Goal: Task Accomplishment & Management: Use online tool/utility

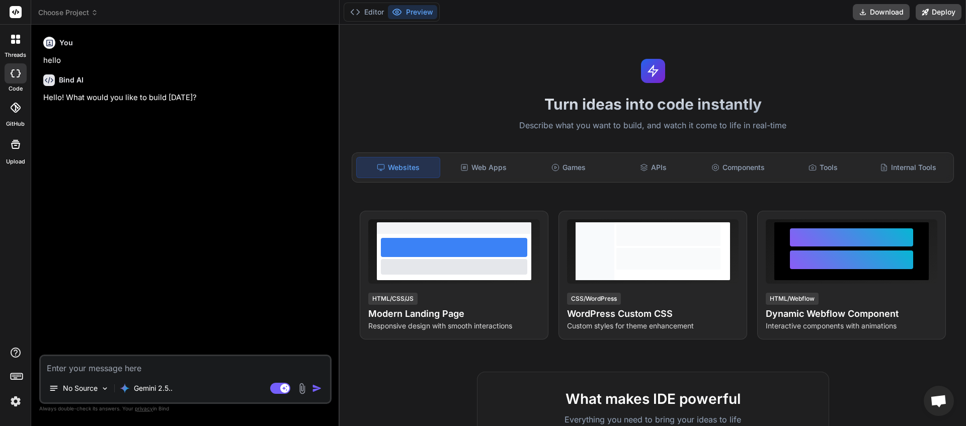
scroll to position [75, 0]
click at [95, 11] on icon at bounding box center [94, 11] width 3 height 2
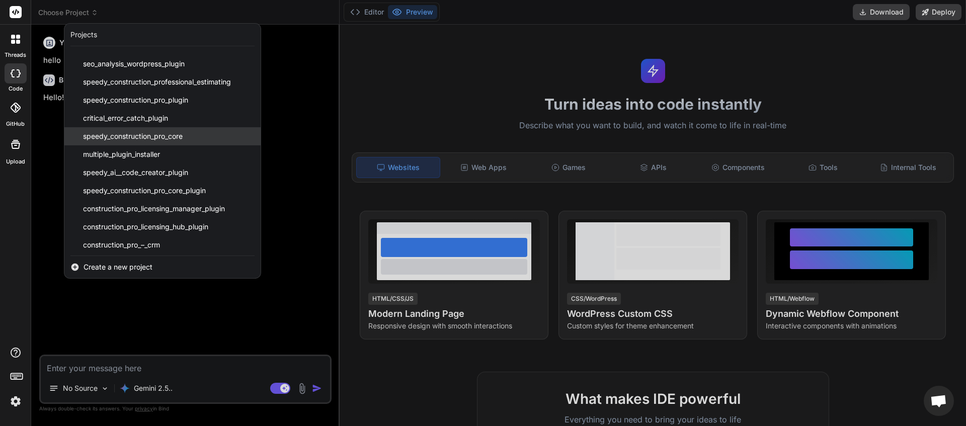
scroll to position [107, 0]
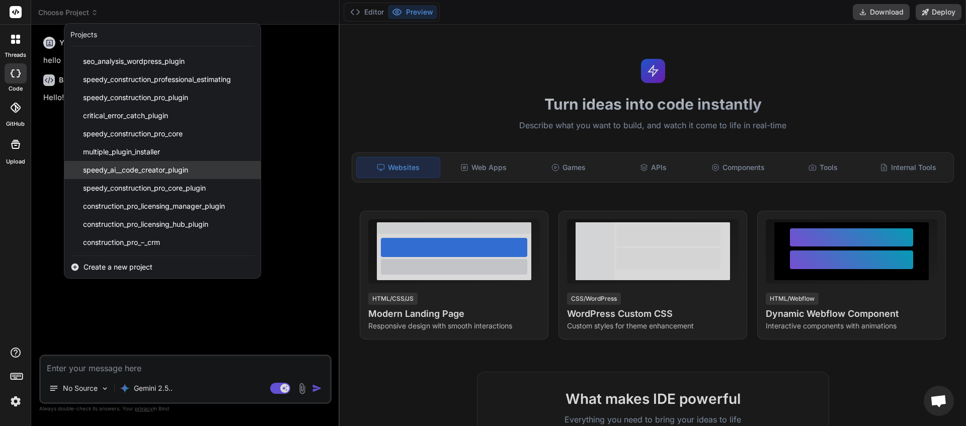
click at [134, 172] on span "speedy_ai__code_creator_plugin" at bounding box center [135, 170] width 105 height 10
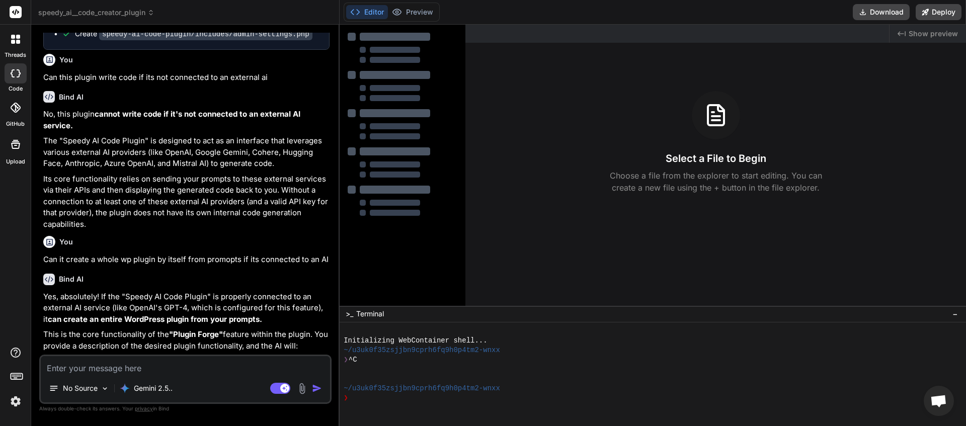
scroll to position [971, 0]
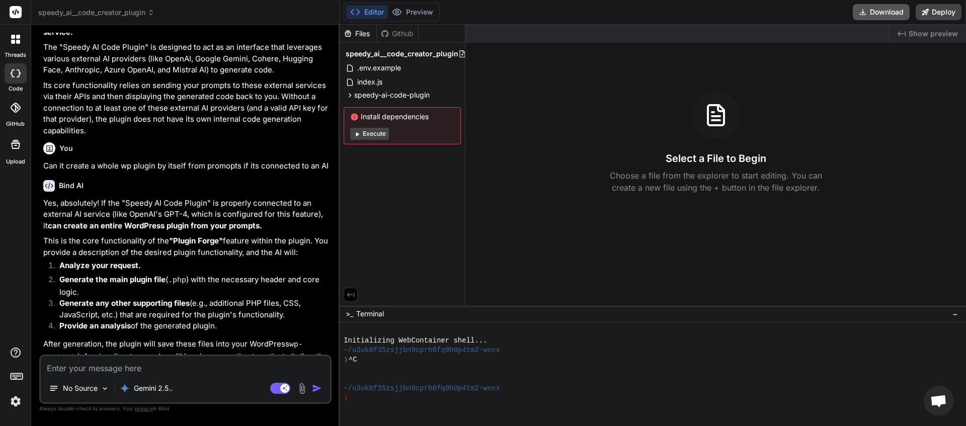
click at [878, 11] on button "Download" at bounding box center [881, 12] width 57 height 16
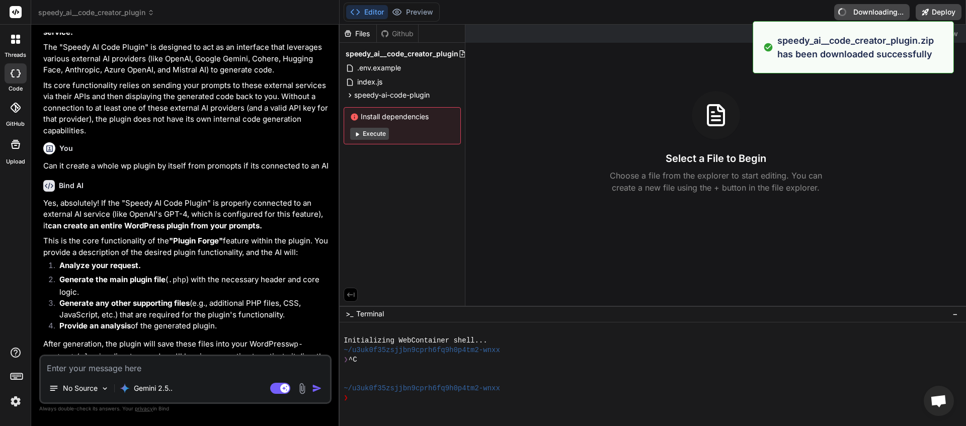
type textarea "x"
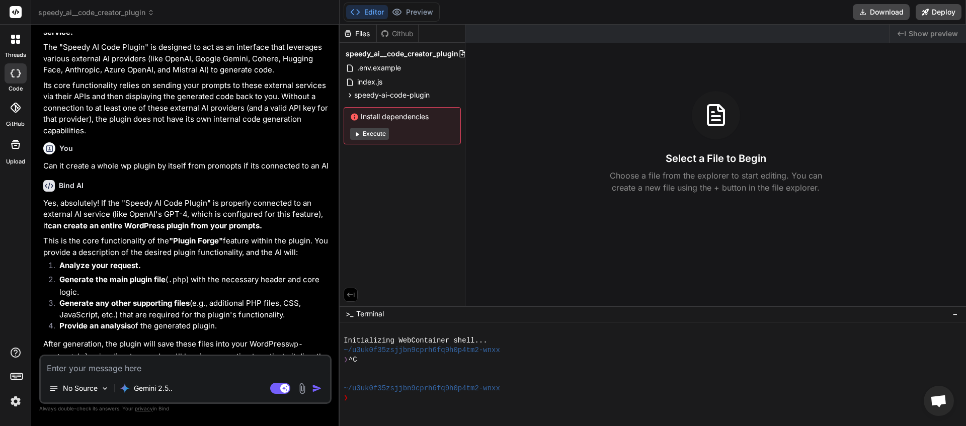
click at [111, 366] on textarea at bounding box center [185, 365] width 289 height 18
type textarea "y"
type textarea "x"
type textarea "yo"
type textarea "x"
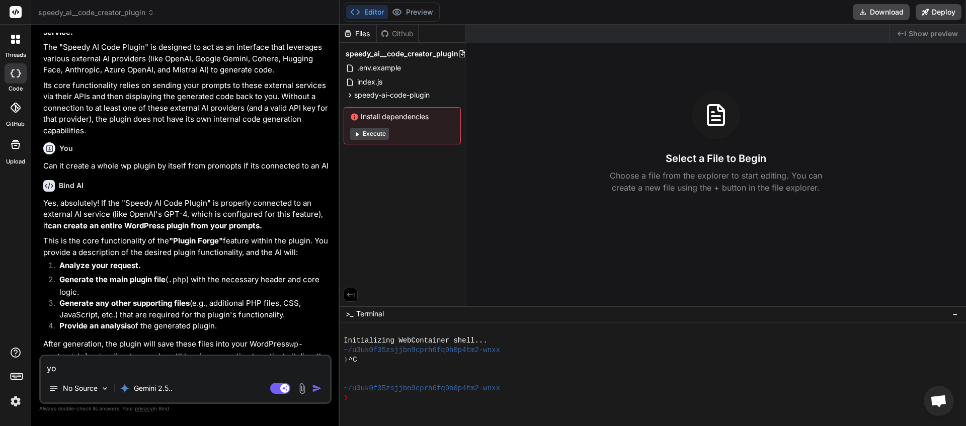
type textarea "you"
type textarea "x"
type textarea "you"
type textarea "x"
type textarea "you n"
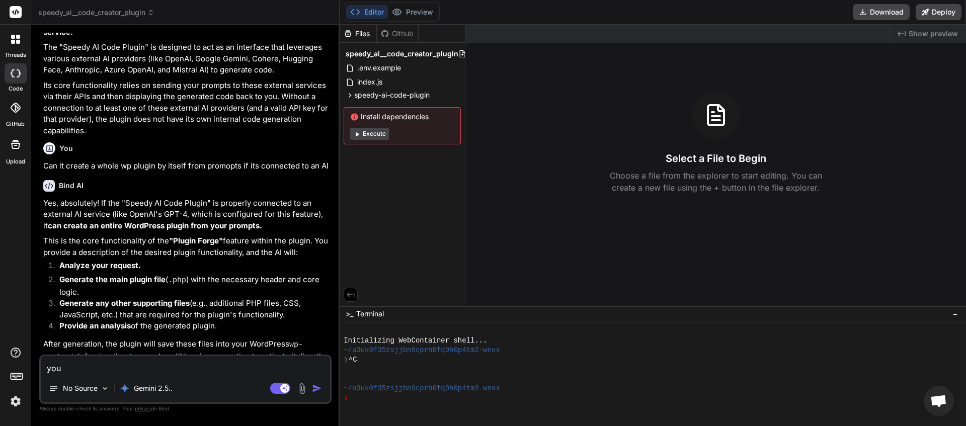
type textarea "x"
type textarea "you ne"
type textarea "x"
type textarea "you nee"
type textarea "x"
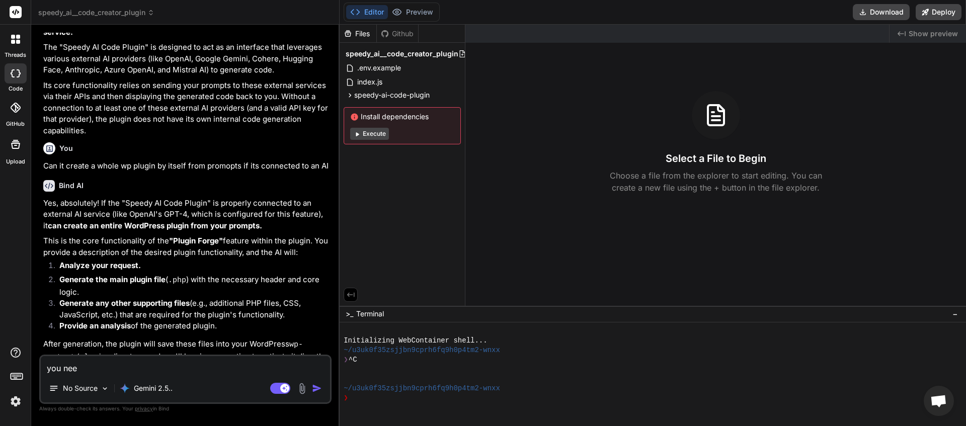
type textarea "you need"
type textarea "x"
type textarea "you need"
type textarea "x"
type textarea "you need t"
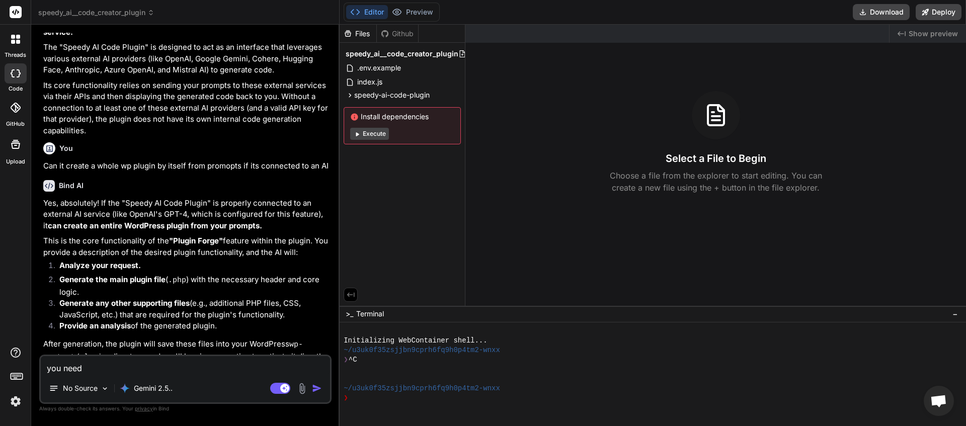
type textarea "x"
type textarea "you need to"
type textarea "x"
type textarea "you need to"
type textarea "x"
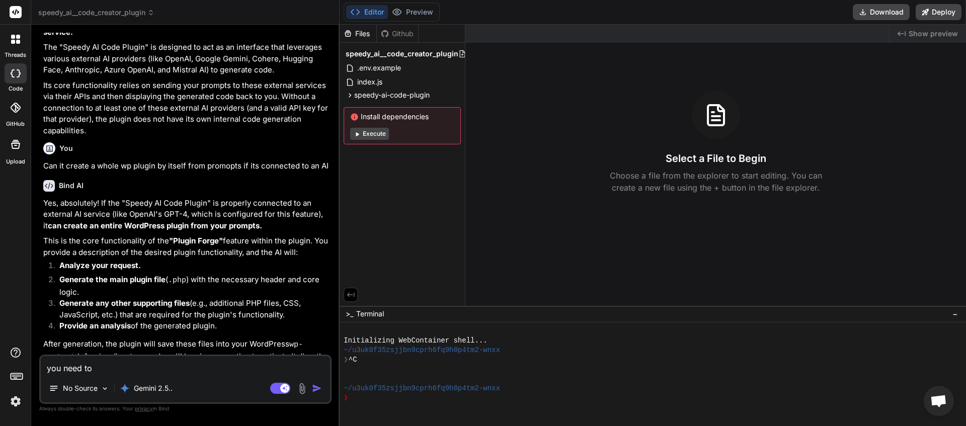
type textarea "you need to u"
type textarea "x"
type textarea "you need to un"
type textarea "x"
type textarea "you need to und"
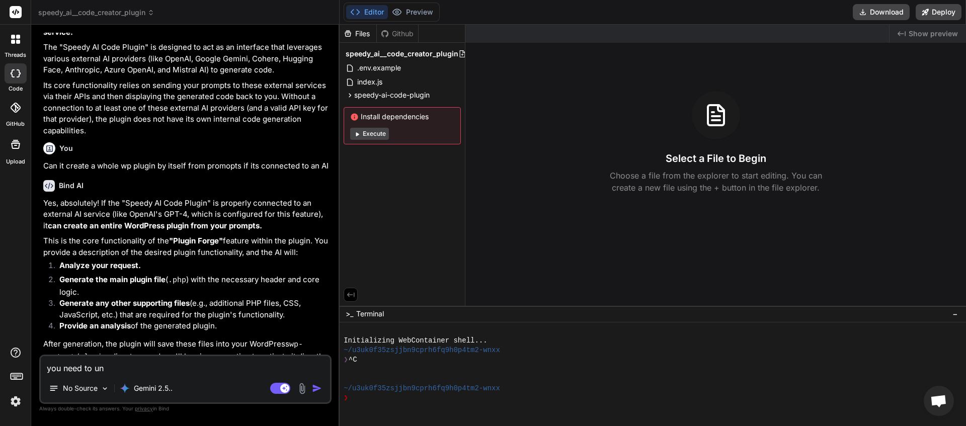
type textarea "x"
type textarea "you need to undo"
type textarea "x"
type textarea "you need to undo"
type textarea "x"
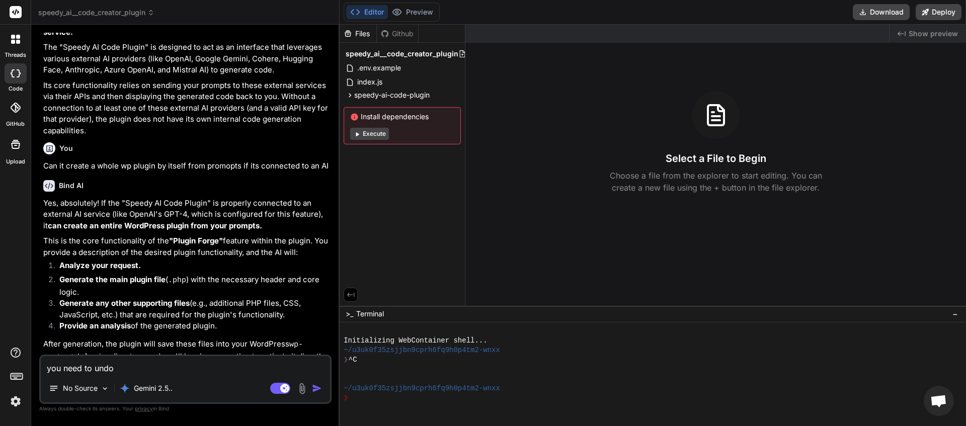
type textarea "you need to undo t"
type textarea "x"
type textarea "you need to undo th"
type textarea "x"
type textarea "you need to undo the"
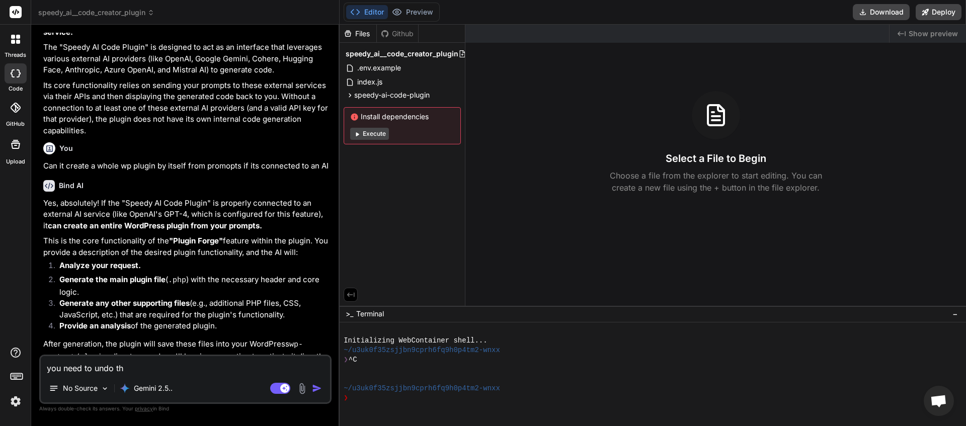
type textarea "x"
type textarea "you need to undo the"
type textarea "x"
type textarea "you need to undo the l"
type textarea "x"
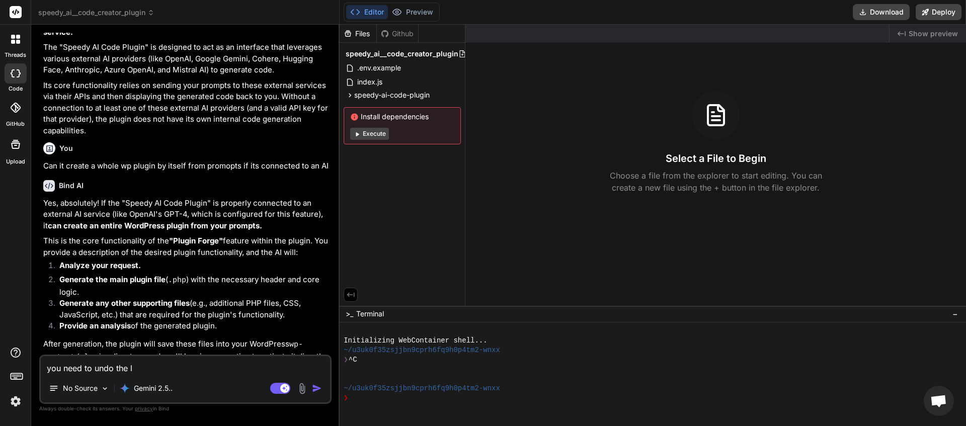
type textarea "you need to undo the la"
type textarea "x"
type textarea "you need to undo the lat"
type textarea "x"
type textarea "you need to undo the lats"
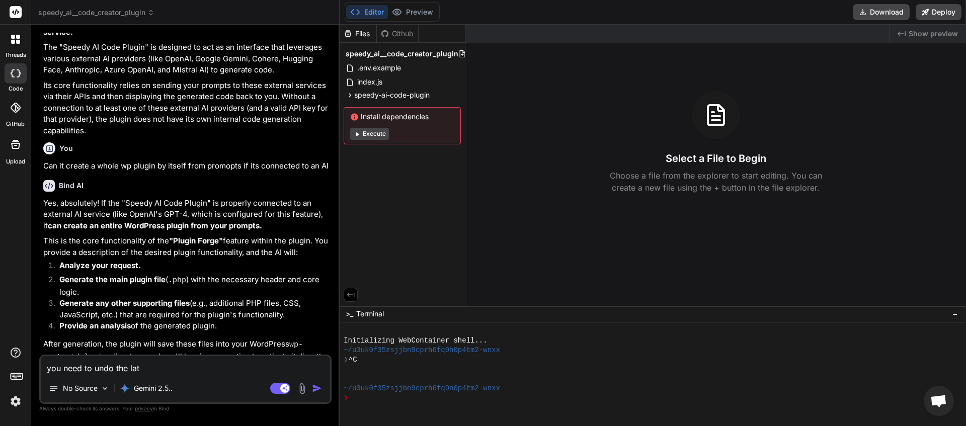
type textarea "x"
type textarea "you need to undo the lat"
type textarea "x"
type textarea "you need to undo the la"
type textarea "x"
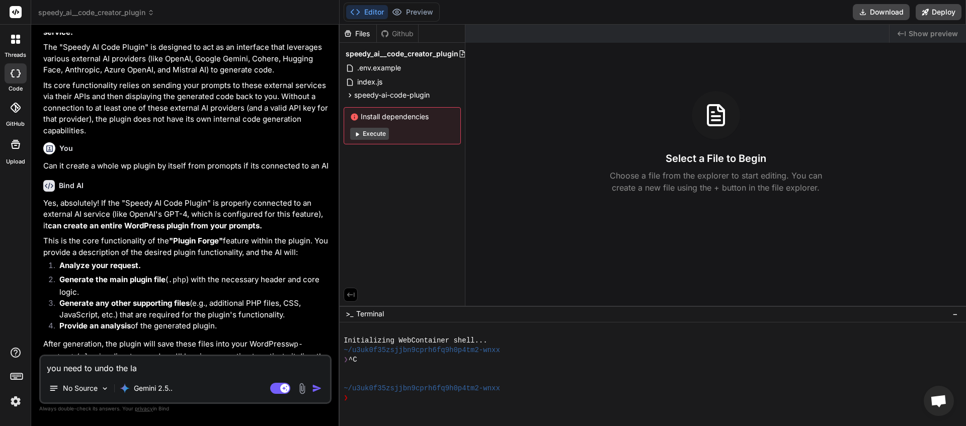
type textarea "you need to undo the las"
type textarea "x"
type textarea "you need to undo the last"
type textarea "x"
type textarea "you need to undo the last"
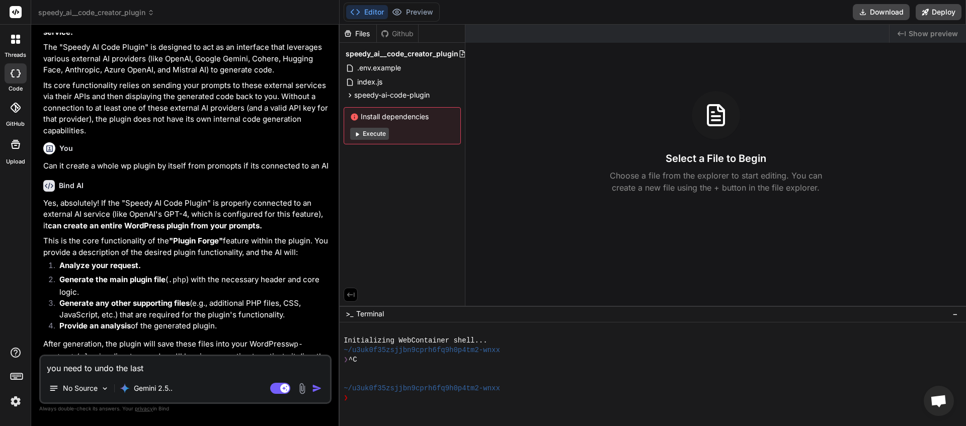
type textarea "x"
type textarea "you need to undo the last c"
type textarea "x"
type textarea "you need to undo the last ch"
type textarea "x"
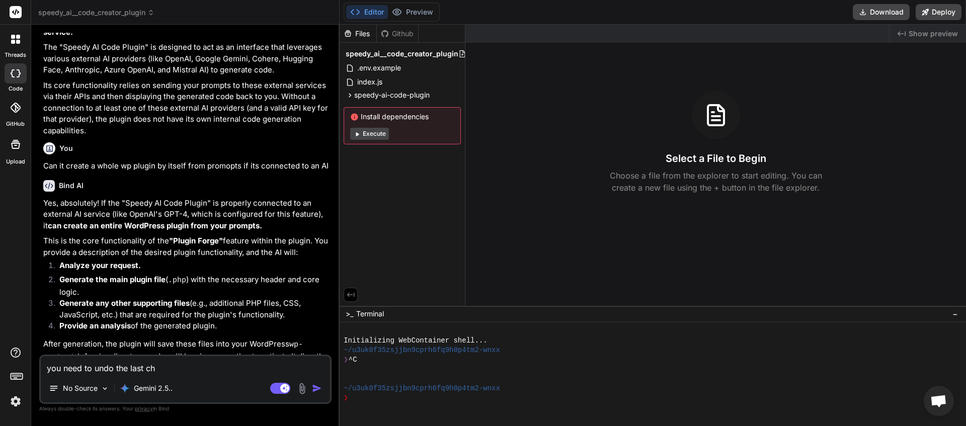
type textarea "you need to undo the last cha"
type textarea "x"
type textarea "you need to undo the last chan"
type textarea "x"
type textarea "you need to undo the last [PERSON_NAME]"
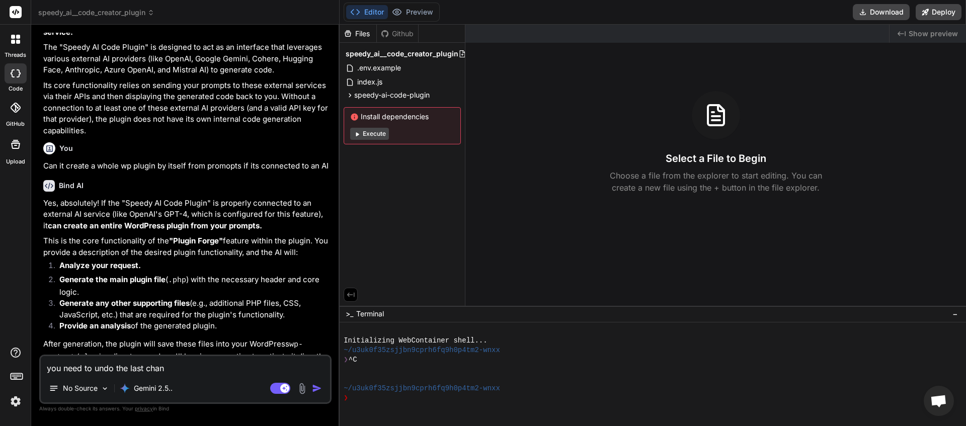
type textarea "x"
type textarea "you need to undo the last change"
type textarea "x"
type textarea "you need to undo the last changes"
type textarea "x"
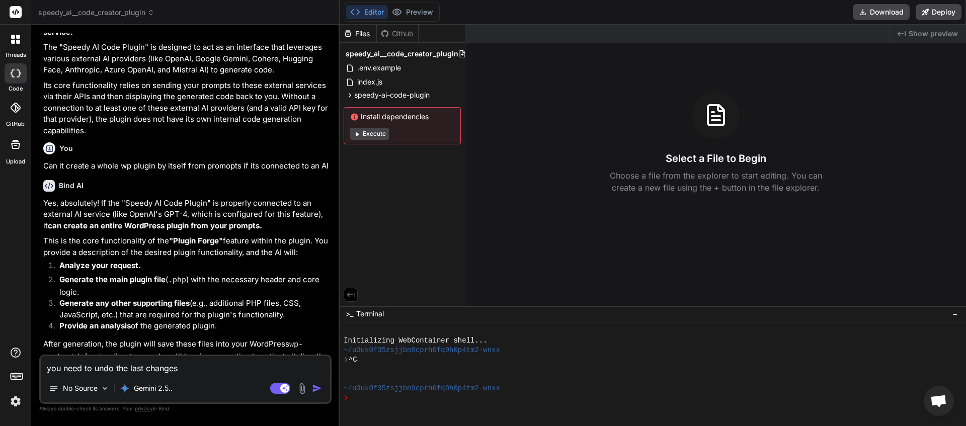
type textarea "you need to undo the last changes"
type textarea "x"
type textarea "you need to undo the last changes y"
type textarea "x"
type textarea "you need to undo the last changes yo"
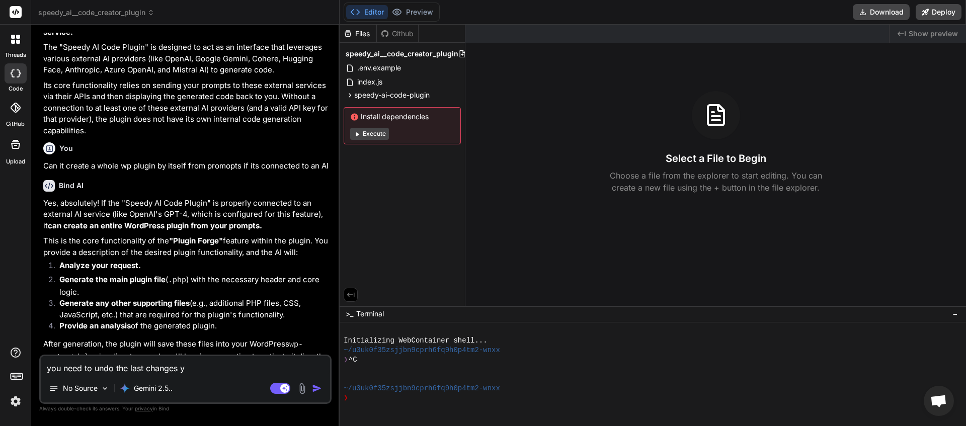
type textarea "x"
type textarea "you need to undo the last changes you"
type textarea "x"
type textarea "you need to undo the last changes you"
type textarea "x"
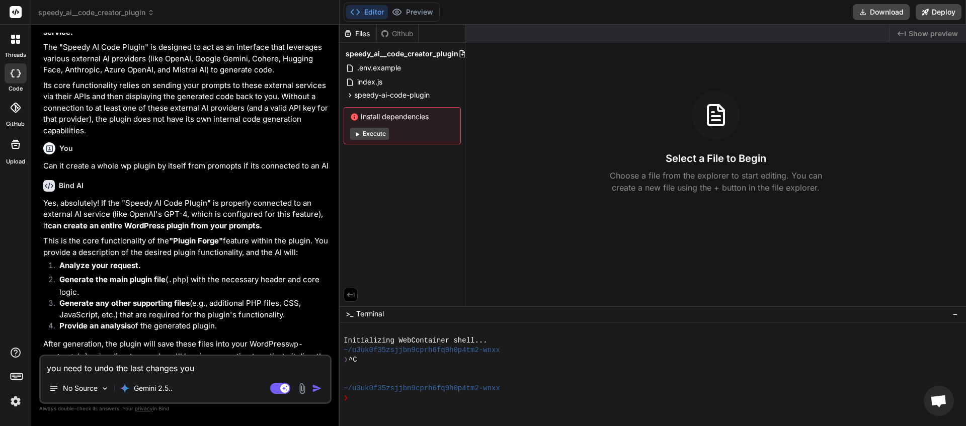
type textarea "you need to undo the last changes you m"
type textarea "x"
type textarea "you need to undo the last changes you ma"
type textarea "x"
type textarea "you need to undo the last changes you mad"
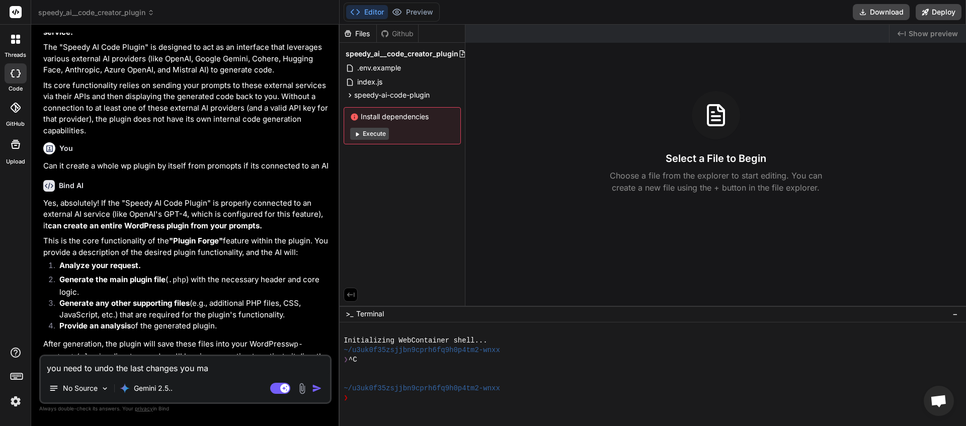
type textarea "x"
type textarea "you need to undo the last changes you made"
type textarea "x"
type textarea "you need to undo the last changes you made,"
type textarea "x"
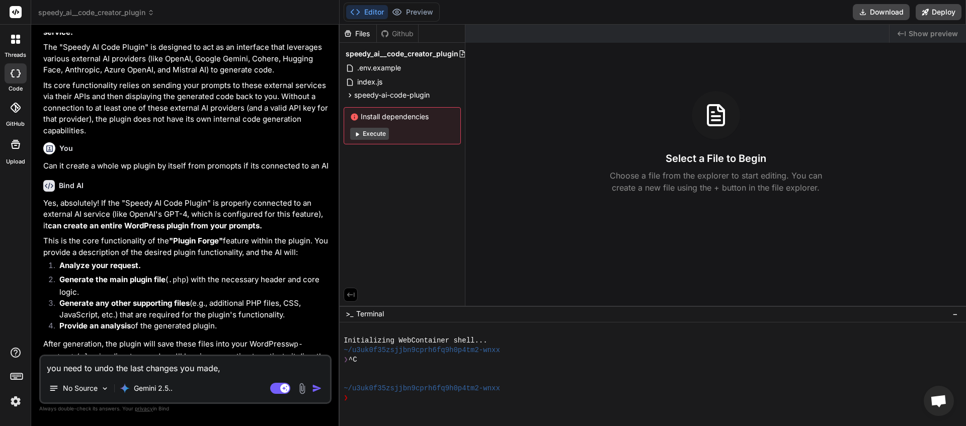
type textarea "you need to undo the last changes you made,"
type textarea "x"
paste textarea "The package could not be installed. No valid plugins were found."
type textarea "you need to undo the last changes you made, The package could not be installed.…"
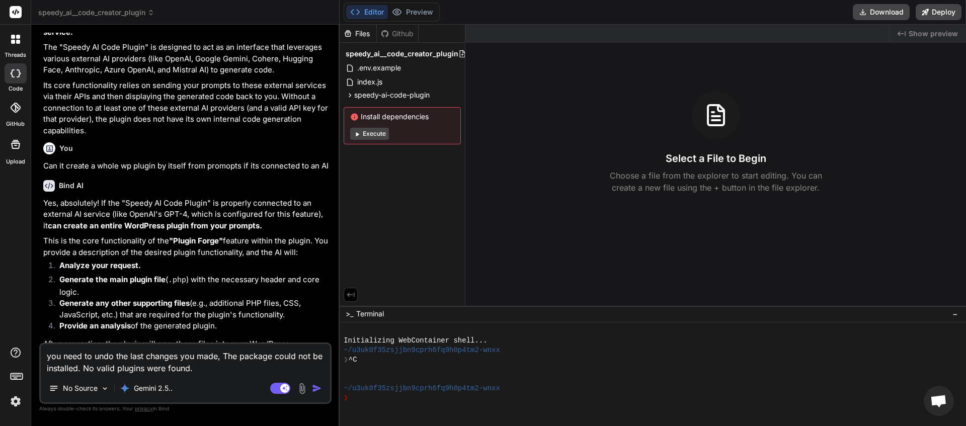
type textarea "x"
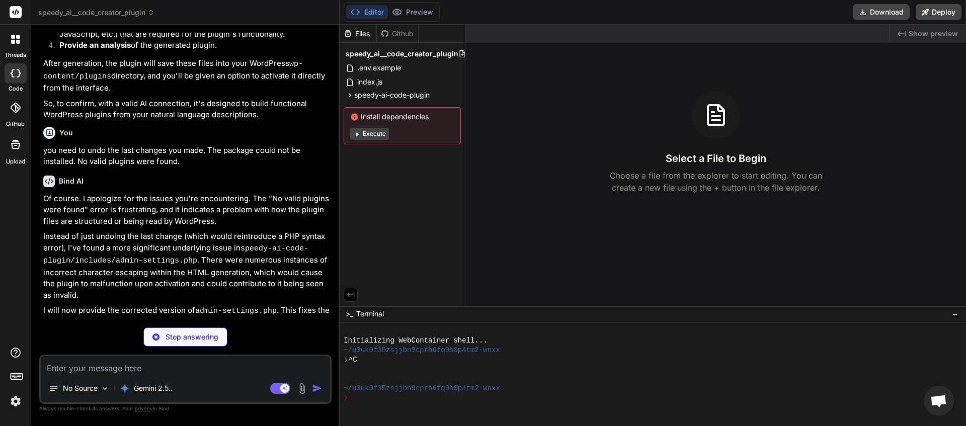
scroll to position [1277, 0]
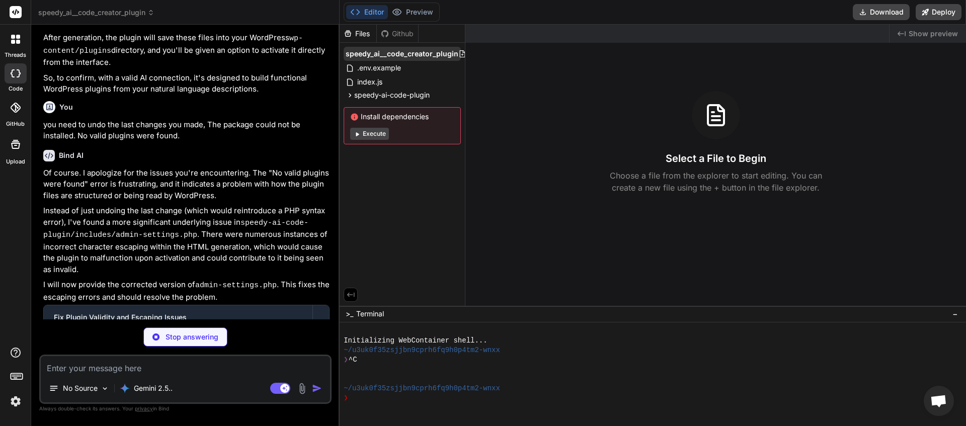
click at [460, 52] on icon at bounding box center [462, 54] width 8 height 8
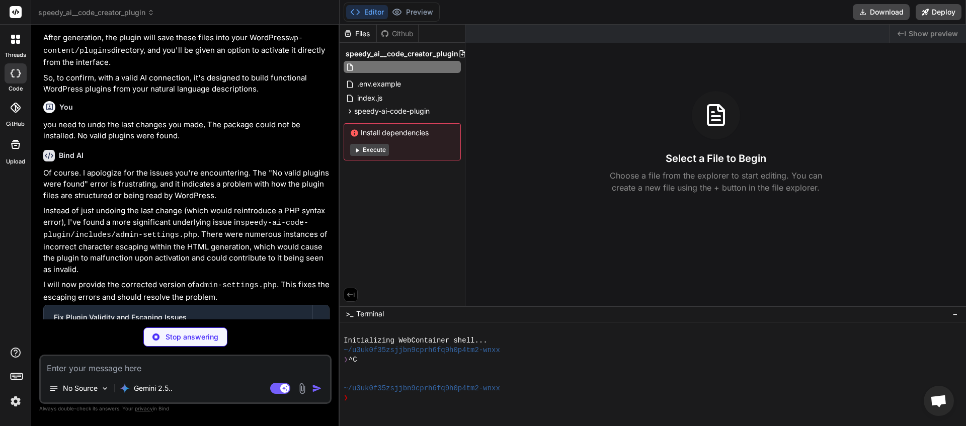
click at [464, 53] on div at bounding box center [480, 54] width 44 height 8
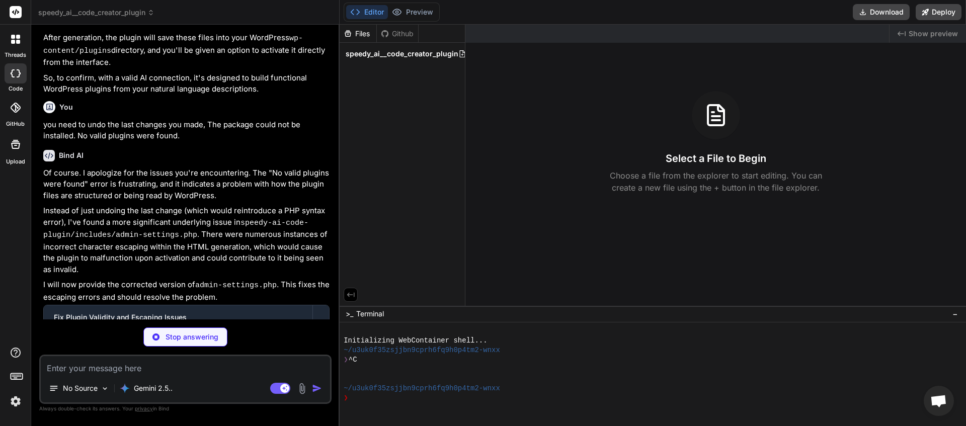
click at [339, 69] on div "Bind AI Web Search Created with Pixso. Code Generator You This message appears …" at bounding box center [185, 225] width 308 height 401
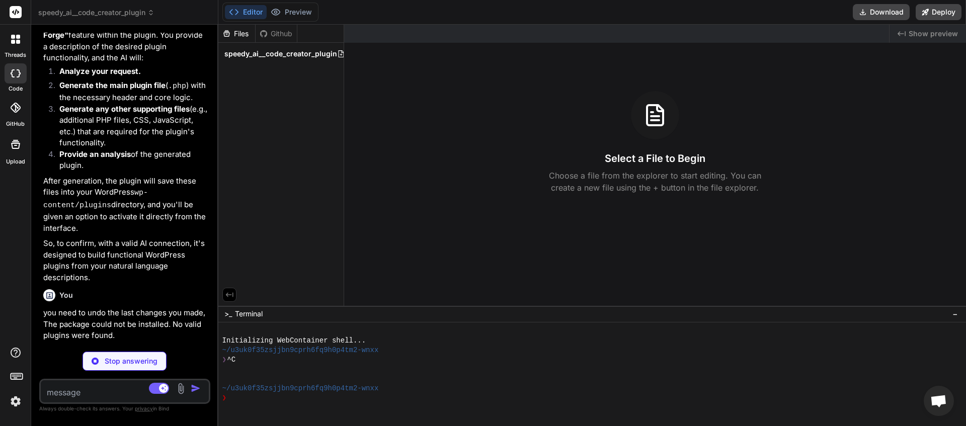
scroll to position [1831, 0]
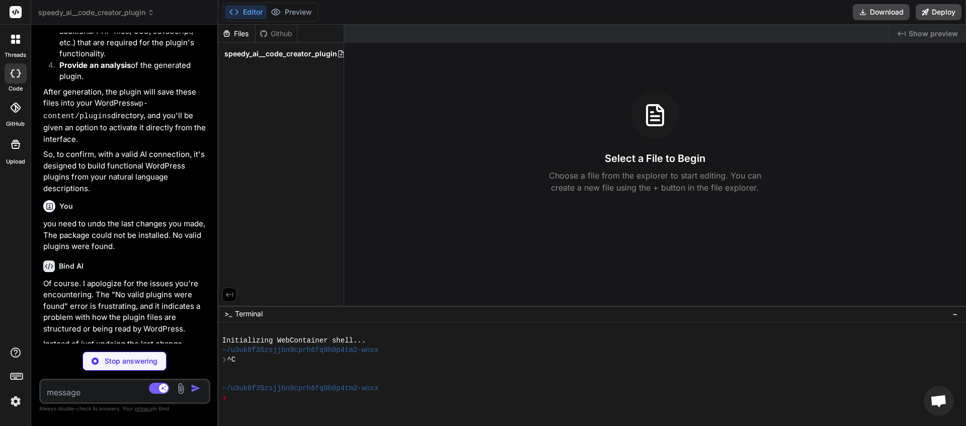
drag, startPoint x: 340, startPoint y: 67, endPoint x: 168, endPoint y: 128, distance: 182.0
click at [125, 117] on div "Bind AI Web Search Created with Pixso. Code Generator You This message appears …" at bounding box center [124, 225] width 187 height 401
drag, startPoint x: 343, startPoint y: 86, endPoint x: 420, endPoint y: 81, distance: 77.6
click at [344, 81] on div "Files Github speedy_ai__code_creator_plugin" at bounding box center [281, 165] width 126 height 281
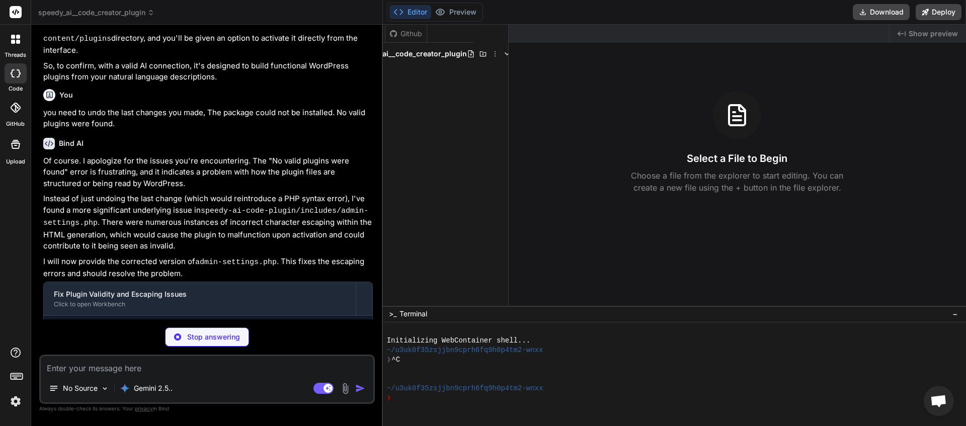
scroll to position [1188, 0]
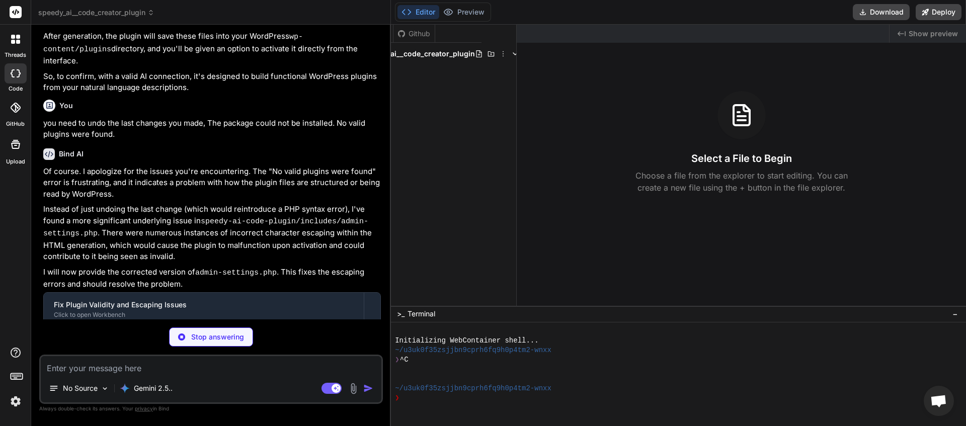
drag, startPoint x: 218, startPoint y: 182, endPoint x: 372, endPoint y: 151, distance: 157.1
click at [372, 151] on div "Bind AI Web Search Created with Pixso. Code Generator You This message appears …" at bounding box center [211, 225] width 360 height 401
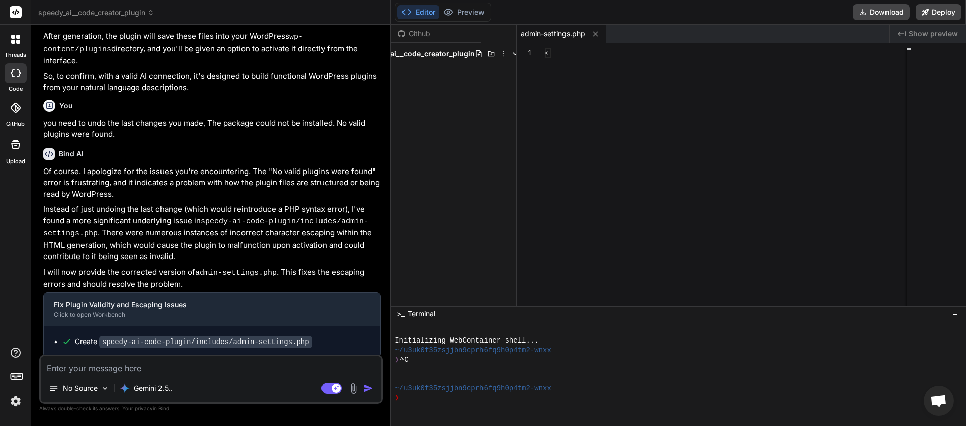
scroll to position [1153, 0]
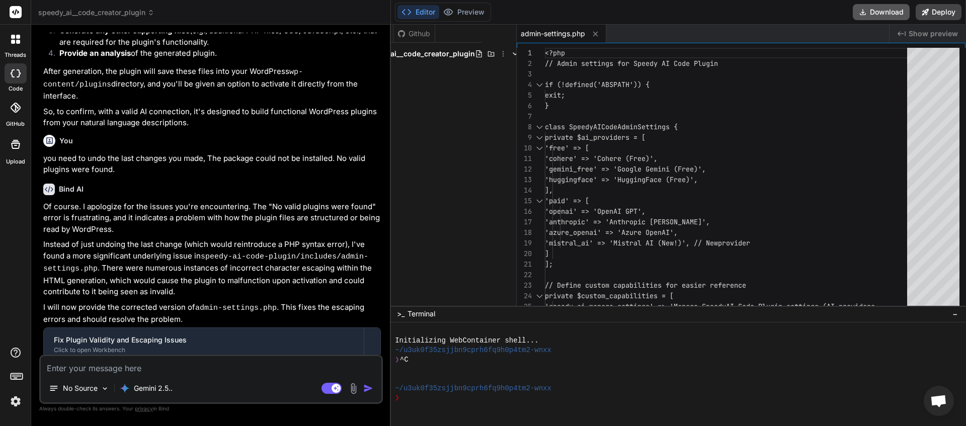
click at [879, 9] on button "Download" at bounding box center [881, 12] width 57 height 16
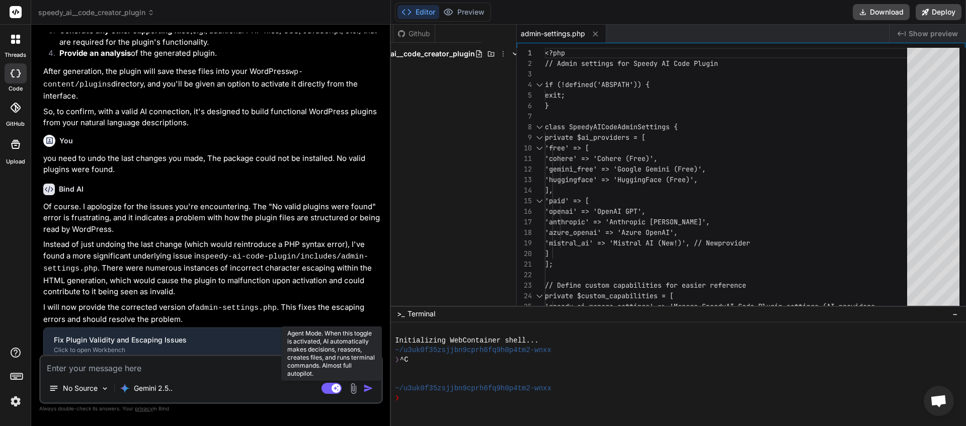
click at [327, 383] on rect at bounding box center [331, 388] width 20 height 11
type textarea "x"
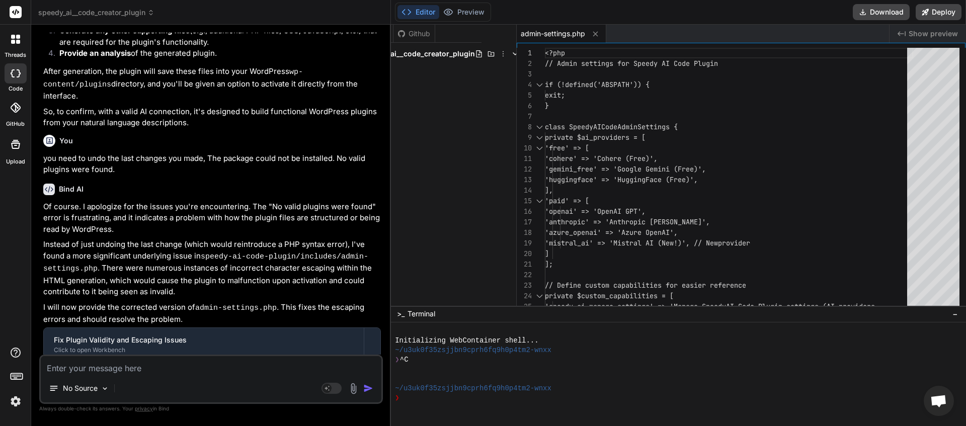
click at [175, 366] on textarea at bounding box center [211, 365] width 341 height 18
type textarea "n"
type textarea "x"
type textarea "no"
type textarea "x"
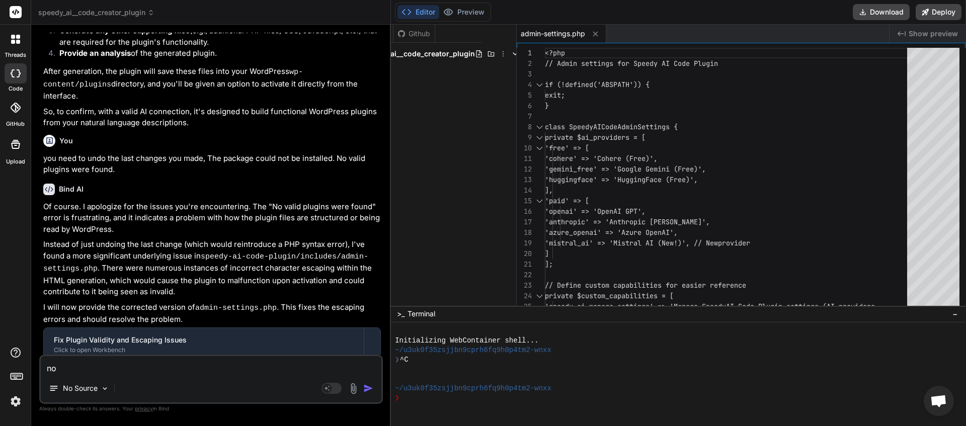
type textarea "no"
type textarea "x"
type textarea "no y"
type textarea "x"
type textarea "no yo"
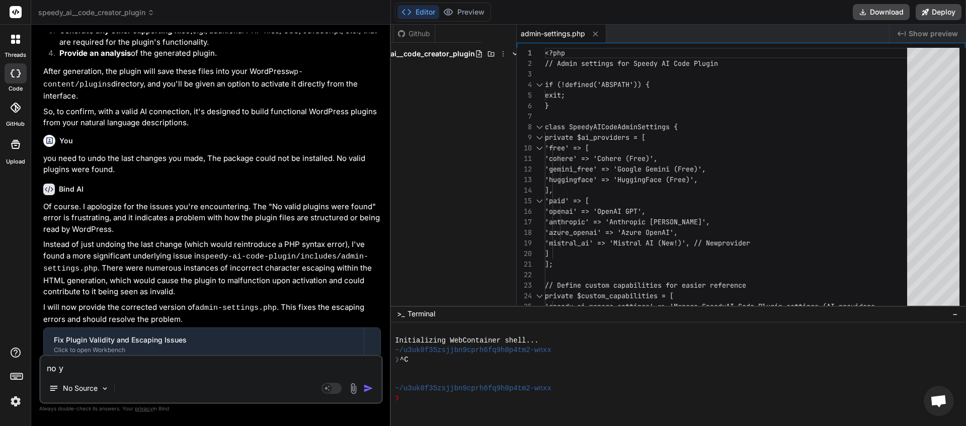
type textarea "x"
type textarea "no you"
type textarea "x"
type textarea "no you"
type textarea "x"
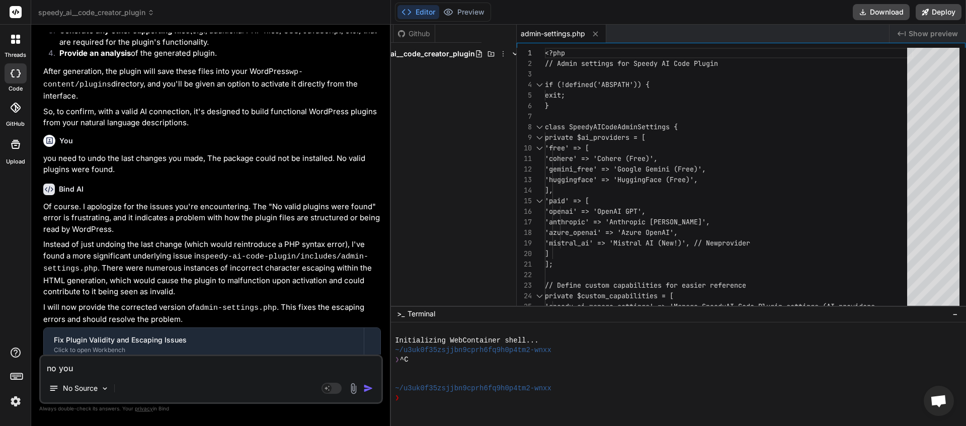
type textarea "no you a"
type textarea "x"
type textarea "no you ar"
type textarea "x"
type textarea "no you are"
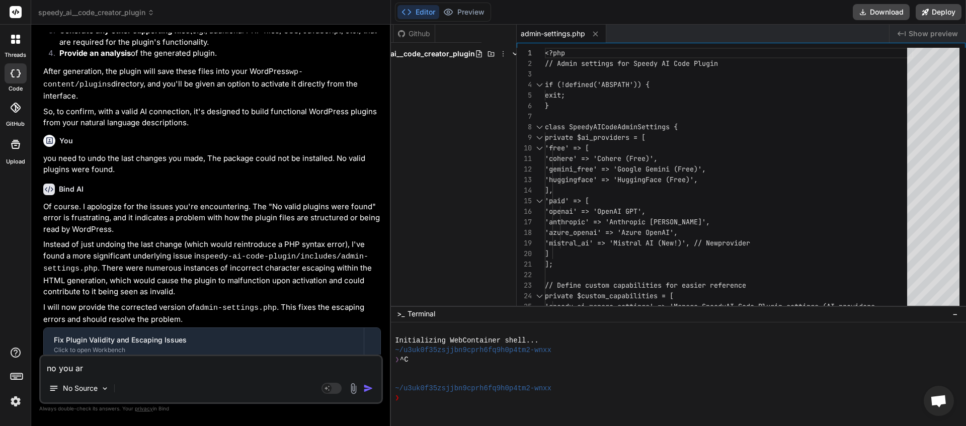
type textarea "x"
type textarea "no you are"
type textarea "x"
type textarea "no you are w"
type textarea "x"
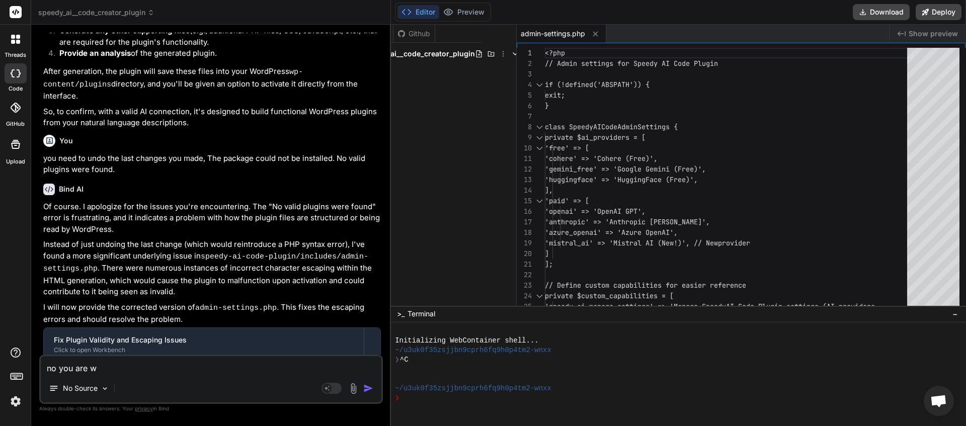
type textarea "no you are wr"
type textarea "x"
type textarea "no you are wro"
type textarea "x"
type textarea "no you are wron"
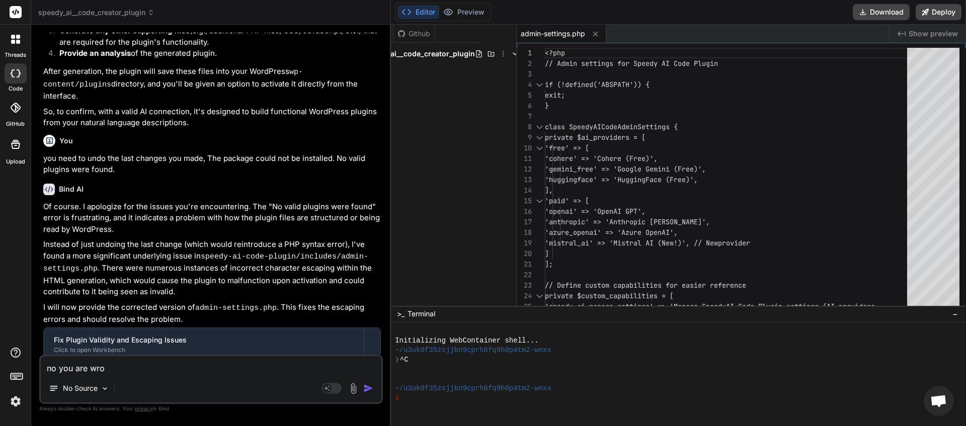
type textarea "x"
type textarea "no you are wronm"
type textarea "x"
type textarea "no you are wron"
type textarea "x"
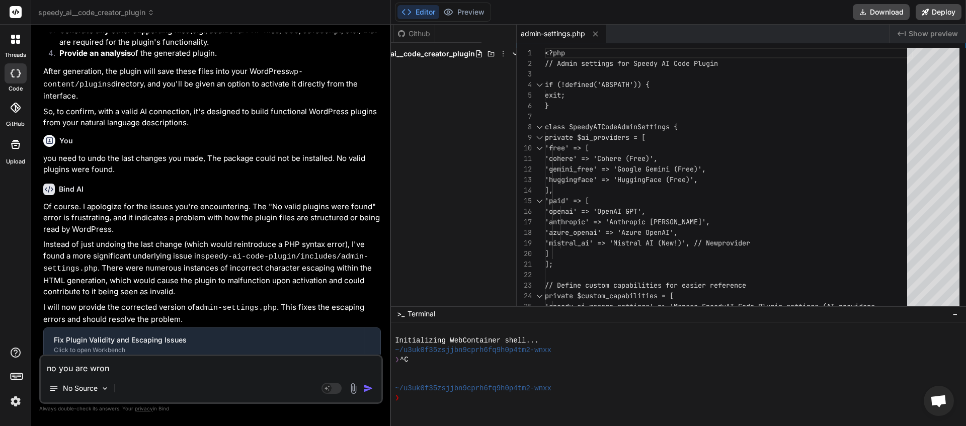
type textarea "no you are wronf"
type textarea "x"
type textarea "no you are wron"
type textarea "x"
type textarea "no you are wrong"
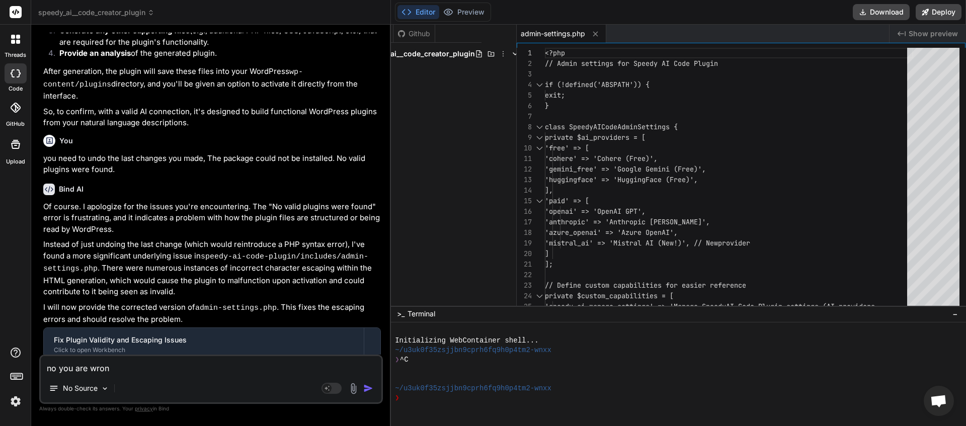
type textarea "x"
type textarea "no you are wrong."
type textarea "x"
type textarea "no you are wrong."
type textarea "x"
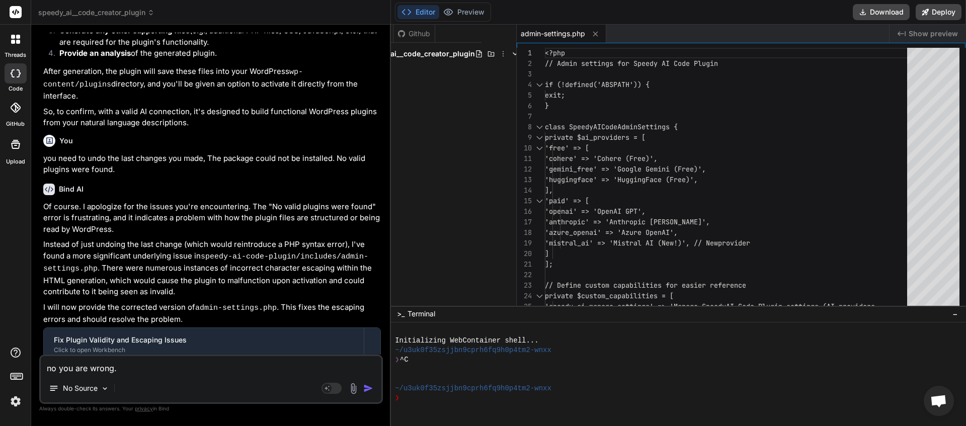
type textarea "no you are wrong. T"
type textarea "x"
type textarea "no you are wrong. Th"
type textarea "x"
type textarea "no you are wrong. Thi"
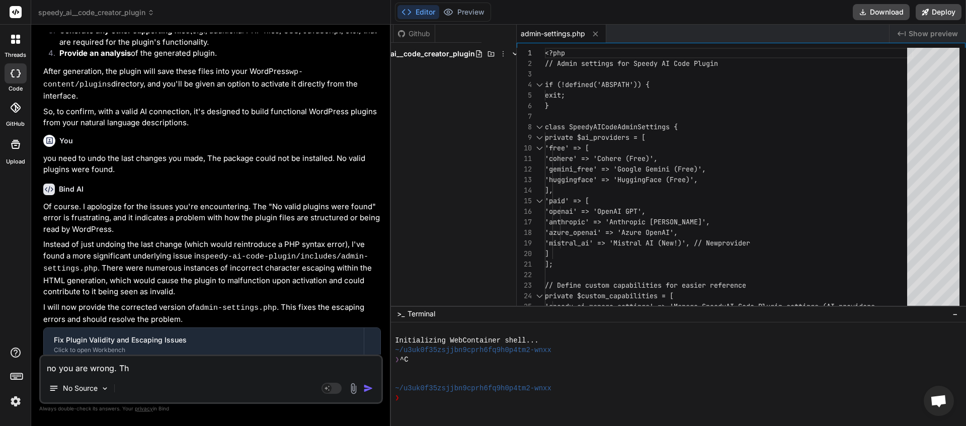
type textarea "x"
type textarea "no you are wrong. This"
type textarea "x"
type textarea "no you are wrong. This"
type textarea "x"
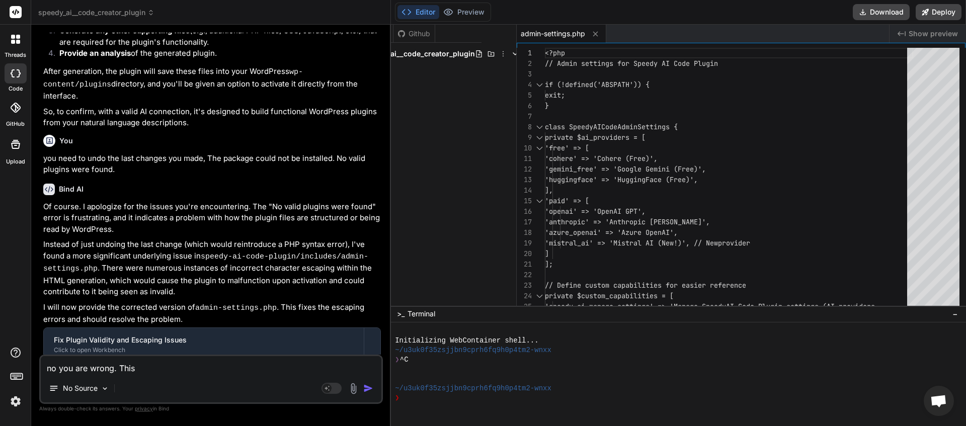
type textarea "no you are wrong. This m"
type textarea "x"
type textarea "no you are wrong. This mo"
type textarea "x"
type textarea "no you are wrong. This mor"
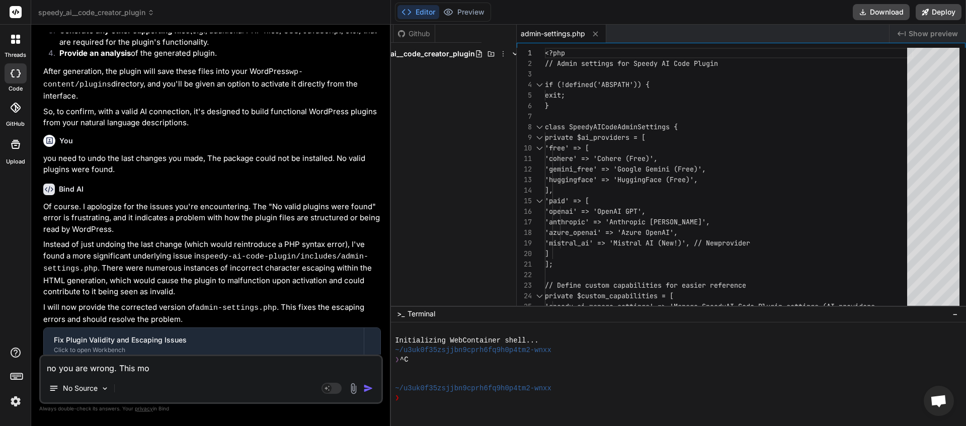
type textarea "x"
type textarea "no you are wrong. This morn"
type textarea "x"
type textarea "no you are wrong. This morni"
type textarea "x"
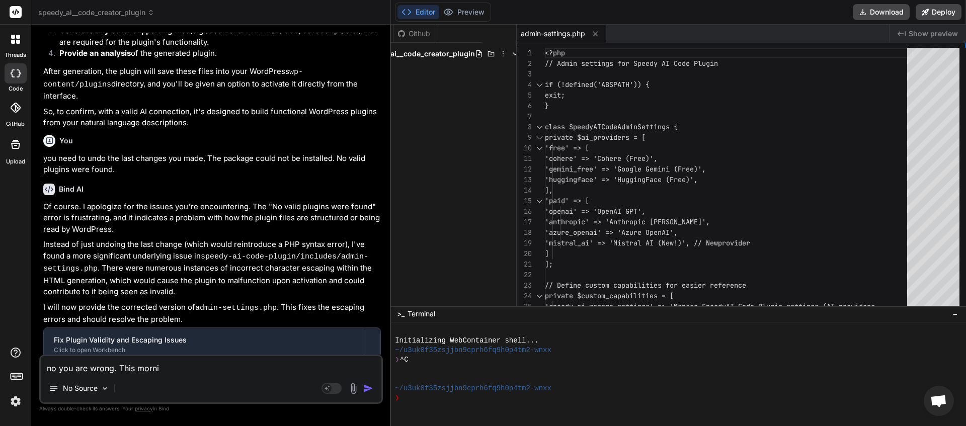
type textarea "no you are wrong. This mornin"
type textarea "x"
type textarea "no you are wrong. This morning"
type textarea "x"
type textarea "no you are wrong. This morning"
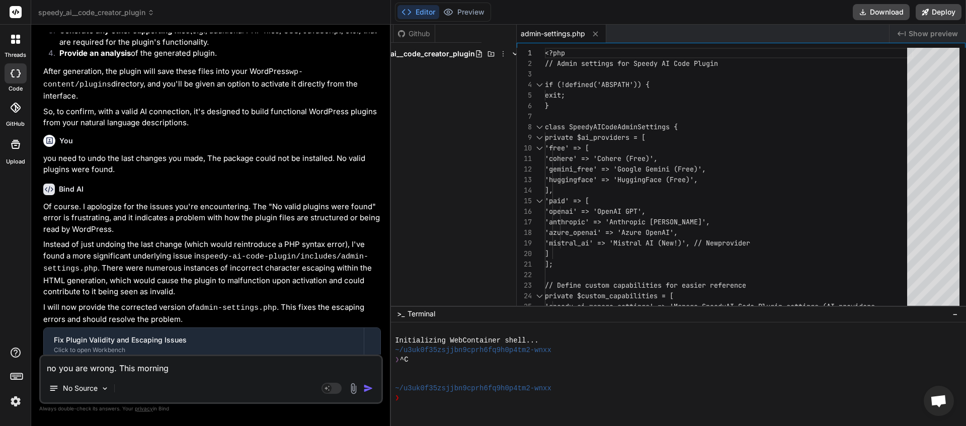
type textarea "x"
type textarea "no you are wrong. This morning y"
type textarea "x"
type textarea "no you are wrong. This morning yo"
type textarea "x"
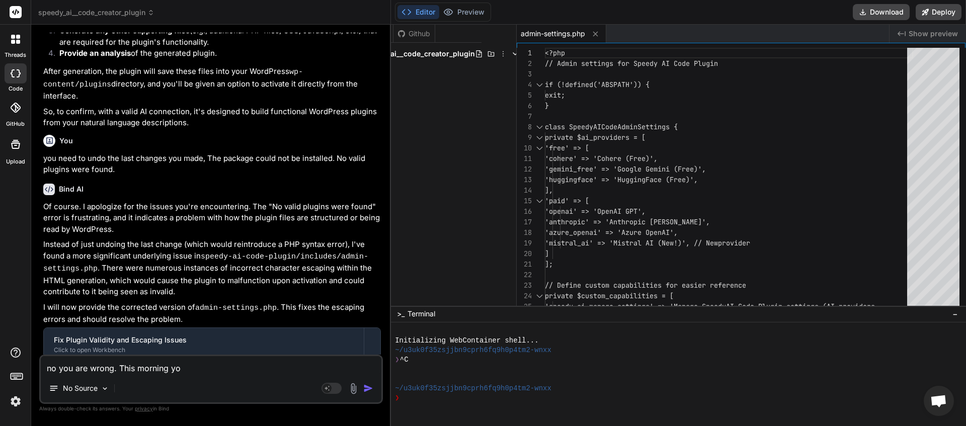
type textarea "no you are wrong. This morning you"
type textarea "x"
type textarea "no you are wrong. This morning you"
type textarea "x"
type textarea "no you are wrong. This morning you a"
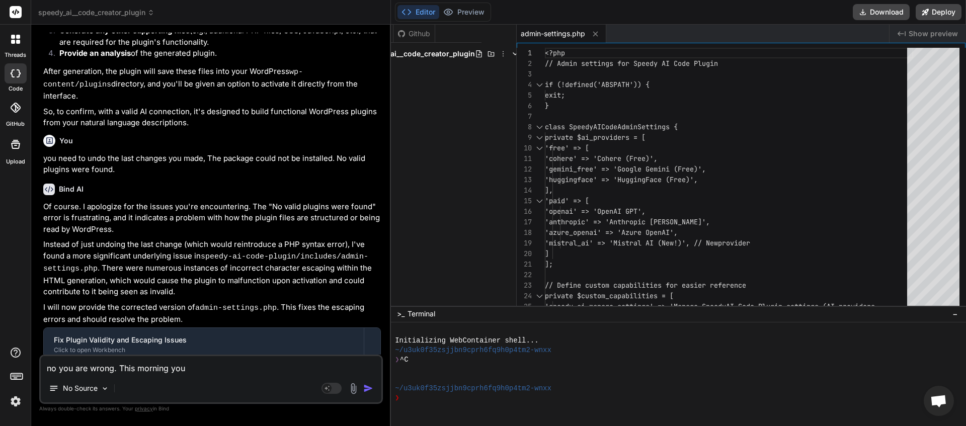
type textarea "x"
type textarea "no you are wrong. This morning you ad"
type textarea "x"
type textarea "no you are wrong. This morning you ade"
type textarea "x"
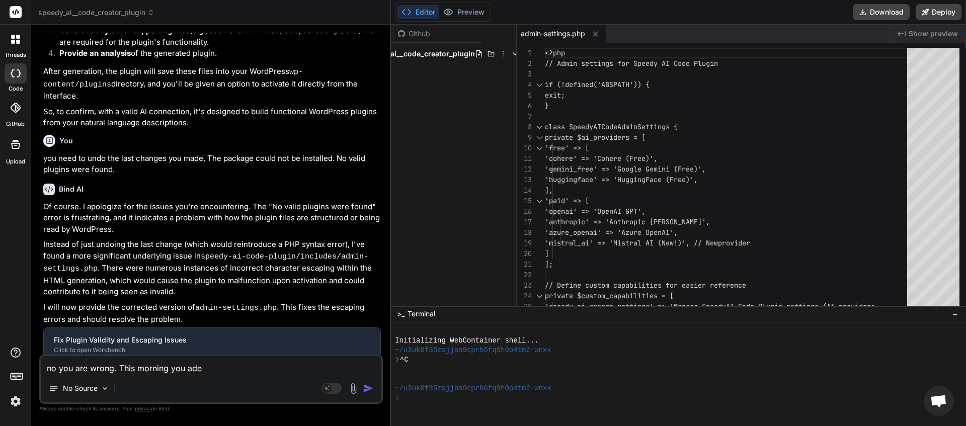
type textarea "no you are wrong. This morning you ad"
type textarea "x"
type textarea "no you are wrong. This morning you a"
type textarea "x"
type textarea "no you are wrong. This morning you"
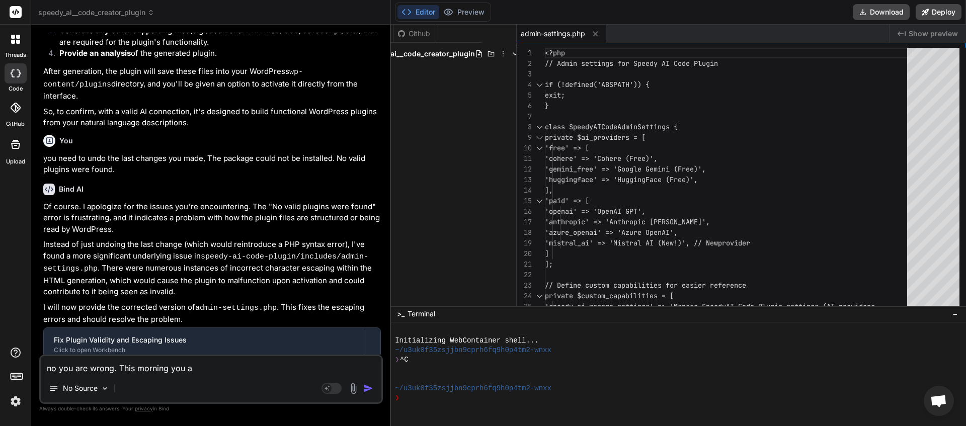
type textarea "x"
type textarea "no you are wrong. This morning you m"
type textarea "x"
type textarea "no you are wrong. This morning you mo"
type textarea "x"
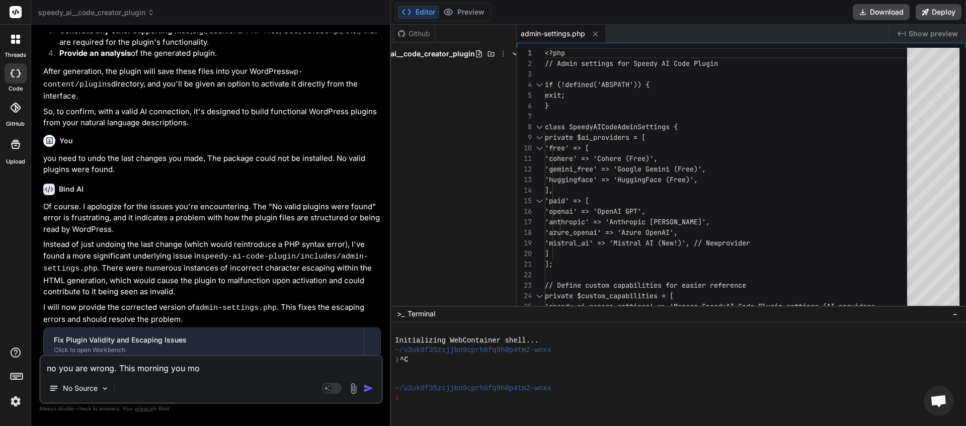
type textarea "no you are wrong. This morning you mov"
type textarea "x"
type textarea "no you are wrong. This morning you move"
type textarea "x"
type textarea "no you are wrong. This morning you moved"
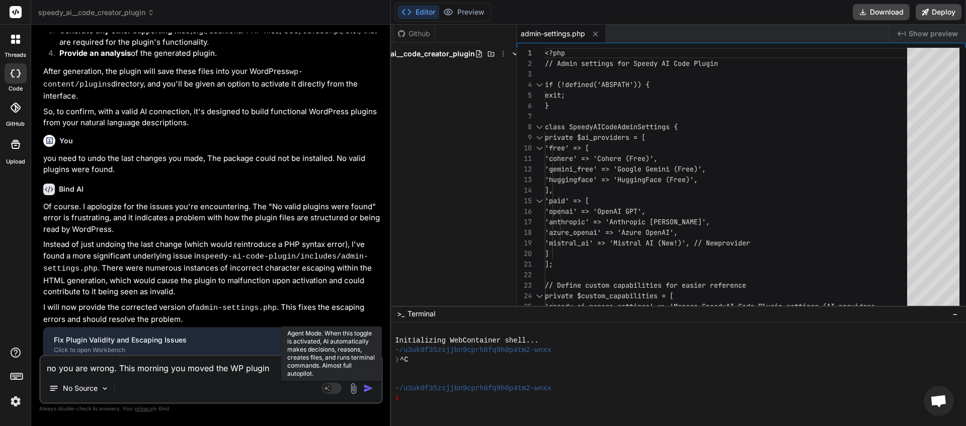
click at [341, 388] on rect at bounding box center [331, 388] width 20 height 11
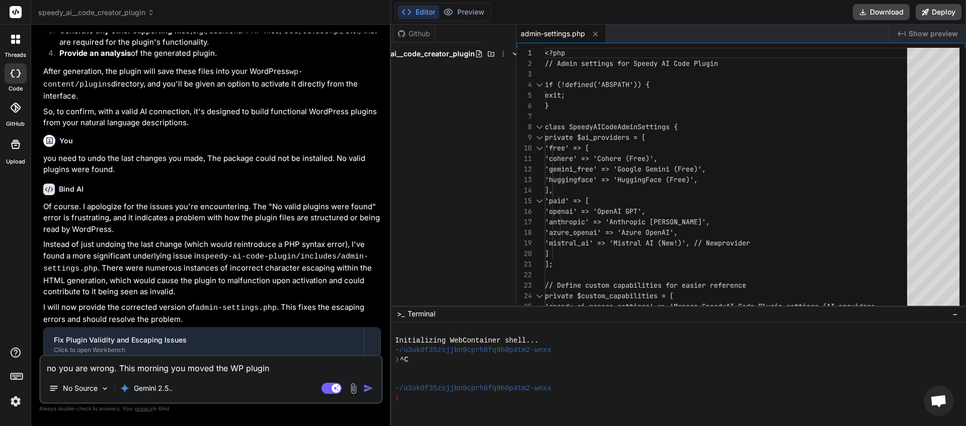
drag, startPoint x: 278, startPoint y: 369, endPoint x: 284, endPoint y: 371, distance: 6.2
click at [282, 370] on textarea "no you are wrong. This morning you moved the WP plugin" at bounding box center [211, 365] width 341 height 18
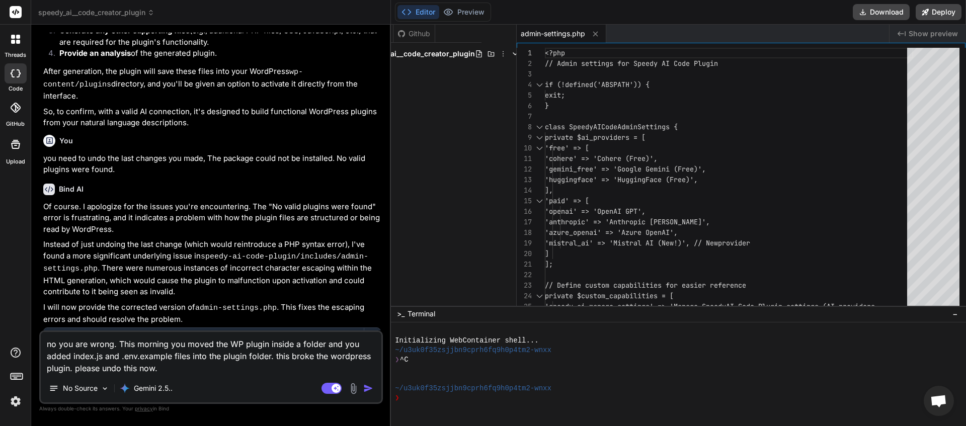
click at [369, 393] on img "button" at bounding box center [368, 388] width 10 height 10
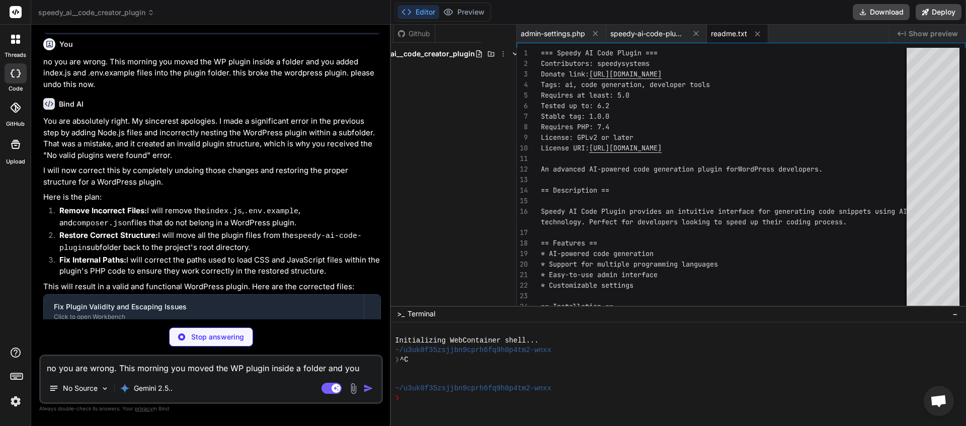
scroll to position [1542, 0]
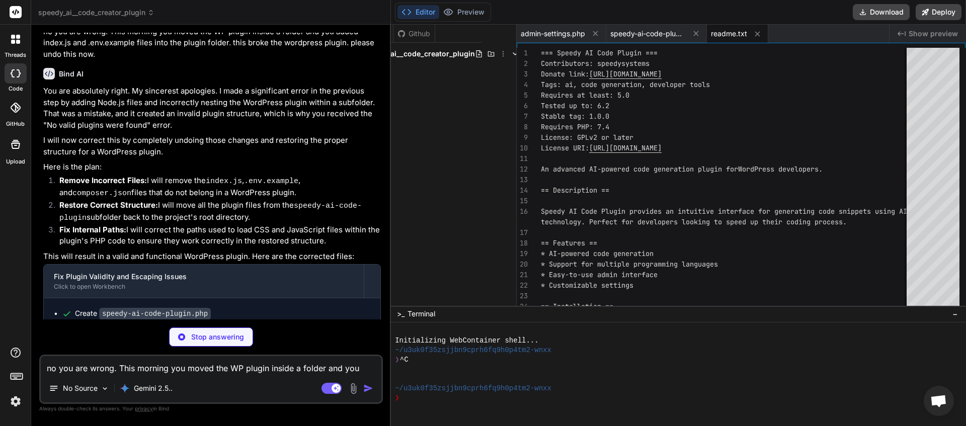
drag, startPoint x: 60, startPoint y: 166, endPoint x: 247, endPoint y: 180, distance: 187.2
click at [247, 200] on li "Restore Correct Structure: I will move all the plugin files from the speedy-ai-…" at bounding box center [216, 212] width 330 height 25
copy li "Restore Correct Structure: I will move all the plugin files from the speedy-ai-…"
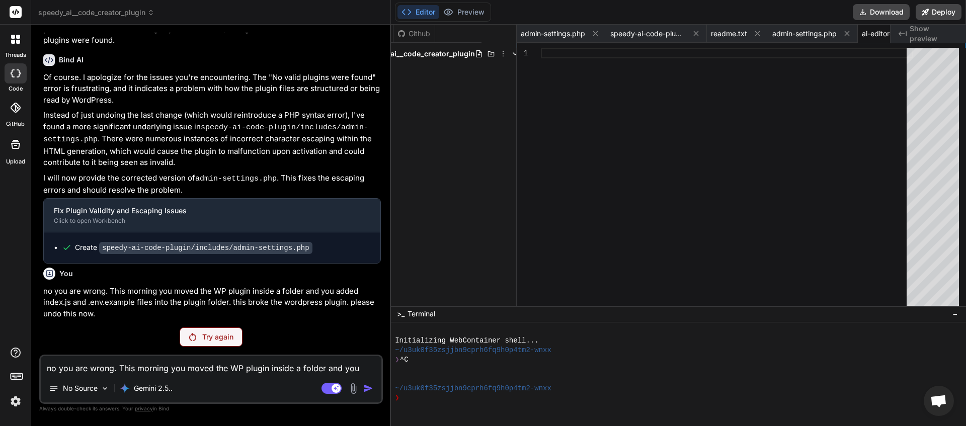
scroll to position [0, 68]
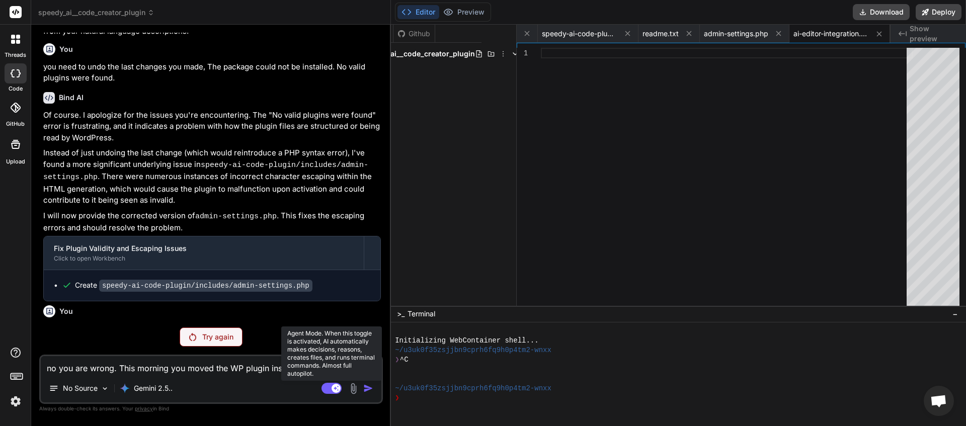
click at [326, 390] on rect at bounding box center [331, 388] width 20 height 11
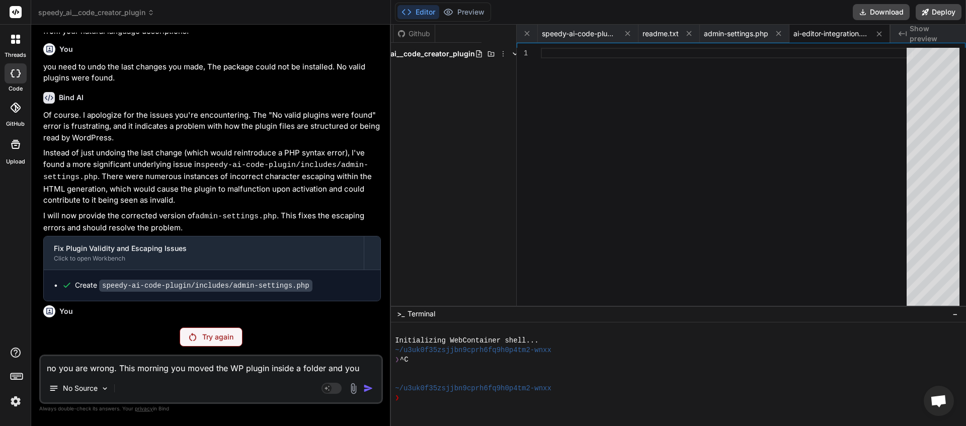
click at [216, 340] on p "Try again" at bounding box center [217, 337] width 31 height 10
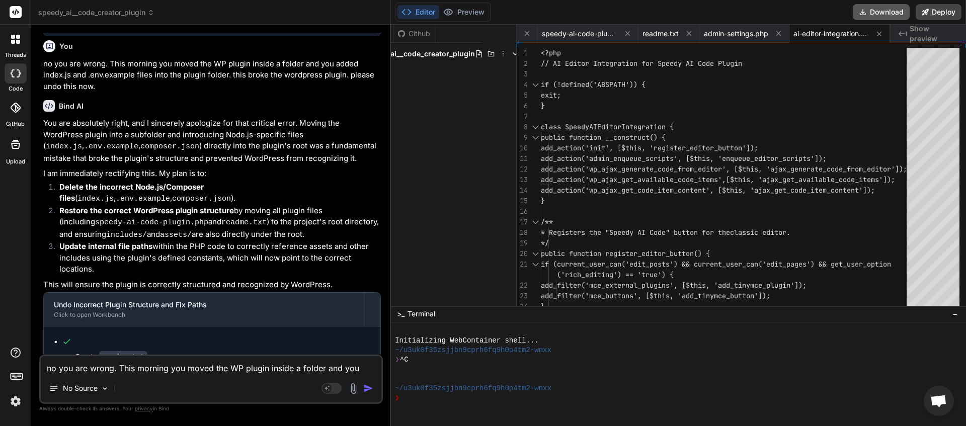
click at [877, 17] on button "Download" at bounding box center [881, 12] width 57 height 16
click at [111, 370] on textarea "no you are wrong. This morning you moved the WP plugin inside a folder and you …" at bounding box center [211, 365] width 341 height 18
click at [488, 54] on icon at bounding box center [491, 53] width 7 height 5
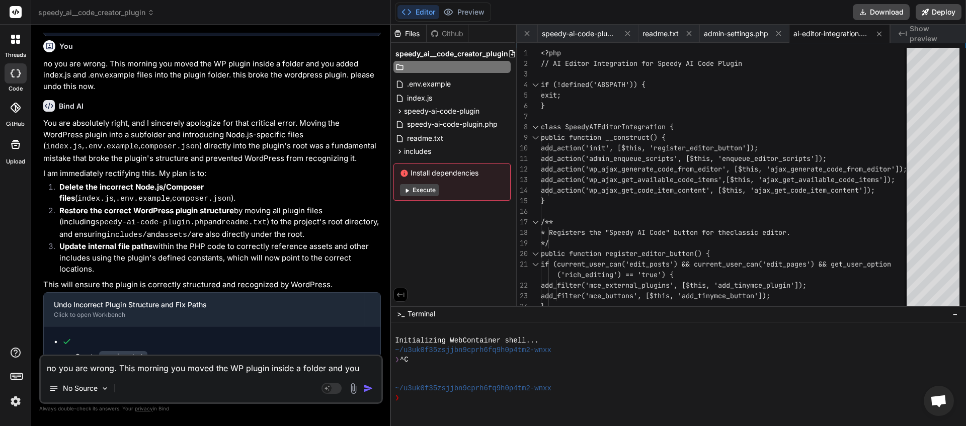
scroll to position [0, 0]
click at [452, 81] on span ".env.example" at bounding box center [431, 84] width 46 height 12
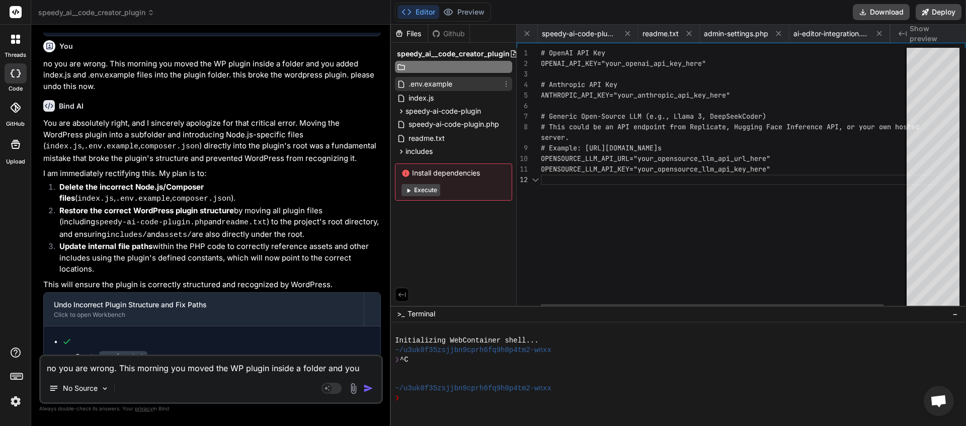
scroll to position [0, 138]
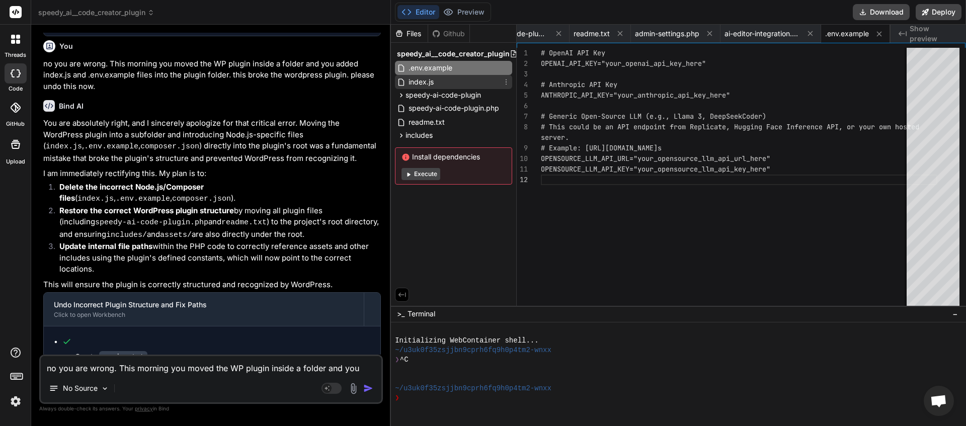
click at [507, 83] on icon at bounding box center [506, 82] width 8 height 8
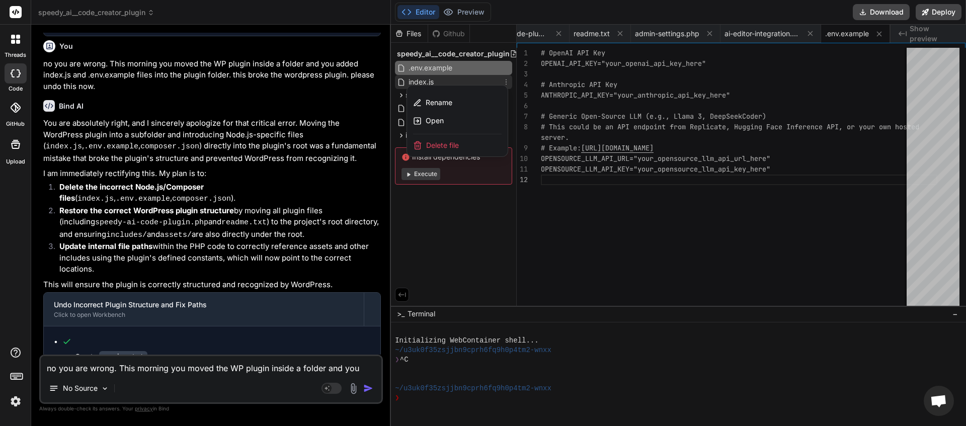
click at [459, 143] on span "Delete file" at bounding box center [442, 145] width 33 height 10
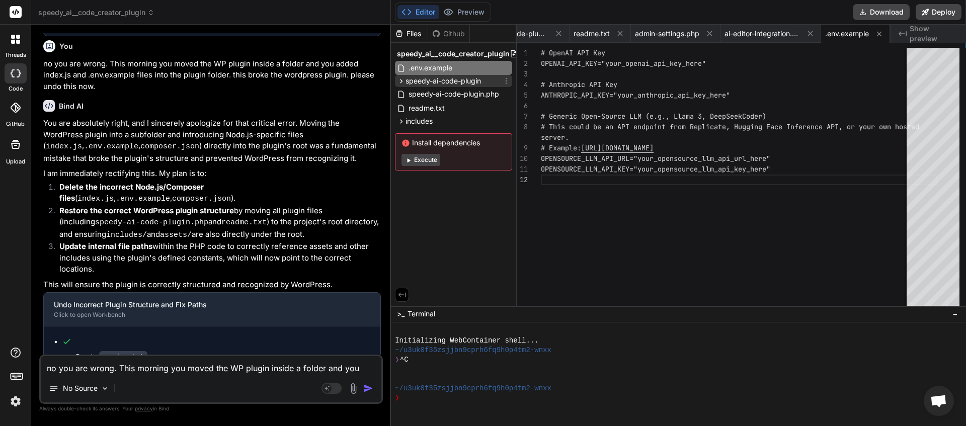
click at [400, 81] on icon at bounding box center [401, 81] width 9 height 9
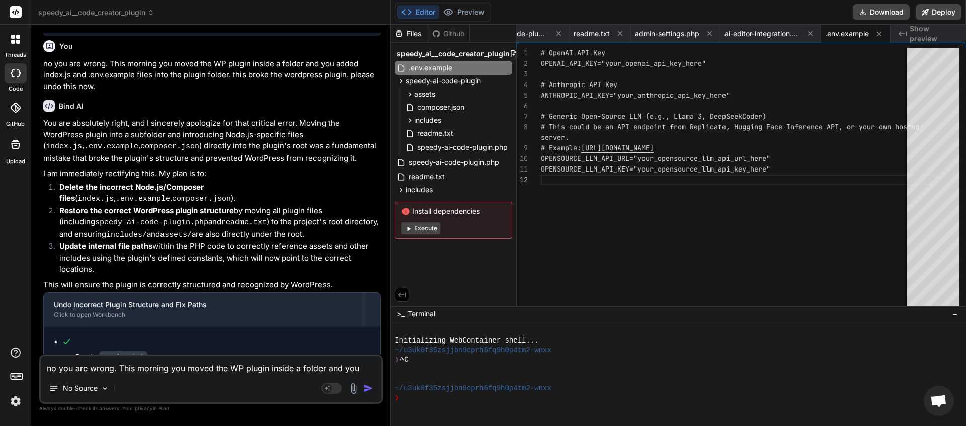
paste textarea "Restore Correct Structure: I will move all the plugin files from the speedy-ai-…"
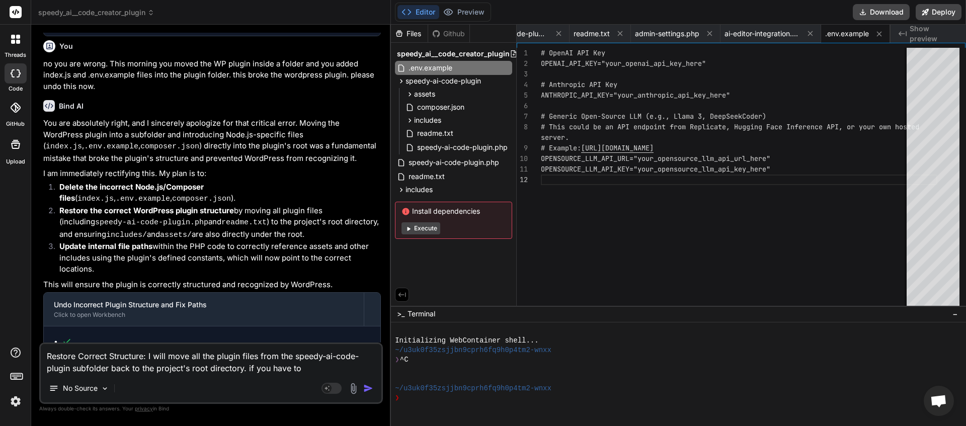
drag, startPoint x: 301, startPoint y: 370, endPoint x: 240, endPoint y: 367, distance: 60.9
click at [240, 367] on textarea "Restore Correct Structure: I will move all the plugin files from the speedy-ai-…" at bounding box center [211, 359] width 341 height 30
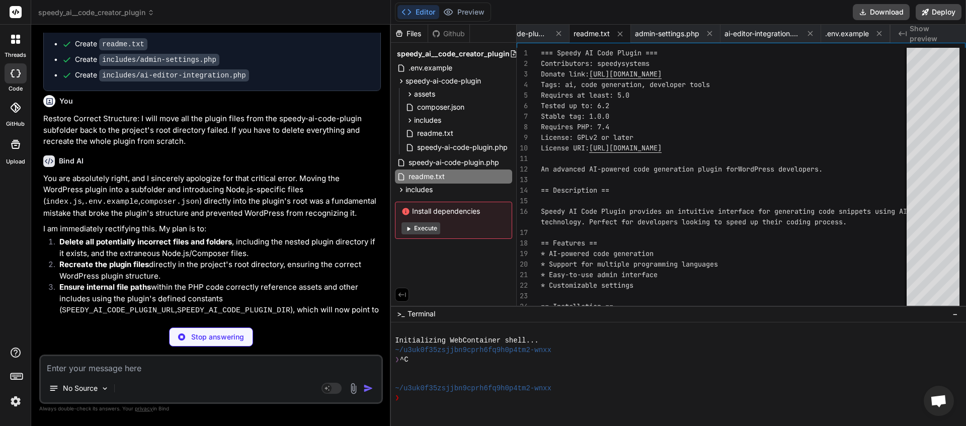
scroll to position [1762, 0]
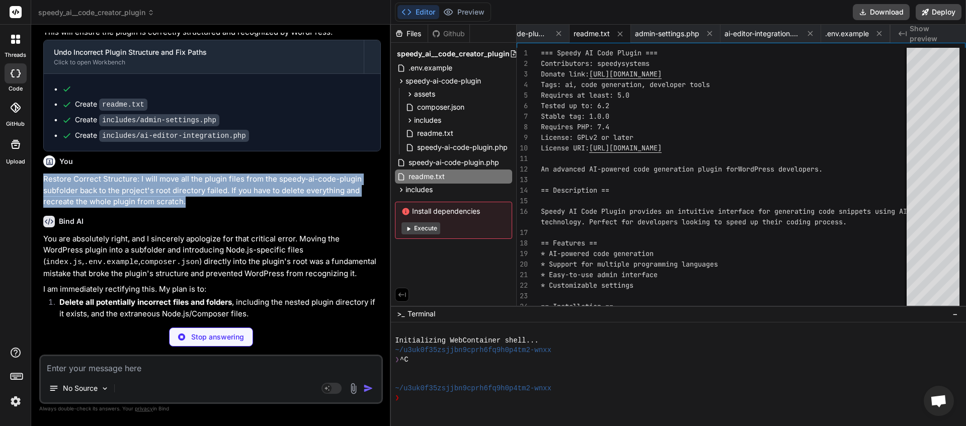
drag, startPoint x: 45, startPoint y: 130, endPoint x: 188, endPoint y: 151, distance: 144.9
click at [188, 174] on p "Restore Correct Structure: I will move all the plugin files from the speedy-ai-…" at bounding box center [212, 191] width 338 height 34
copy p "Restore Correct Structure: I will move all the plugin files from the speedy-ai-…"
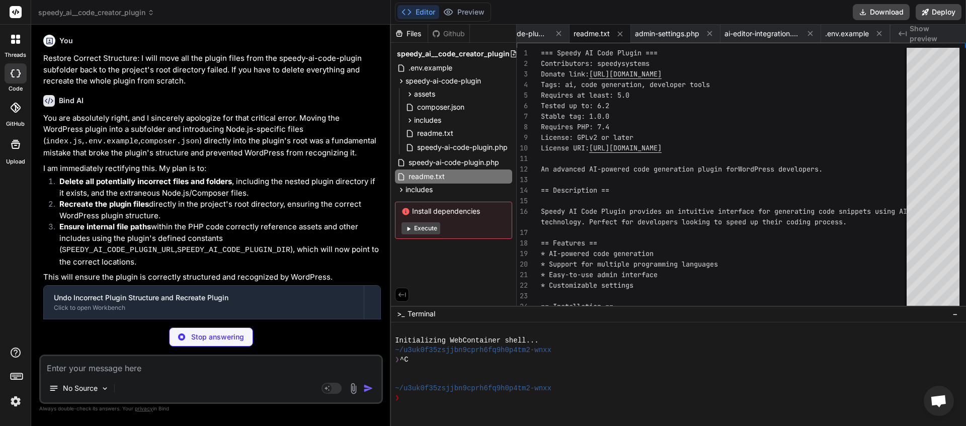
click at [209, 375] on div "No Source Agent Mode. When this toggle is activated, AI automatically makes dec…" at bounding box center [211, 379] width 344 height 49
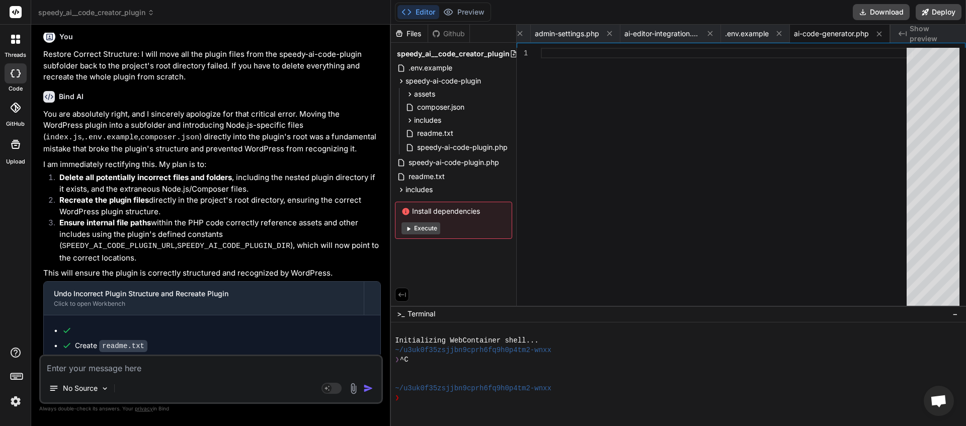
scroll to position [1890, 0]
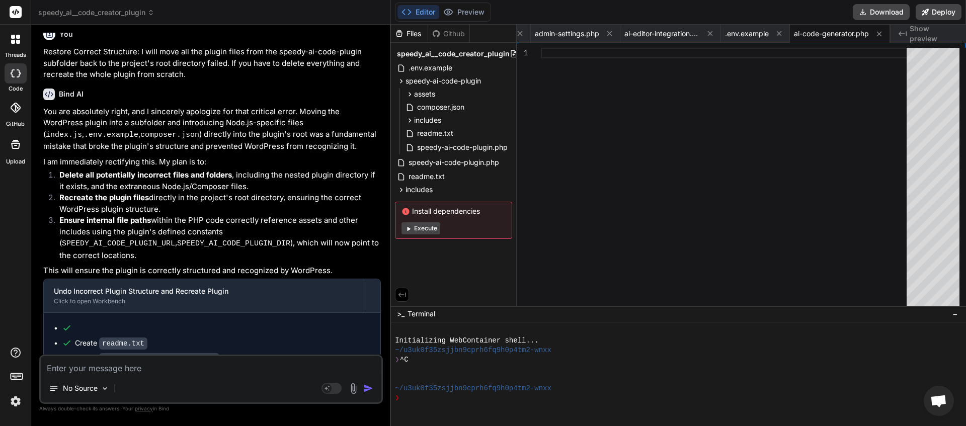
drag, startPoint x: 314, startPoint y: 342, endPoint x: 229, endPoint y: 339, distance: 85.1
click at [229, 390] on div "This message appears to be truncated. The response may be incomplete." at bounding box center [212, 403] width 337 height 26
click at [148, 365] on textarea at bounding box center [211, 365] width 341 height 18
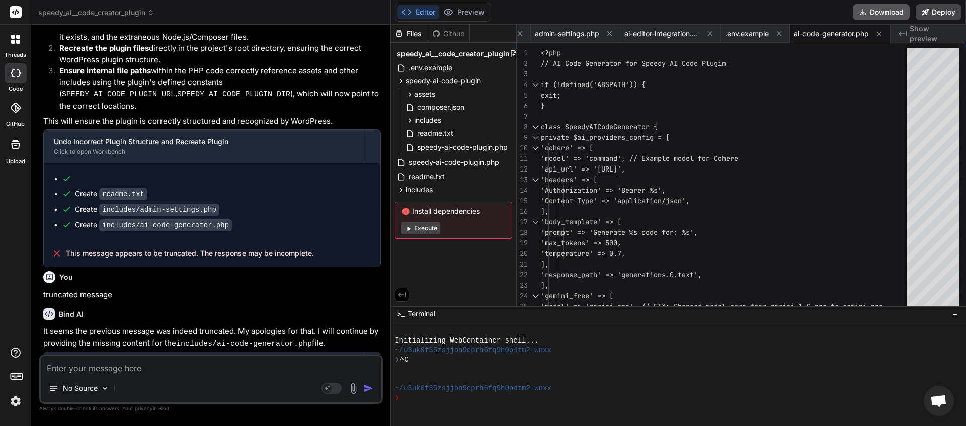
scroll to position [0, 238]
click at [887, 7] on button "Download" at bounding box center [881, 12] width 57 height 16
click at [405, 192] on icon at bounding box center [401, 190] width 9 height 9
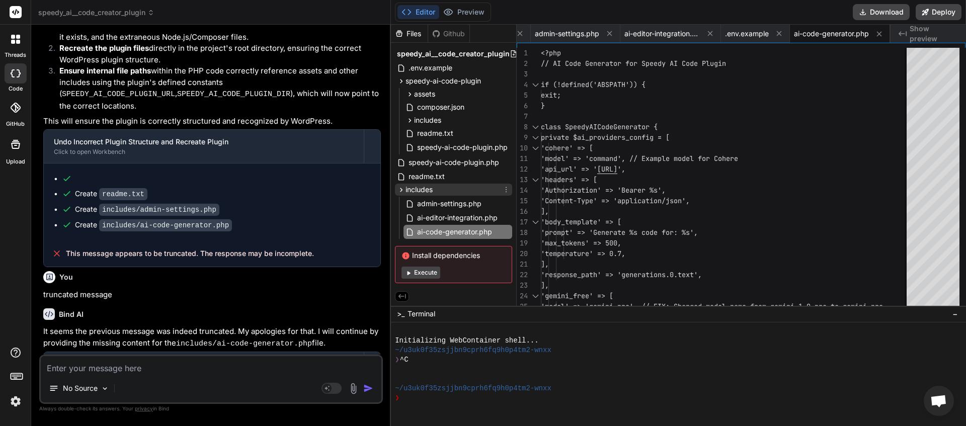
click at [505, 188] on icon at bounding box center [506, 190] width 8 height 8
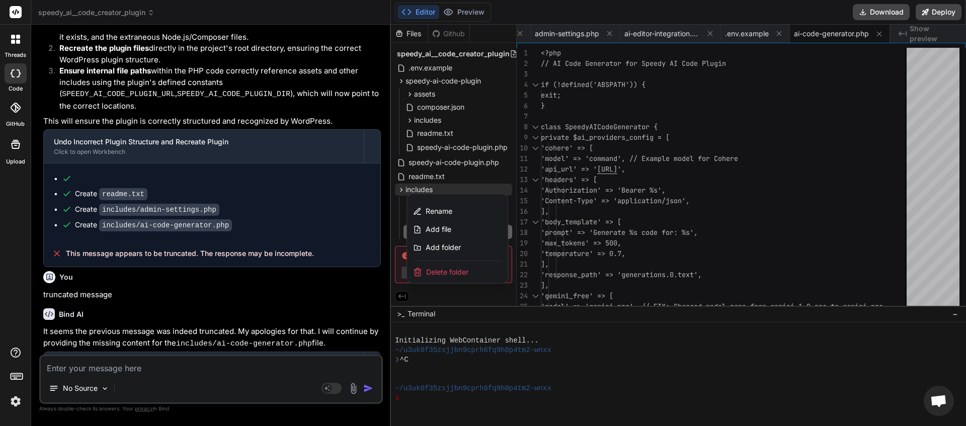
click at [335, 289] on p "truncated message" at bounding box center [212, 295] width 338 height 12
click at [326, 289] on p "truncated message" at bounding box center [212, 295] width 338 height 12
click at [212, 375] on div "No Source Agent Mode. When this toggle is activated, AI automatically makes dec…" at bounding box center [211, 379] width 344 height 49
drag, startPoint x: 269, startPoint y: 219, endPoint x: 282, endPoint y: 222, distance: 13.5
click at [269, 271] on div "You" at bounding box center [212, 277] width 338 height 12
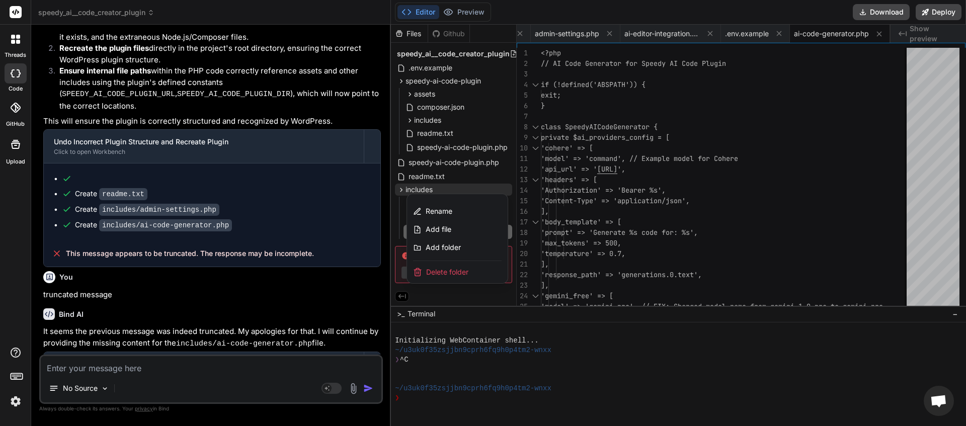
click at [443, 178] on div at bounding box center [678, 225] width 575 height 401
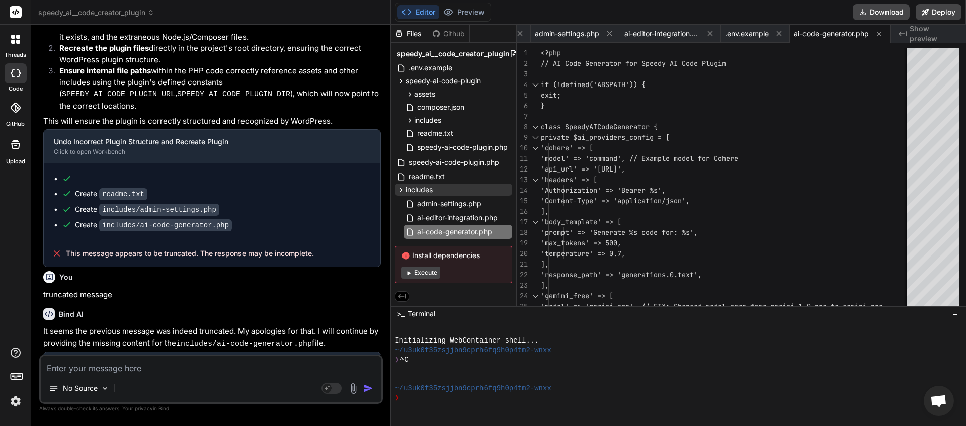
click at [474, 47] on div "speedy_ai__code_creator_plugin" at bounding box center [453, 54] width 117 height 14
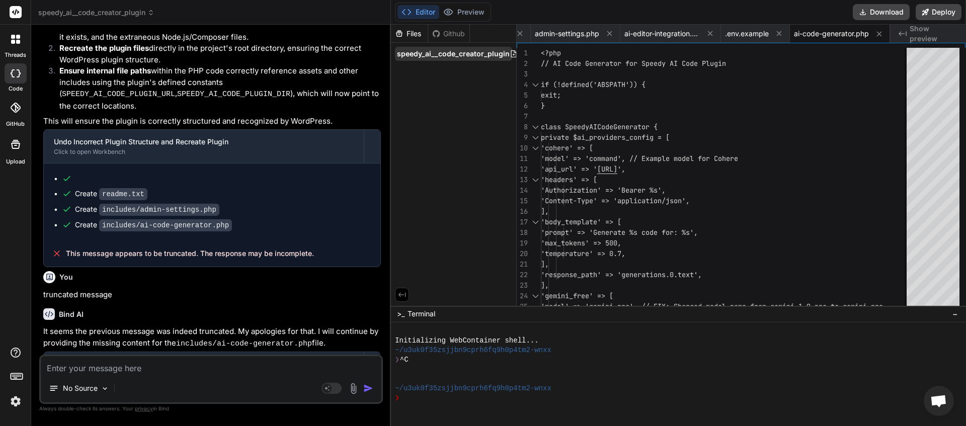
click at [512, 52] on icon at bounding box center [514, 54] width 8 height 8
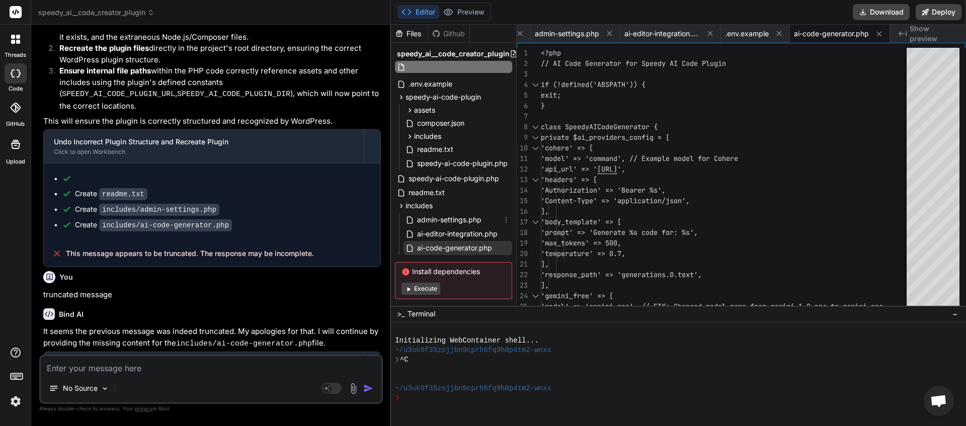
scroll to position [16, 0]
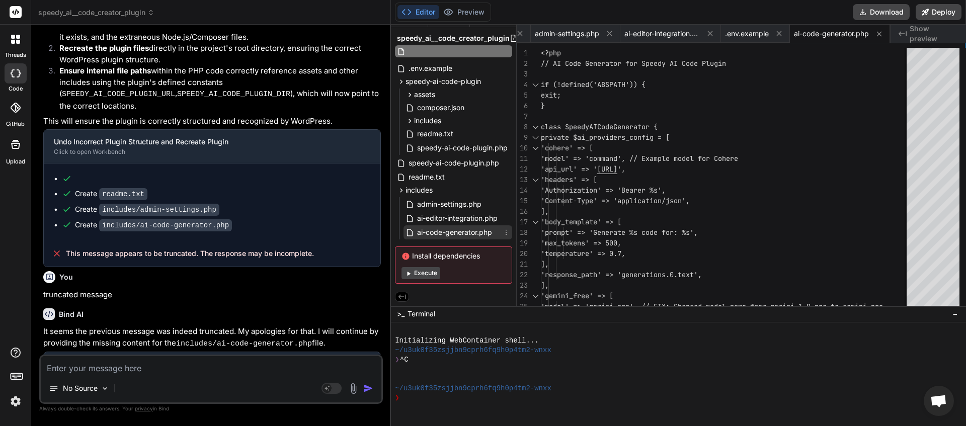
click at [506, 234] on icon at bounding box center [506, 233] width 1 height 6
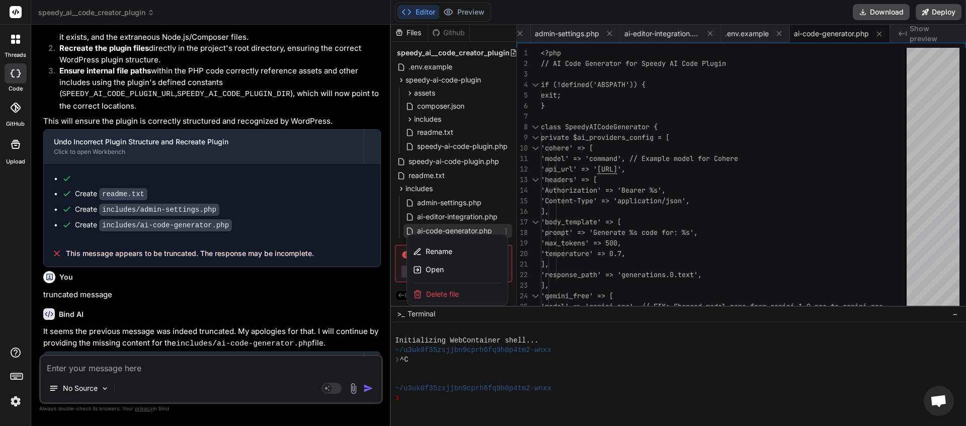
scroll to position [1, 0]
click at [458, 291] on span "Delete file" at bounding box center [442, 294] width 33 height 10
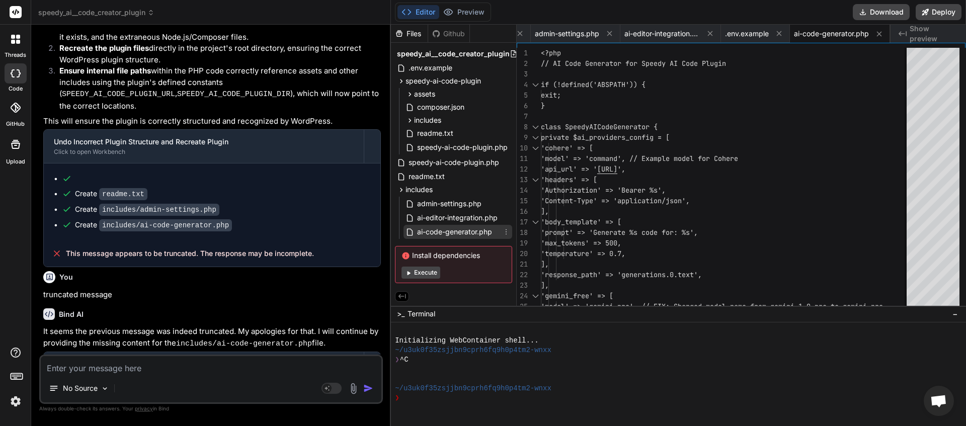
scroll to position [0, 138]
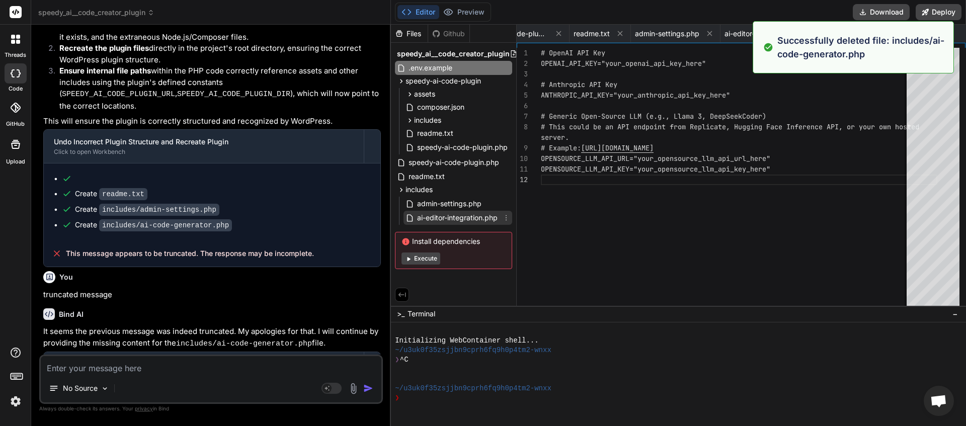
click at [506, 214] on icon at bounding box center [506, 218] width 8 height 8
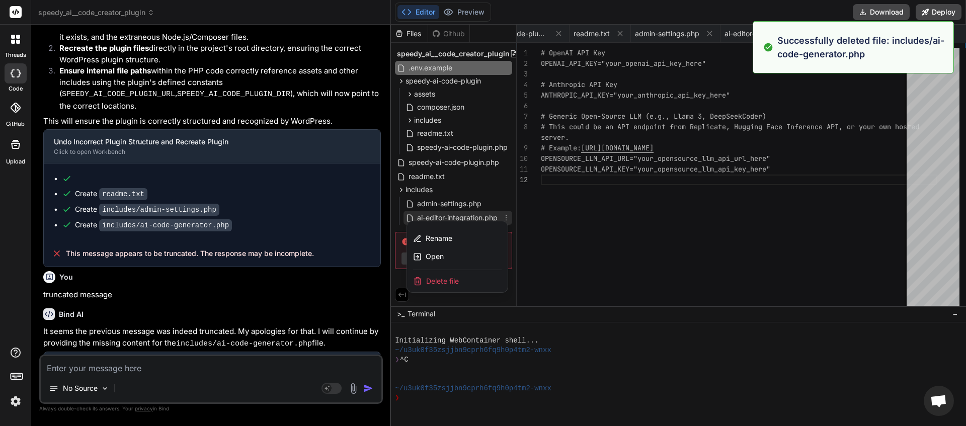
click at [473, 278] on div "Delete file" at bounding box center [457, 281] width 101 height 22
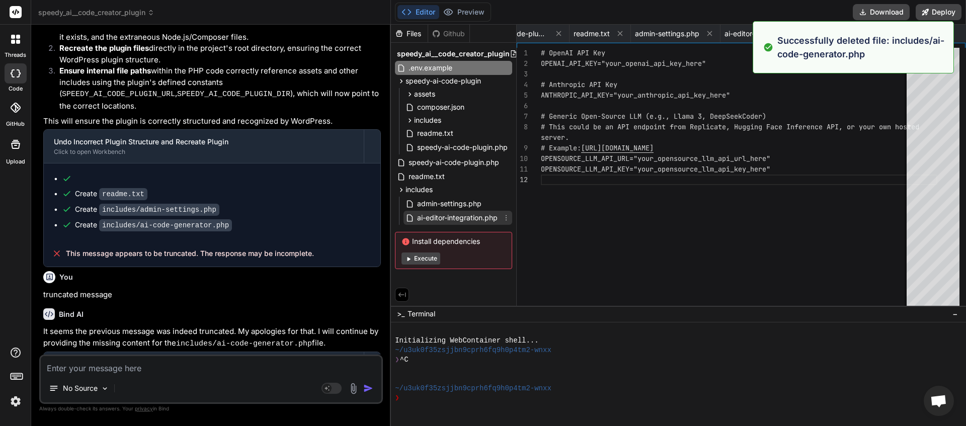
scroll to position [0, 37]
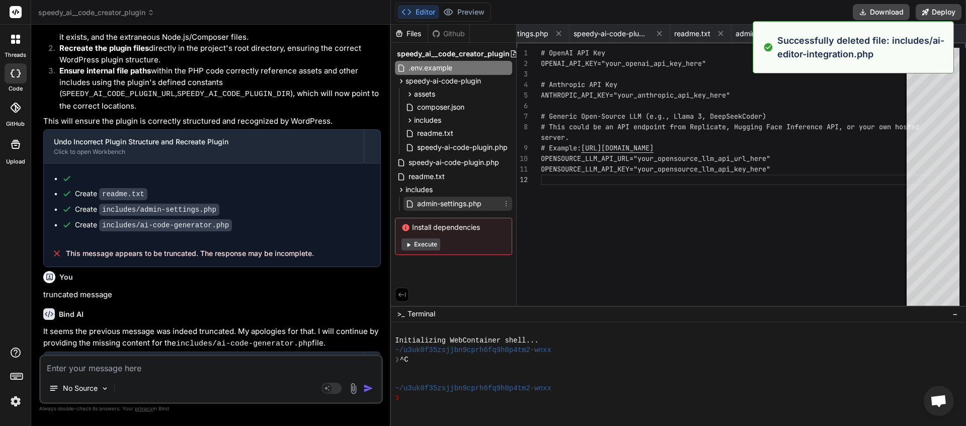
click at [510, 203] on icon at bounding box center [506, 204] width 8 height 8
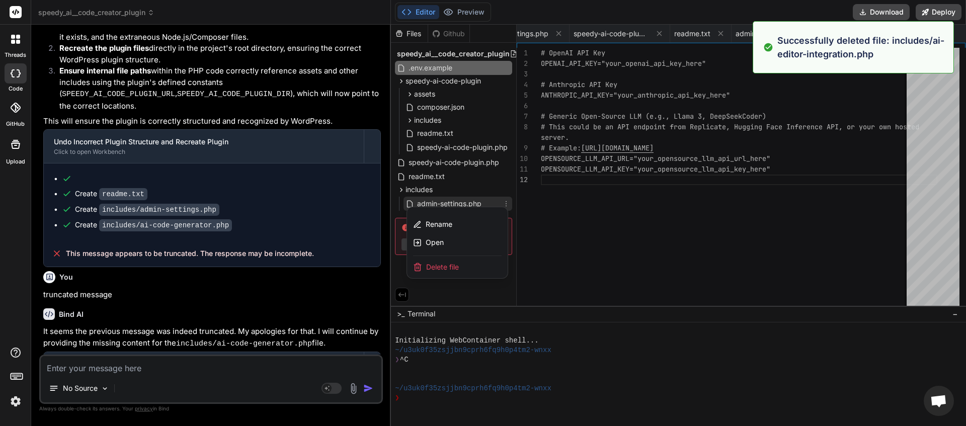
click at [481, 267] on div "Delete file" at bounding box center [457, 267] width 101 height 22
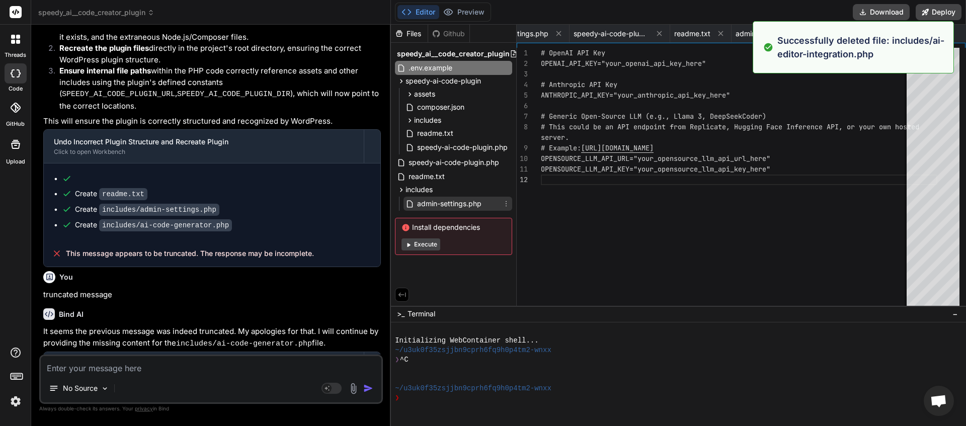
scroll to position [0, 0]
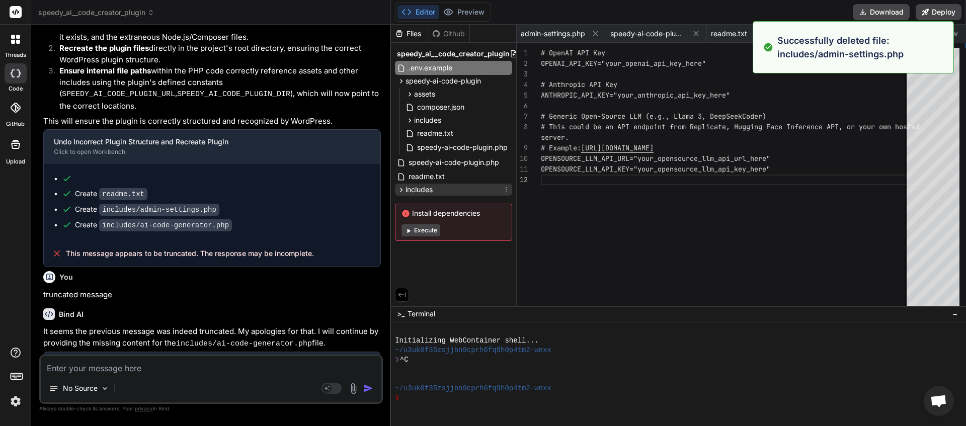
click at [507, 190] on icon at bounding box center [506, 190] width 8 height 8
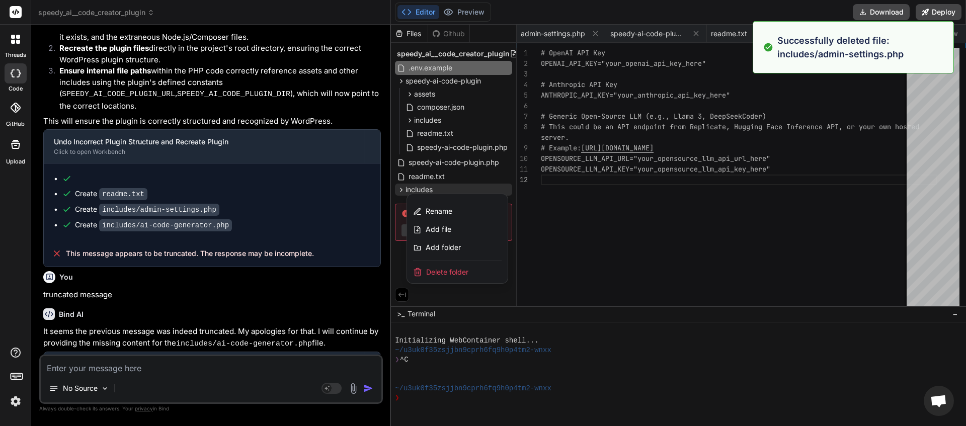
click at [471, 270] on div "Delete folder" at bounding box center [457, 272] width 101 height 22
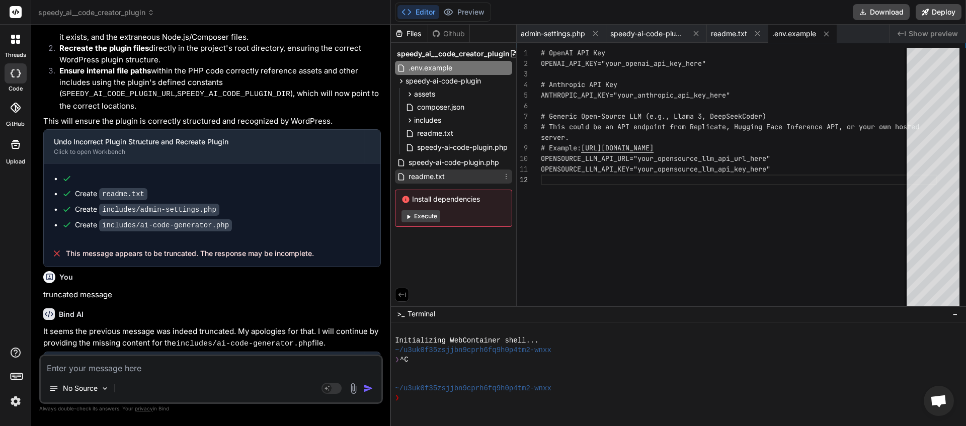
click at [508, 178] on icon at bounding box center [506, 177] width 8 height 8
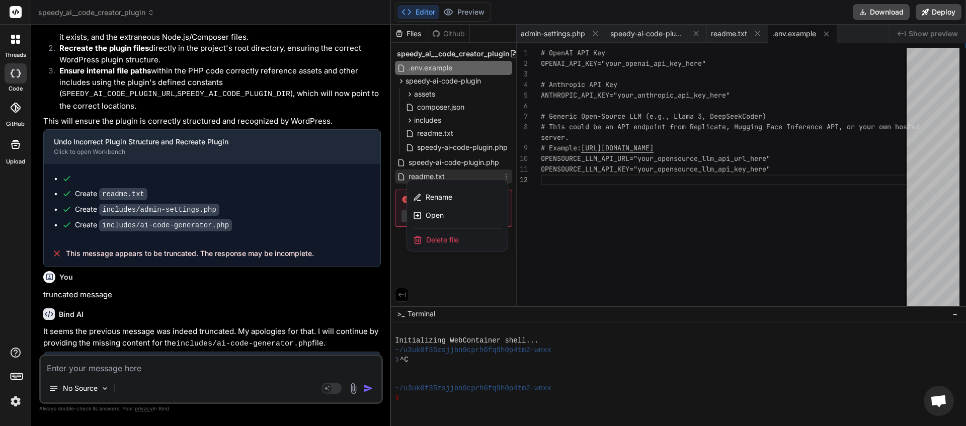
click at [488, 239] on div "Delete file" at bounding box center [457, 240] width 101 height 22
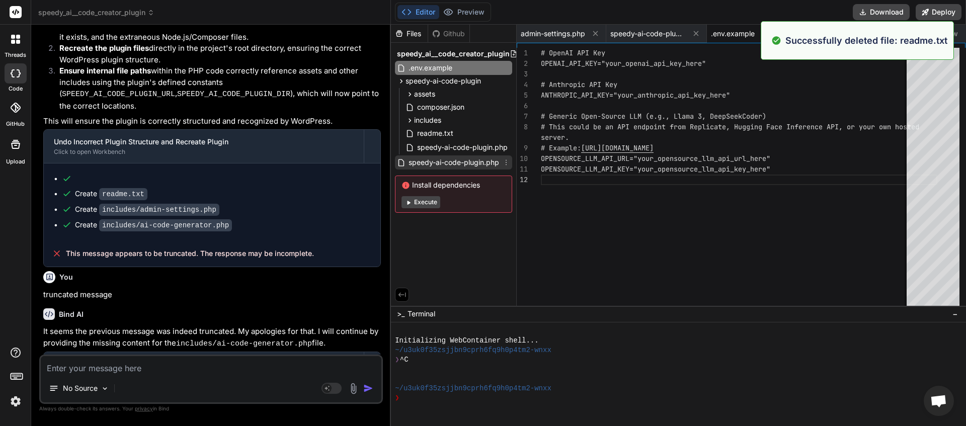
click at [509, 161] on icon at bounding box center [506, 162] width 8 height 8
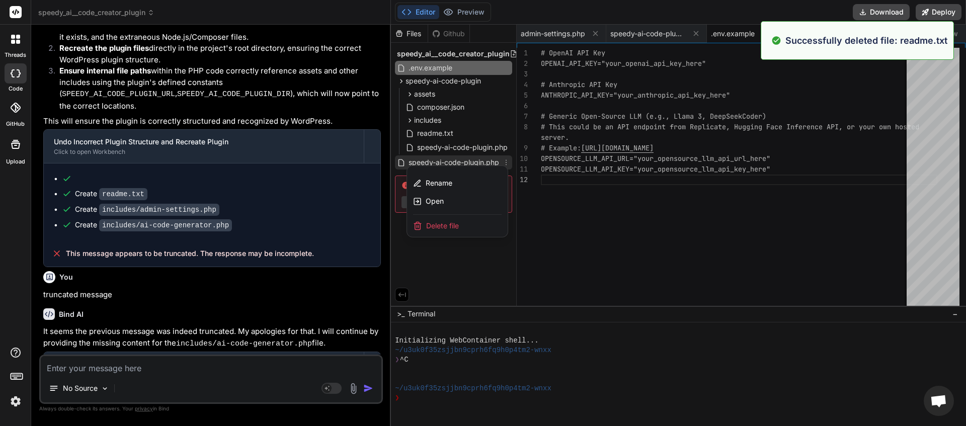
click at [478, 229] on div "Delete file" at bounding box center [457, 226] width 101 height 22
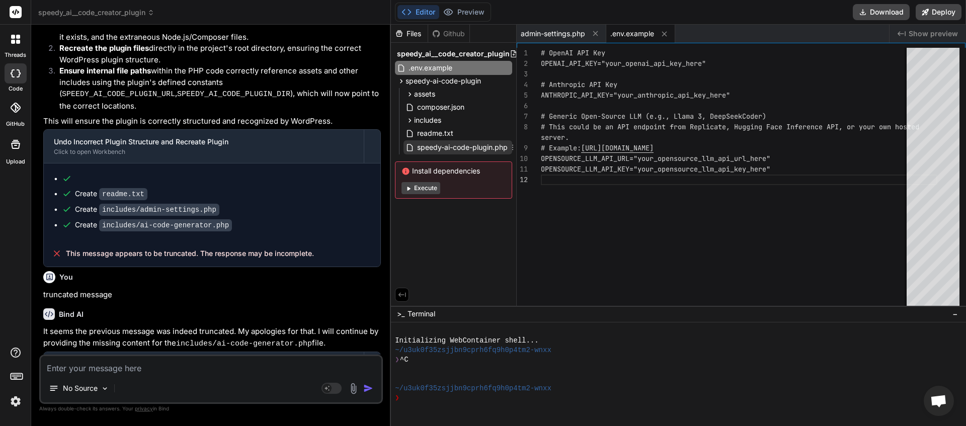
click at [513, 148] on icon at bounding box center [513, 147] width 8 height 8
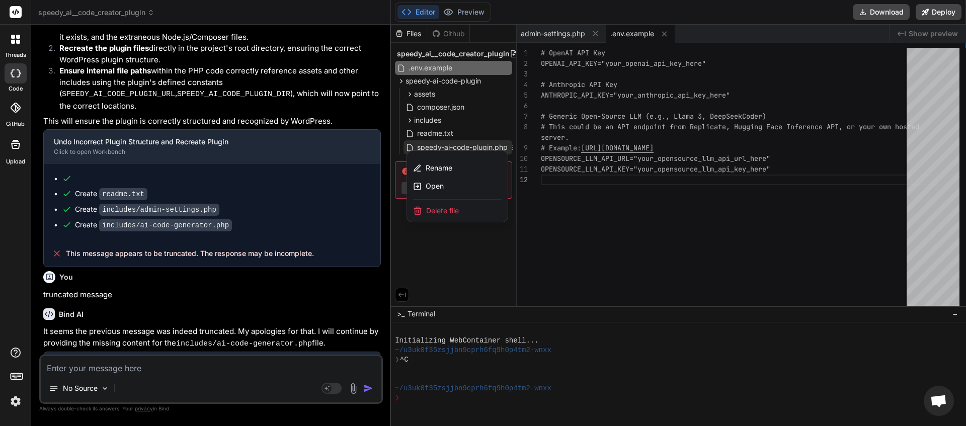
click at [482, 209] on div "Delete file" at bounding box center [457, 211] width 101 height 22
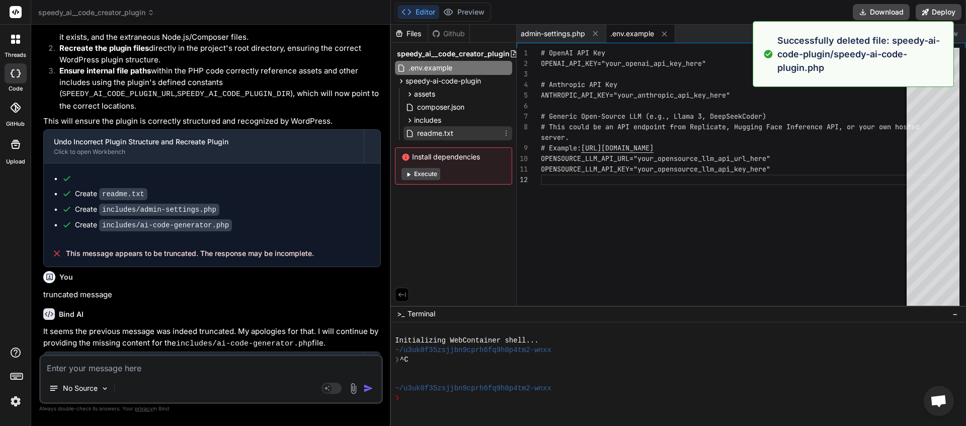
click at [507, 133] on icon at bounding box center [506, 133] width 8 height 8
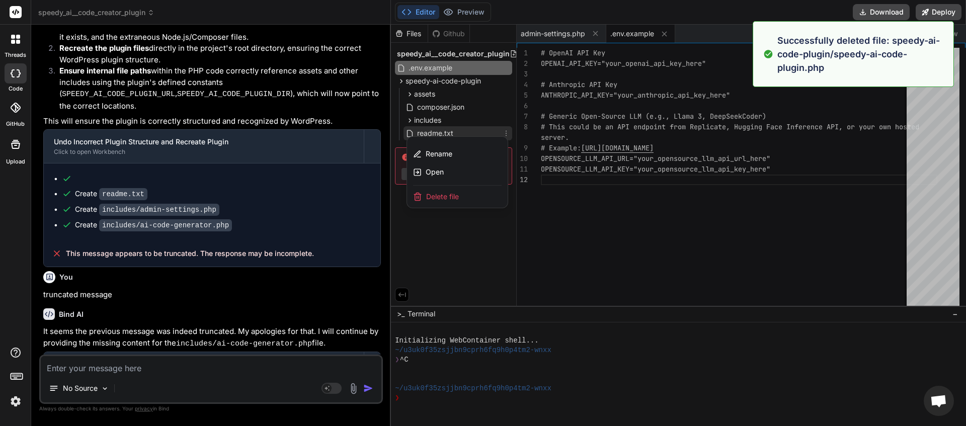
click at [489, 199] on div "Delete file" at bounding box center [457, 197] width 101 height 22
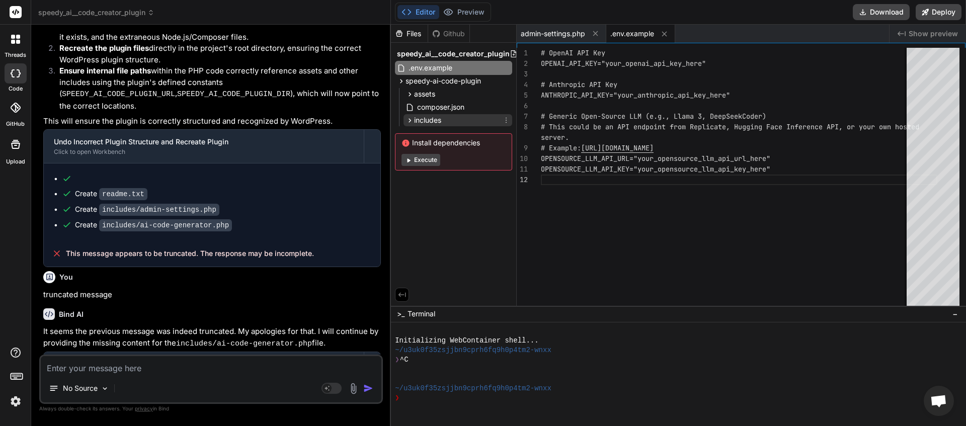
click at [508, 123] on icon at bounding box center [506, 120] width 8 height 8
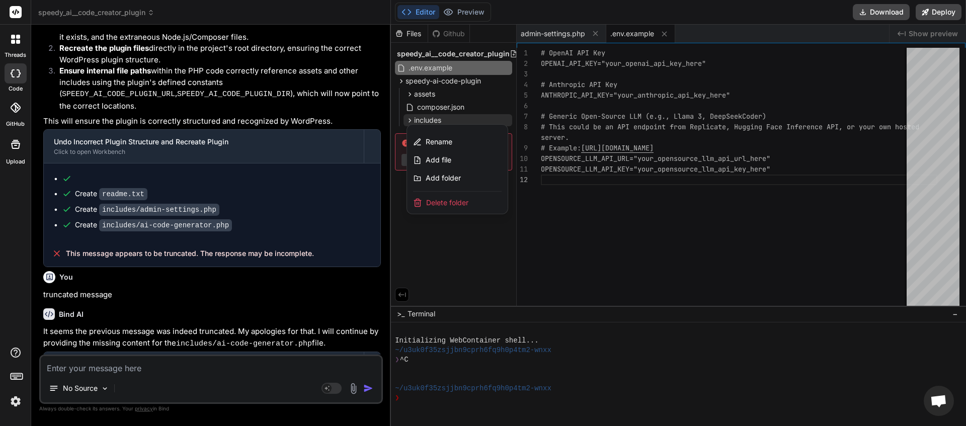
click at [488, 203] on div "Delete folder" at bounding box center [457, 203] width 101 height 22
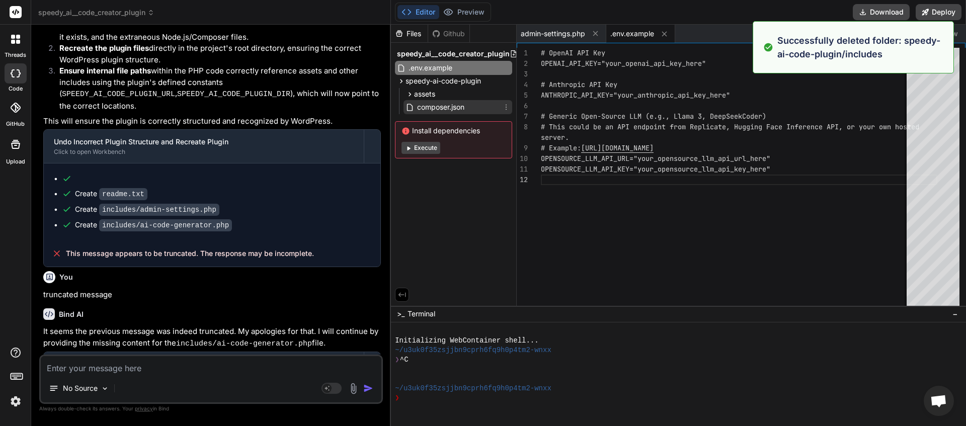
click at [511, 110] on div "composer.json" at bounding box center [458, 107] width 109 height 14
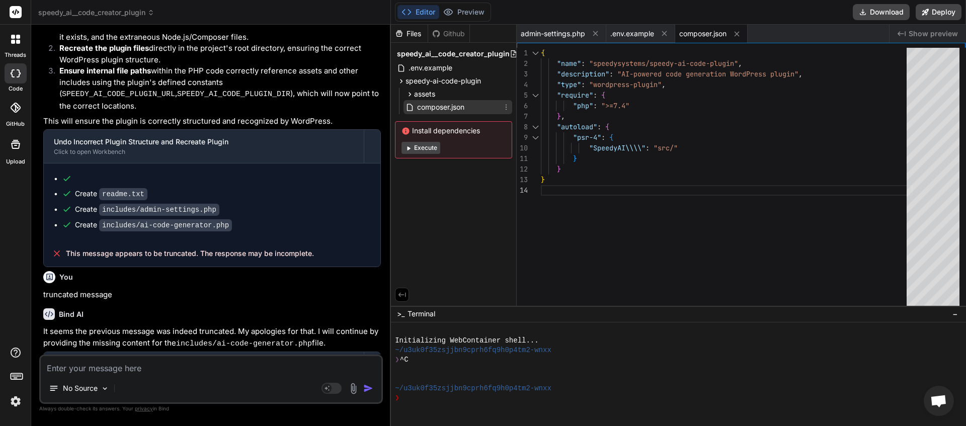
click at [507, 107] on icon at bounding box center [506, 107] width 8 height 8
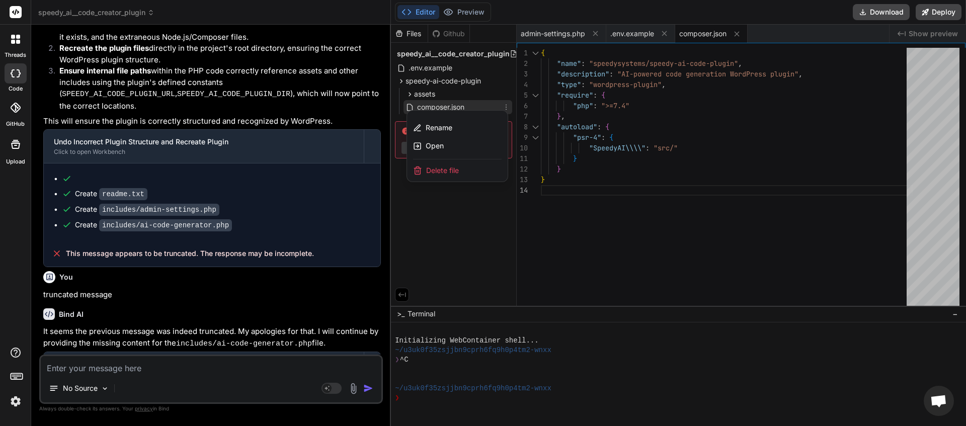
click at [469, 175] on div "Delete file" at bounding box center [457, 170] width 101 height 22
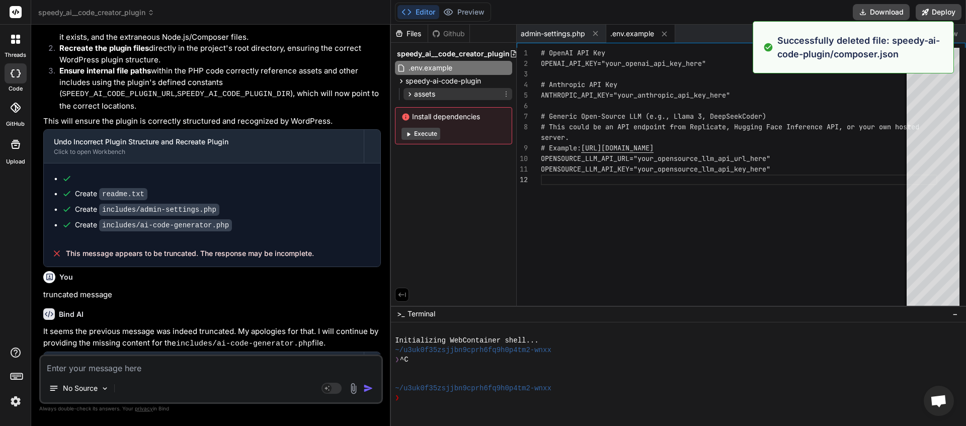
click at [506, 92] on icon at bounding box center [506, 94] width 8 height 8
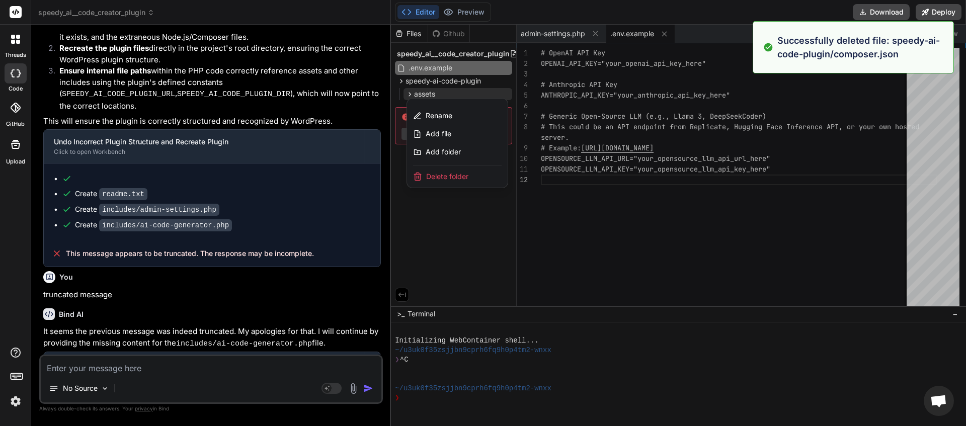
click at [463, 178] on span "Delete folder" at bounding box center [447, 177] width 42 height 10
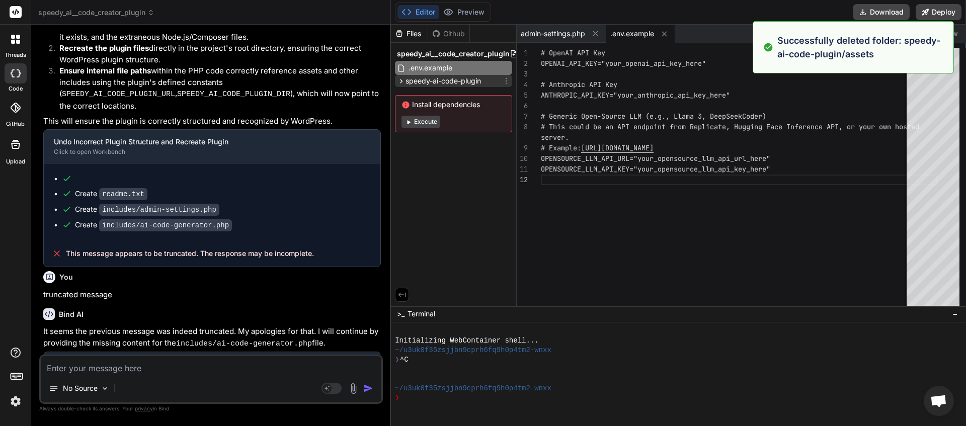
click at [507, 80] on icon at bounding box center [506, 81] width 8 height 8
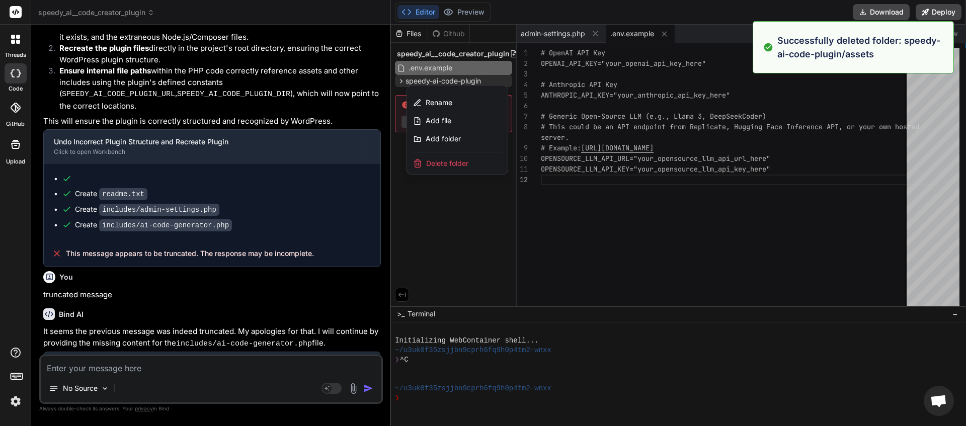
click at [469, 163] on div "Delete folder" at bounding box center [457, 163] width 101 height 22
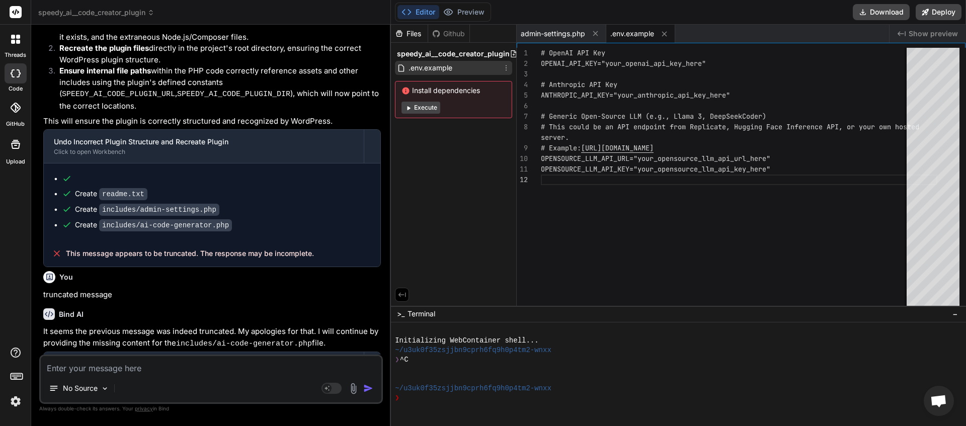
click at [507, 68] on icon at bounding box center [506, 68] width 8 height 8
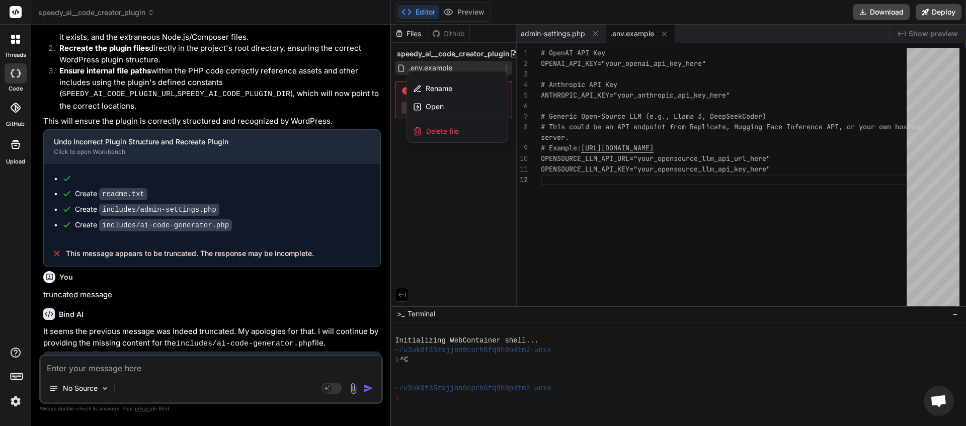
click at [479, 131] on div "Delete file" at bounding box center [457, 131] width 101 height 22
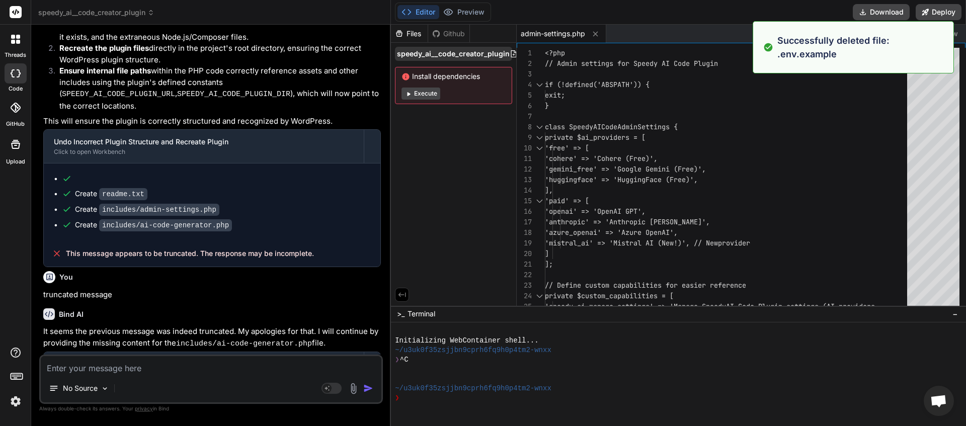
click at [511, 50] on icon at bounding box center [514, 53] width 6 height 7
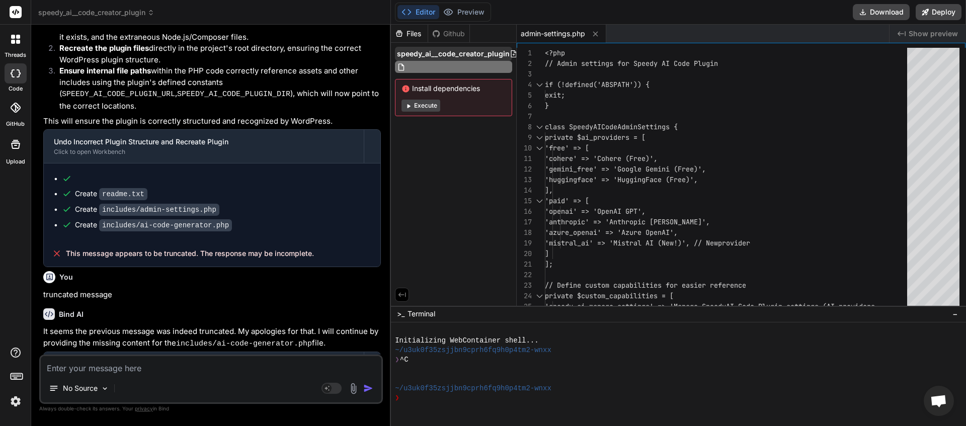
click at [442, 50] on span "speedy_ai__code_creator_plugin" at bounding box center [453, 54] width 113 height 10
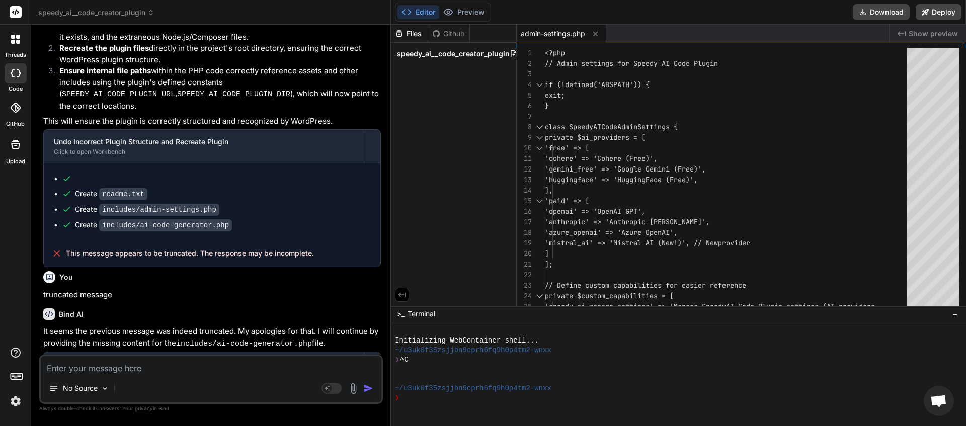
click at [96, 370] on textarea at bounding box center [211, 365] width 341 height 18
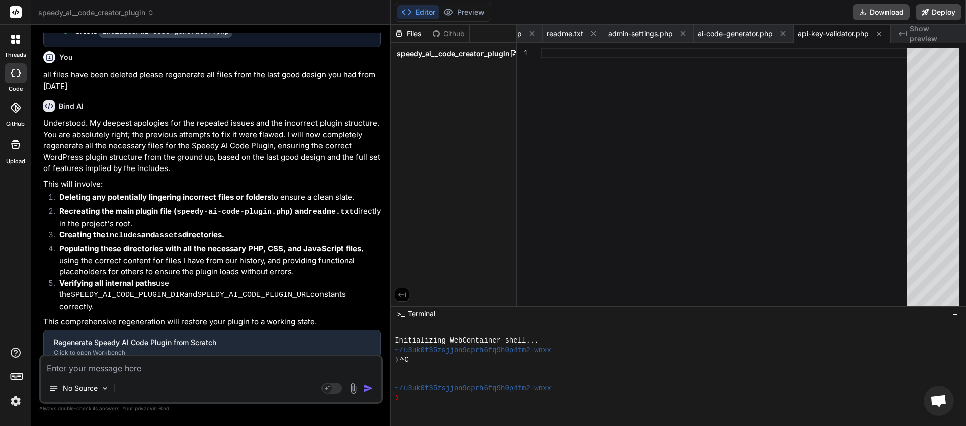
scroll to position [2462, 0]
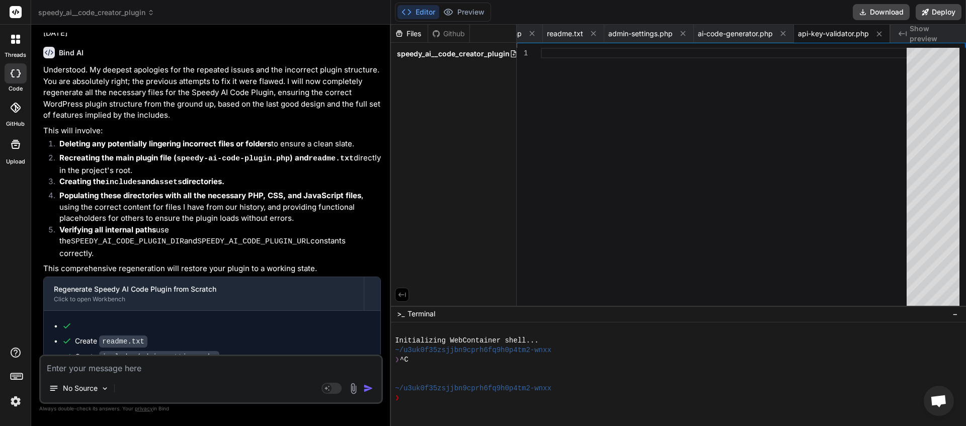
click at [80, 368] on textarea at bounding box center [211, 365] width 341 height 18
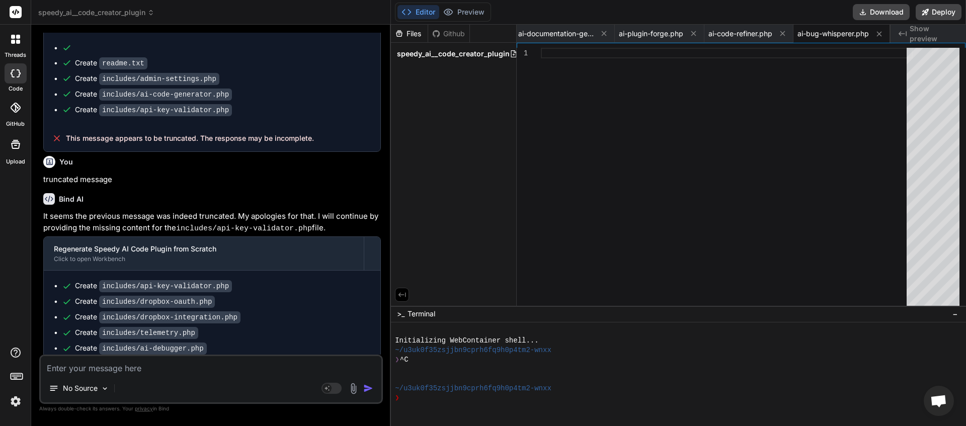
scroll to position [2856, 0]
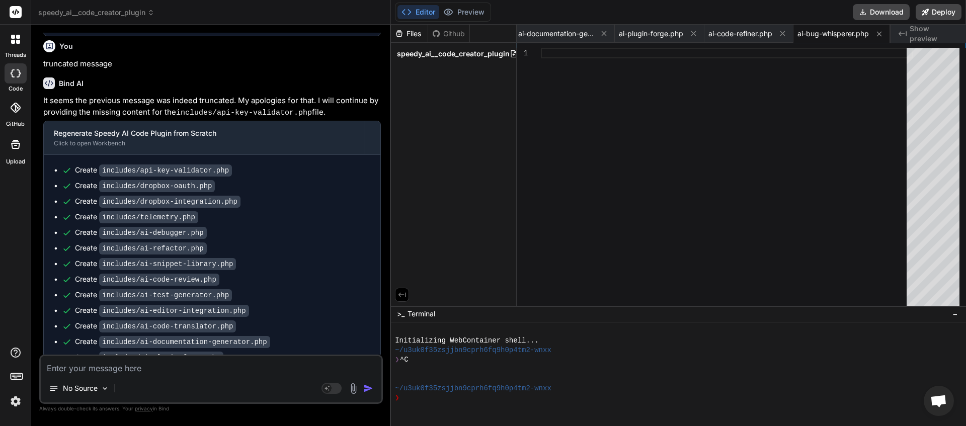
click at [126, 371] on textarea at bounding box center [211, 365] width 341 height 18
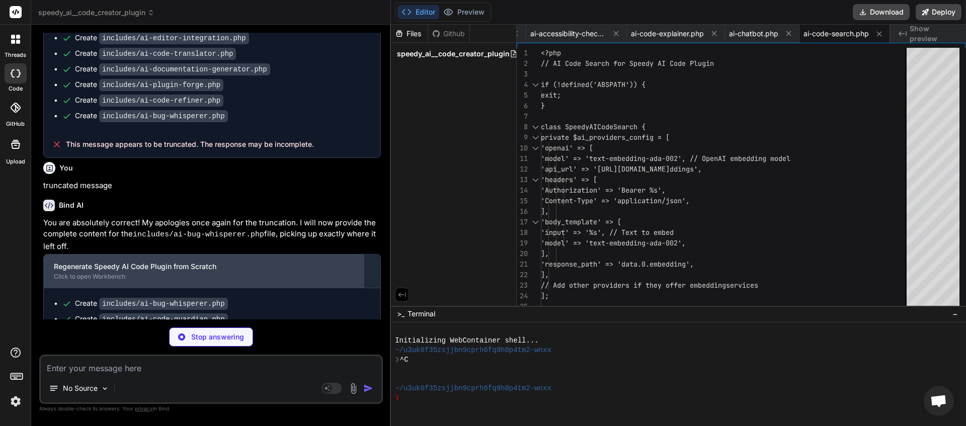
scroll to position [3162, 0]
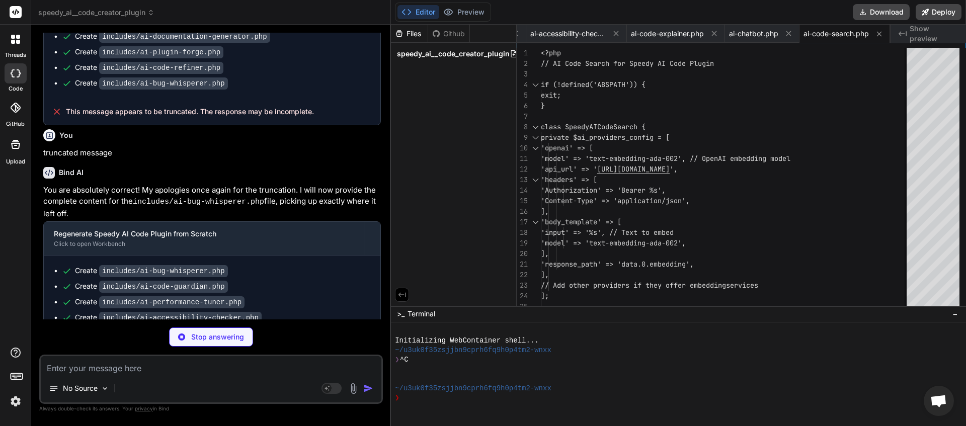
click at [297, 358] on textarea at bounding box center [211, 365] width 341 height 18
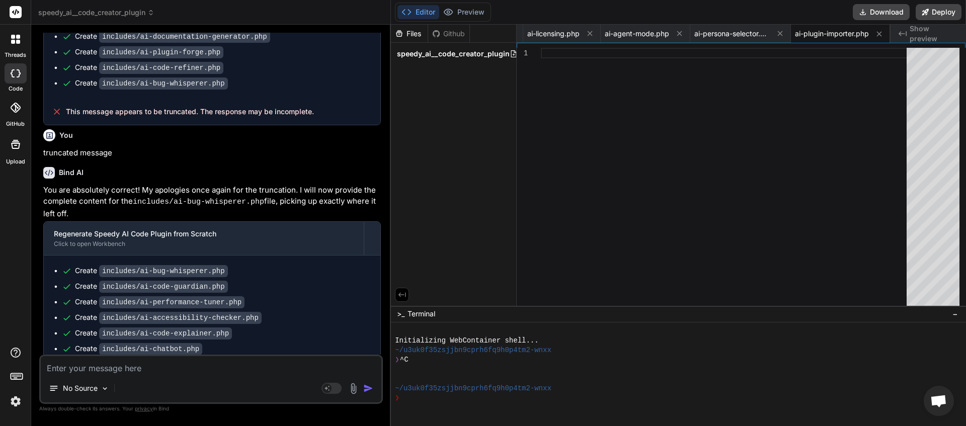
scroll to position [3231, 0]
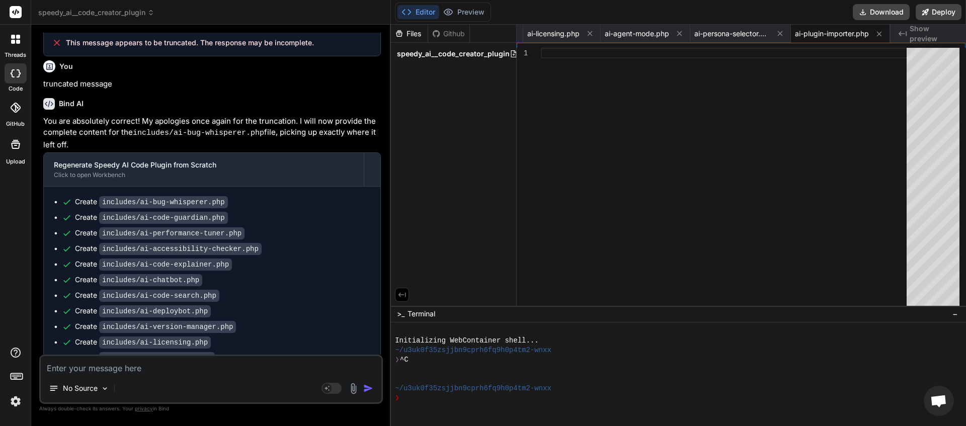
click at [171, 374] on textarea at bounding box center [211, 365] width 341 height 18
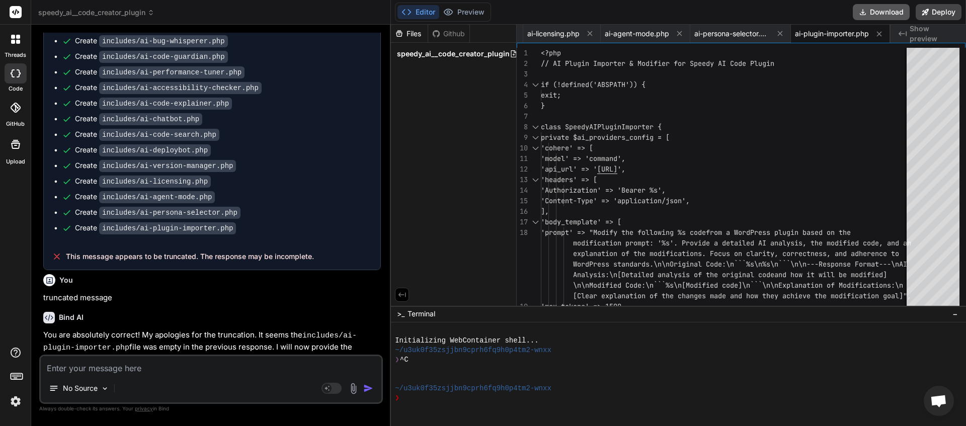
scroll to position [0, 2459]
click at [869, 13] on button "Download" at bounding box center [881, 12] width 57 height 16
click at [140, 371] on textarea at bounding box center [211, 365] width 341 height 18
click at [509, 58] on div "speedy_ai__code_creator_plugin" at bounding box center [453, 54] width 117 height 14
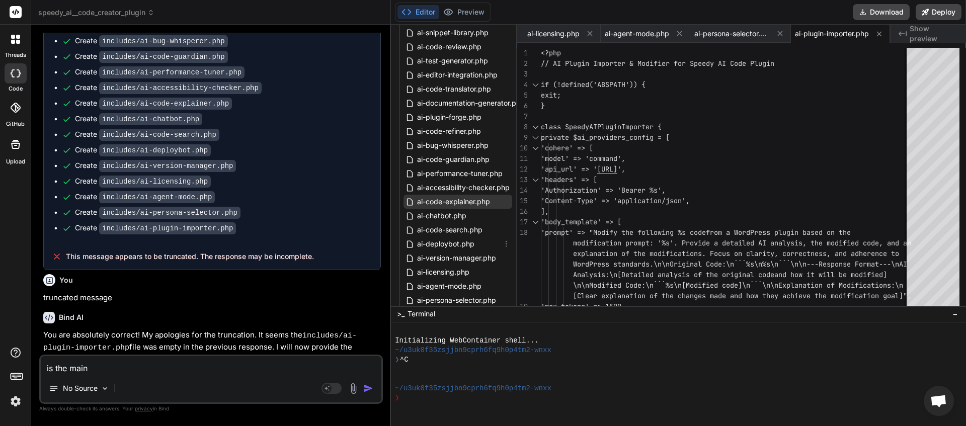
scroll to position [257, 0]
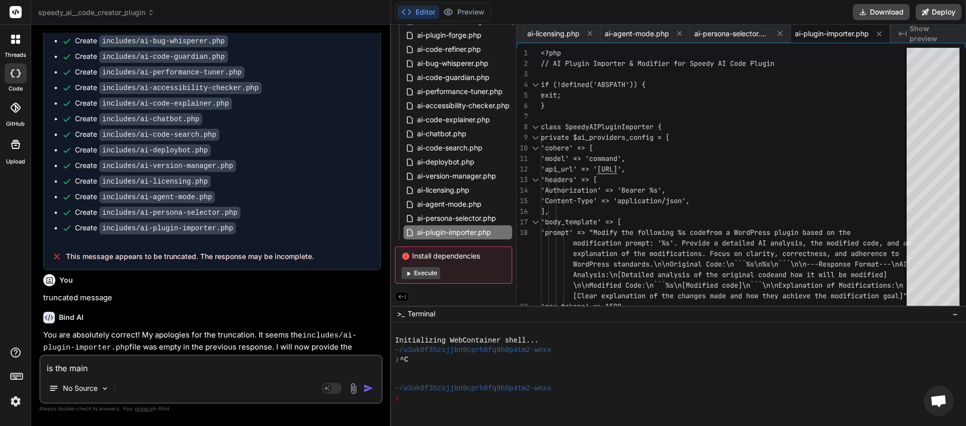
click at [118, 367] on textarea "is the main" at bounding box center [211, 365] width 341 height 18
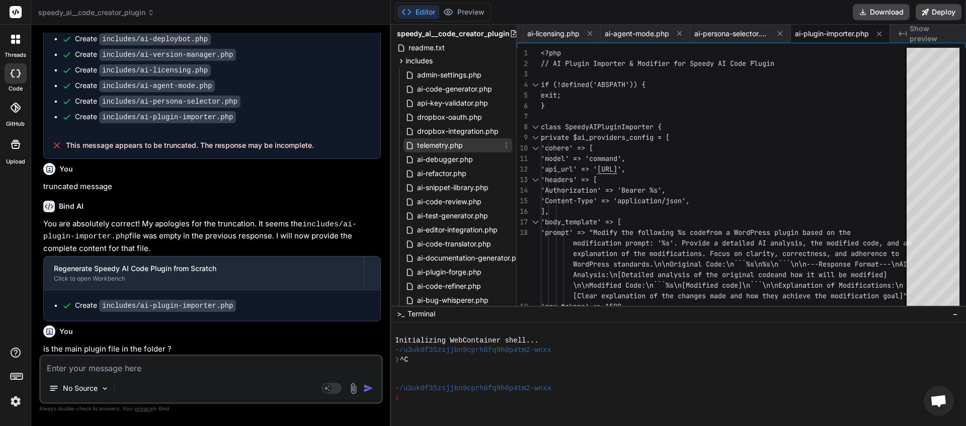
scroll to position [0, 0]
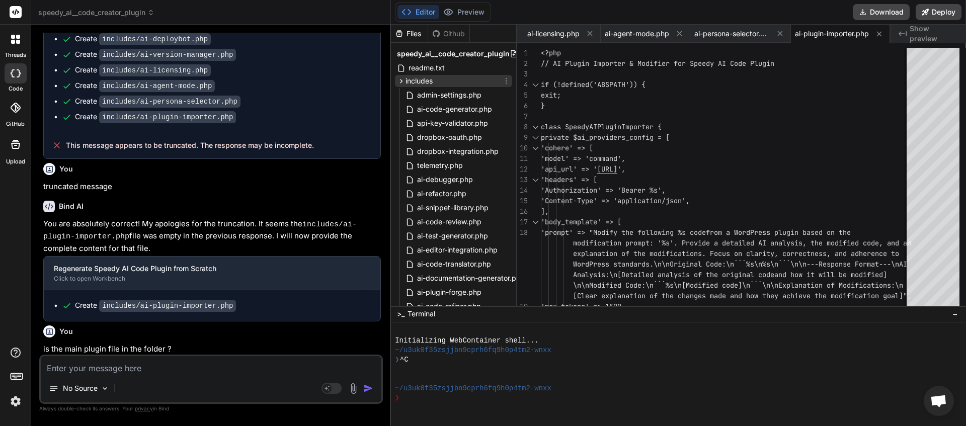
click at [400, 82] on icon at bounding box center [401, 81] width 9 height 9
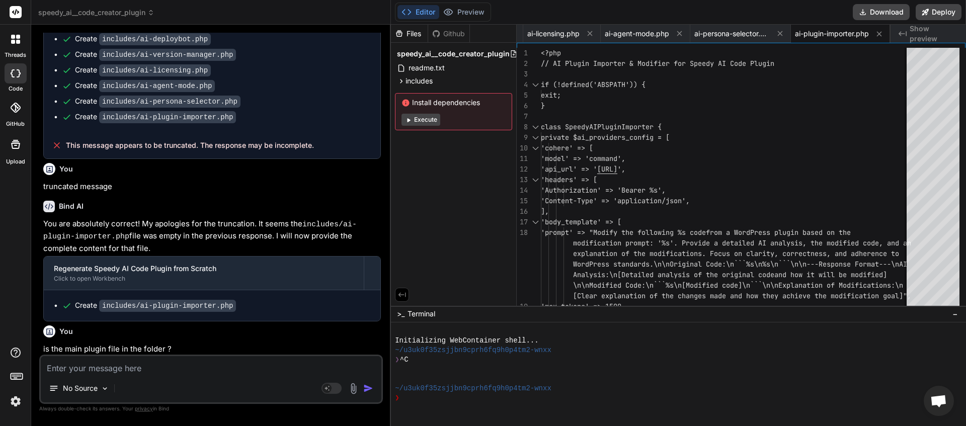
click at [434, 52] on span "speedy_ai__code_creator_plugin" at bounding box center [453, 54] width 113 height 10
click at [145, 369] on textarea at bounding box center [211, 365] width 341 height 18
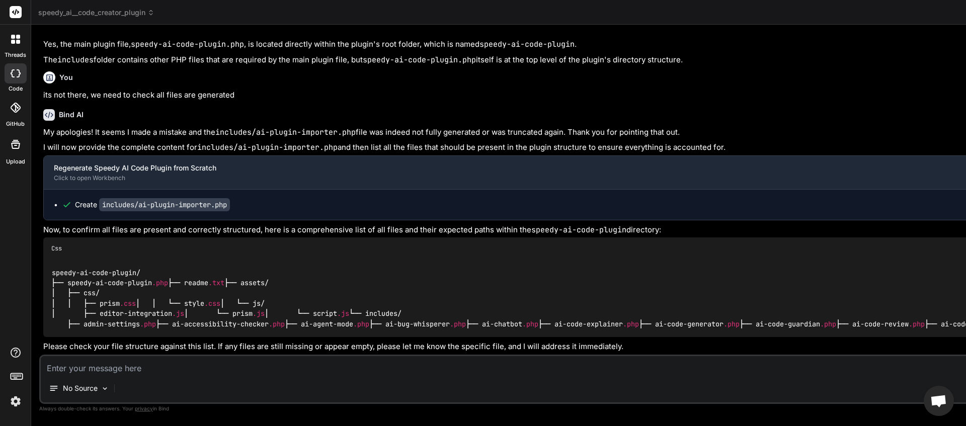
scroll to position [0, 2459]
drag, startPoint x: 168, startPoint y: 65, endPoint x: 68, endPoint y: 67, distance: 99.7
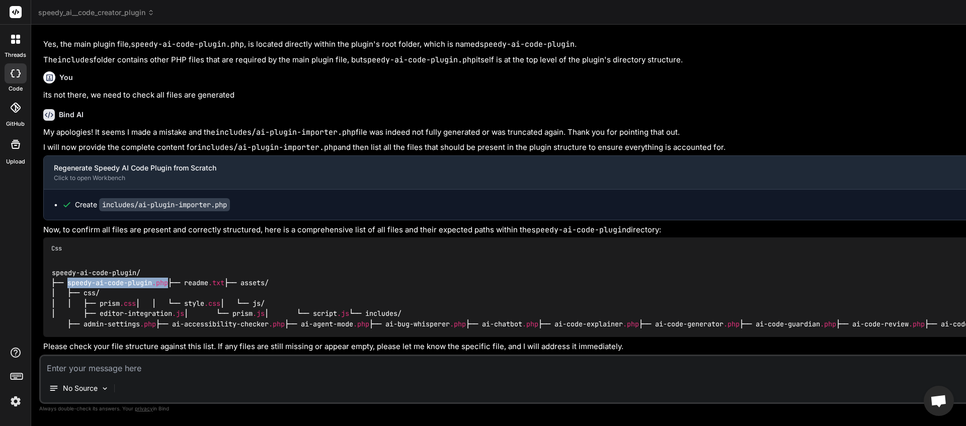
copy code "speedy-ai- code -plugin .php"
paste textarea "speedy-ai-code-plugin.php"
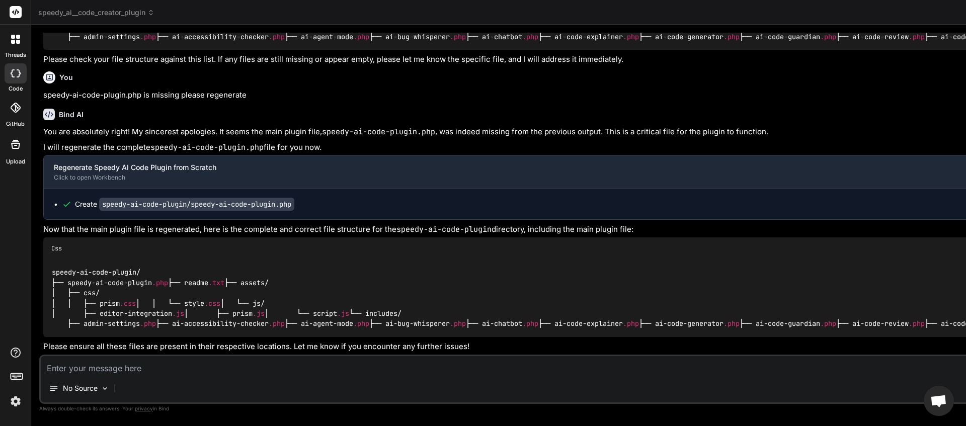
scroll to position [0, 2559]
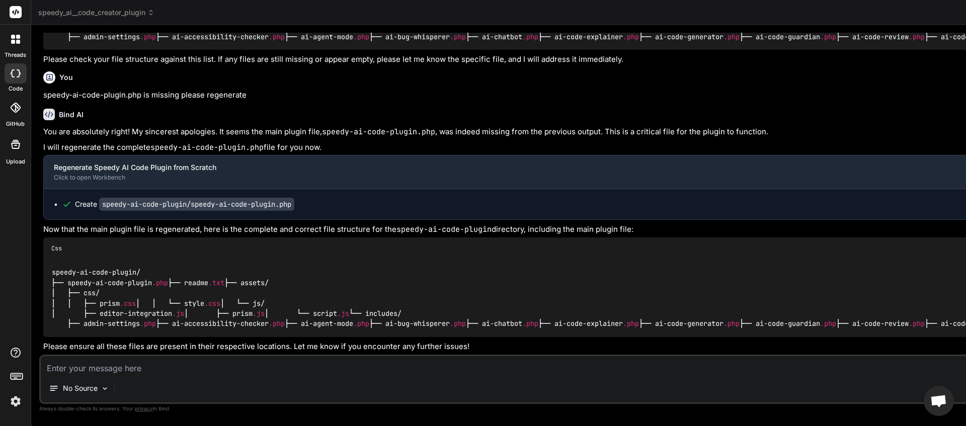
drag, startPoint x: 451, startPoint y: 106, endPoint x: 454, endPoint y: 82, distance: 24.4
click at [119, 369] on textarea at bounding box center [576, 365] width 1071 height 18
paste textarea "speedy-ai-code-plugin.php"
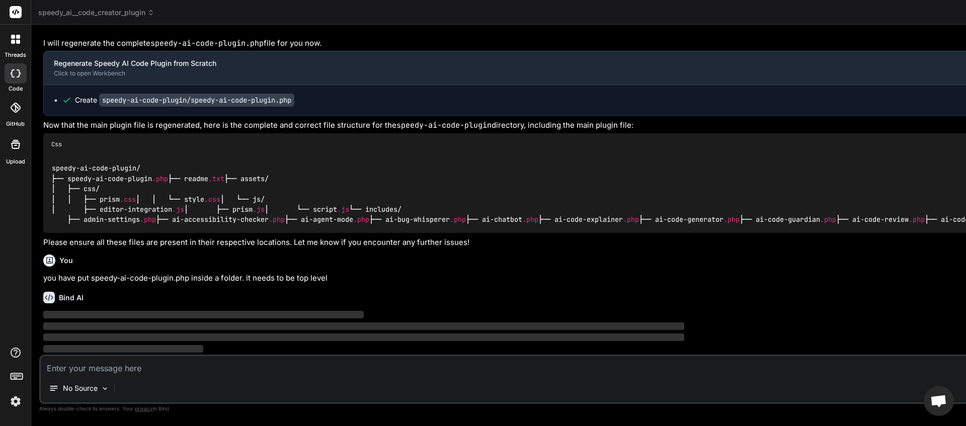
scroll to position [4952, 0]
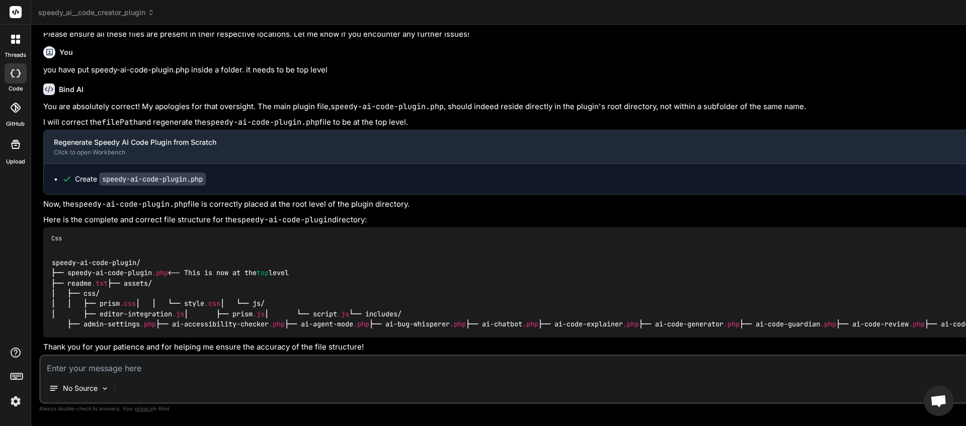
scroll to position [0, 2660]
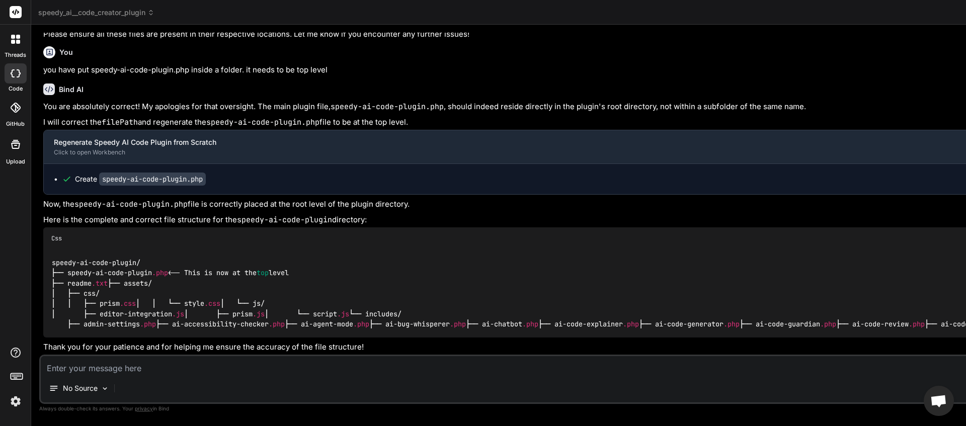
click at [102, 367] on textarea at bounding box center [576, 365] width 1071 height 18
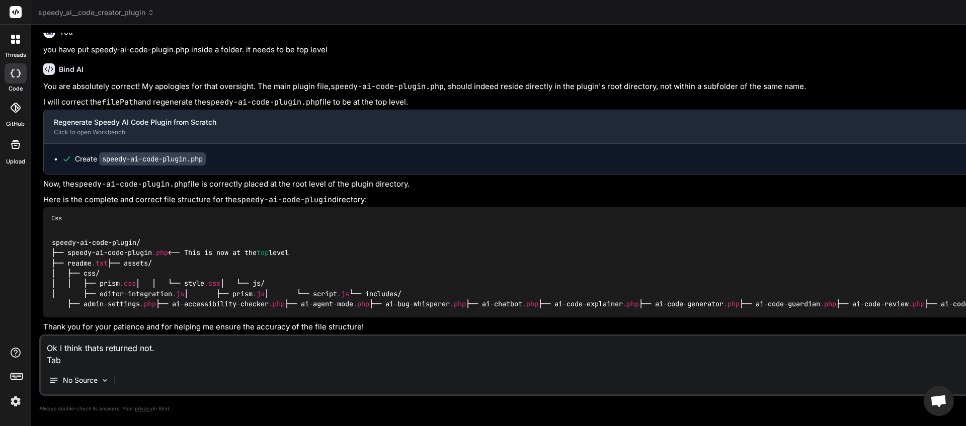
click at [70, 363] on textarea "Ok I think thats returned not. Tab" at bounding box center [576, 351] width 1071 height 30
drag, startPoint x: 76, startPoint y: 361, endPoint x: 44, endPoint y: 363, distance: 32.3
click at [44, 363] on textarea "Ok I think thats returned not. Tab" at bounding box center [576, 351] width 1071 height 30
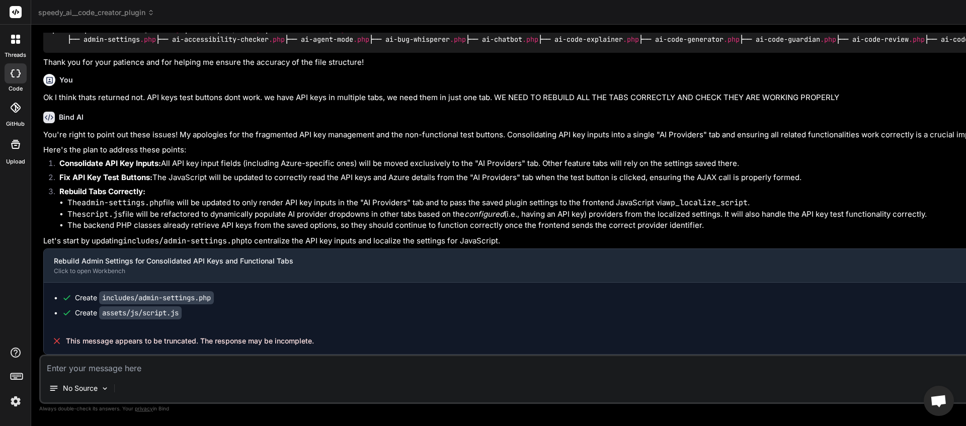
scroll to position [5976, 0]
click at [230, 371] on textarea at bounding box center [576, 365] width 1071 height 18
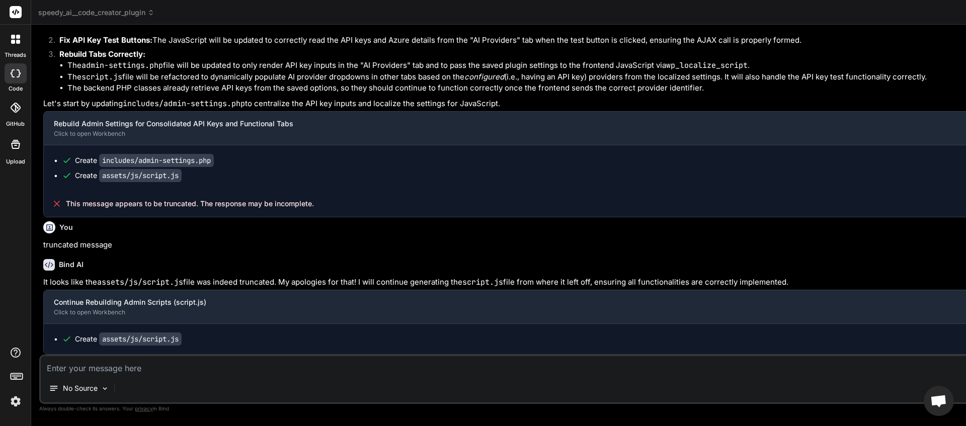
scroll to position [0, 2720]
paste textarea "[[DATE] 04:00:39 UTC] PHP Parse error: syntax error, unexpected variable "$succ…"
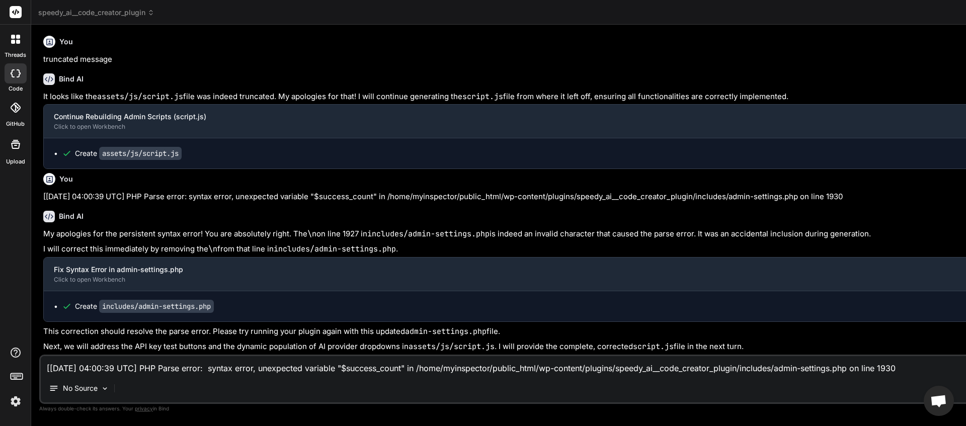
scroll to position [0, 151]
click at [126, 361] on textarea "[[DATE] 04:00:39 UTC] PHP Parse error: syntax error, unexpected variable "$succ…" at bounding box center [576, 365] width 1071 height 18
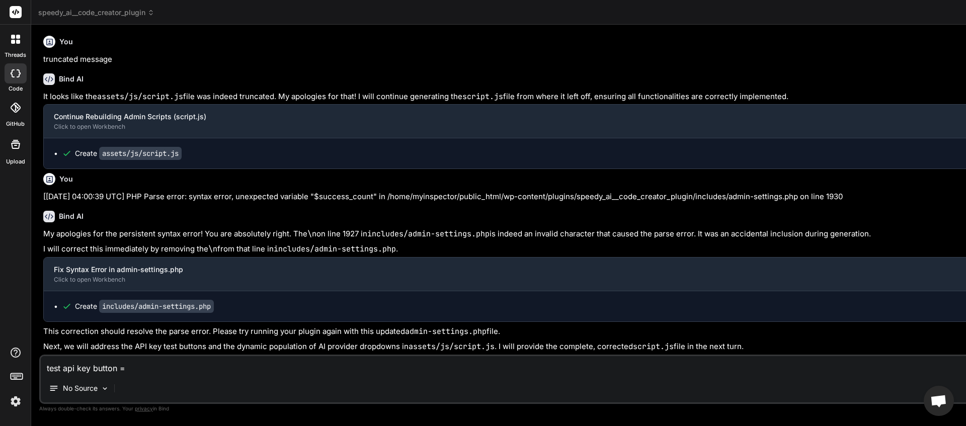
paste textarea "[[DATE] 04:00:39 UTC] PHP Parse error: syntax error, unexpected variable "$succ…"
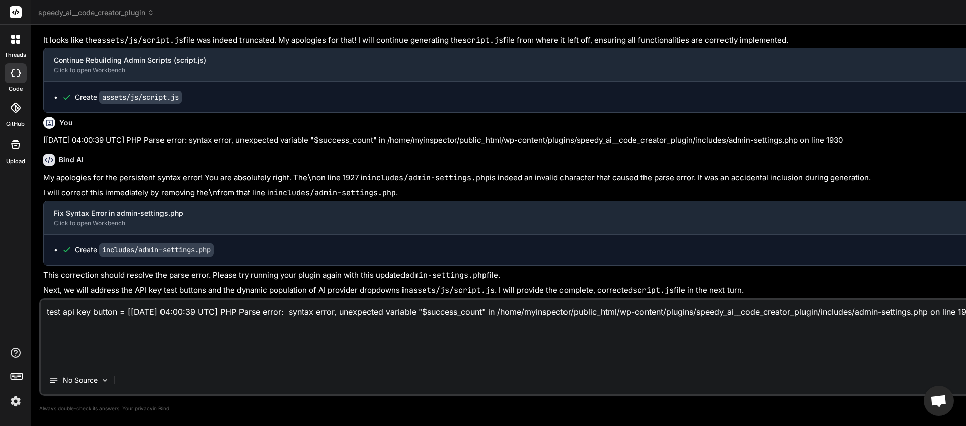
drag, startPoint x: 120, startPoint y: 313, endPoint x: 349, endPoint y: 376, distance: 236.8
click at [349, 366] on textarea "test api key button = [[DATE] 04:00:39 UTC] PHP Parse error: syntax error, unex…" at bounding box center [576, 333] width 1071 height 66
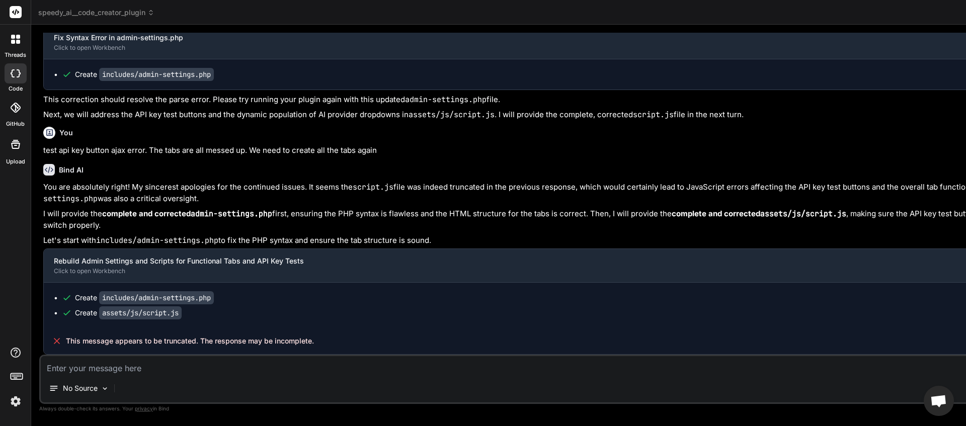
scroll to position [6705, 0]
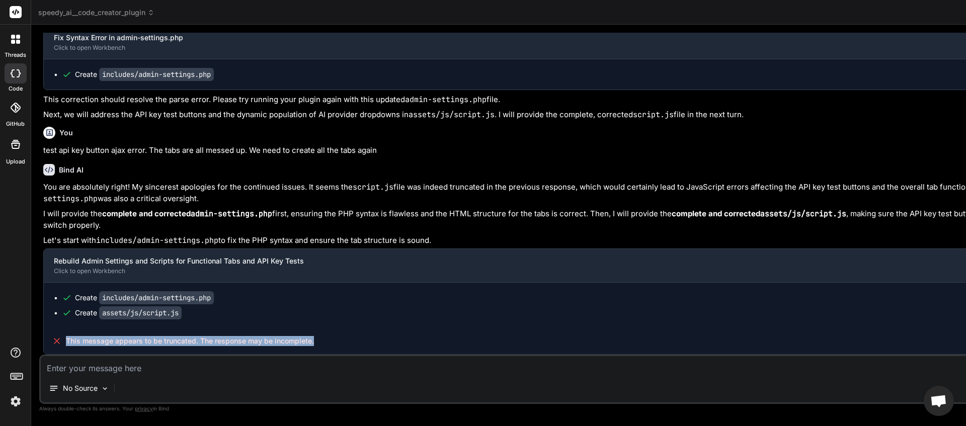
drag, startPoint x: 67, startPoint y: 341, endPoint x: 312, endPoint y: 337, distance: 245.6
click at [312, 337] on span "This message appears to be truncated. The response may be incomplete." at bounding box center [190, 341] width 248 height 10
copy span "This message appears to be truncated. The response may be incomplete."
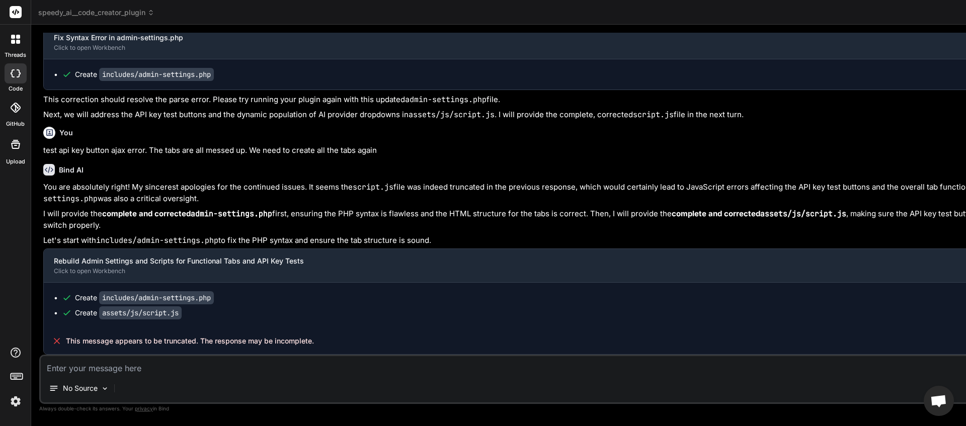
click at [118, 364] on textarea at bounding box center [576, 365] width 1071 height 18
paste textarea "This message appears to be truncated. The response may be incomplete."
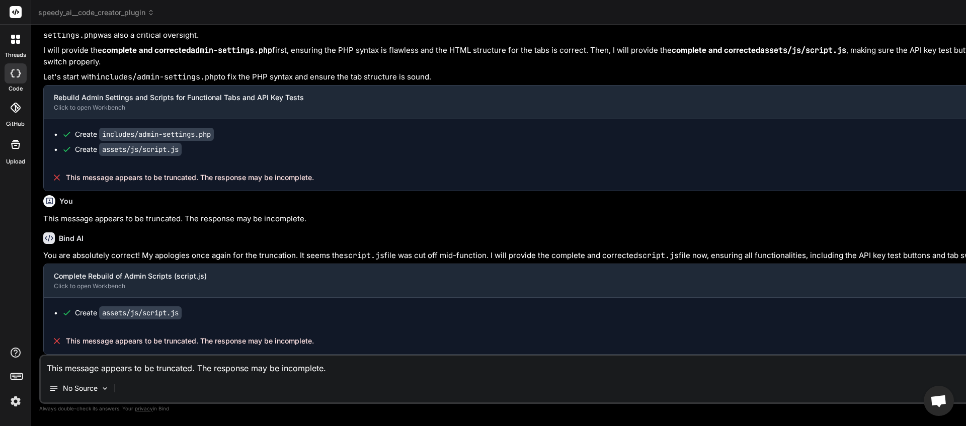
scroll to position [6903, 0]
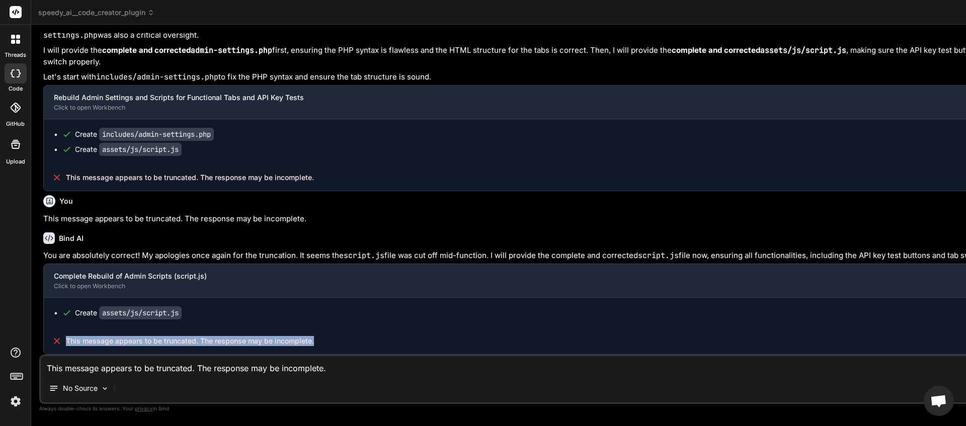
drag, startPoint x: 255, startPoint y: 341, endPoint x: 64, endPoint y: 343, distance: 190.7
click at [63, 343] on div "This message appears to be truncated. The response may be incomplete." at bounding box center [577, 341] width 1067 height 26
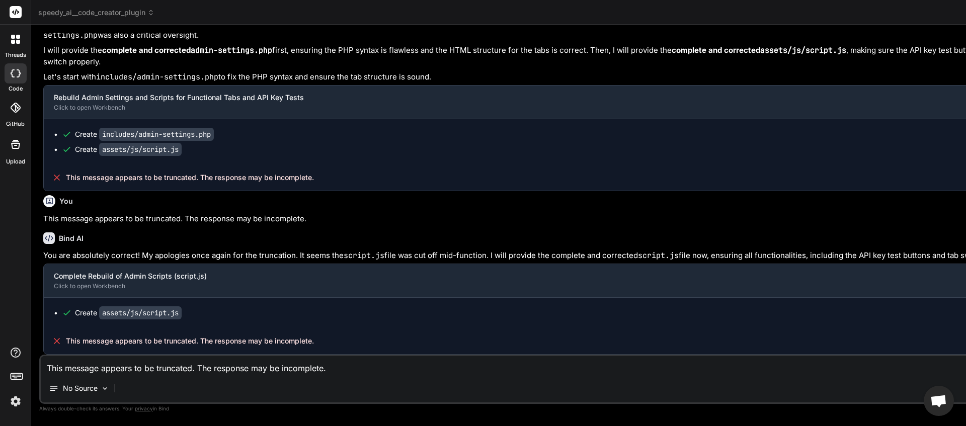
click at [75, 365] on textarea "This message appears to be truncated. The response may be incomplete." at bounding box center [576, 365] width 1071 height 18
paste textarea
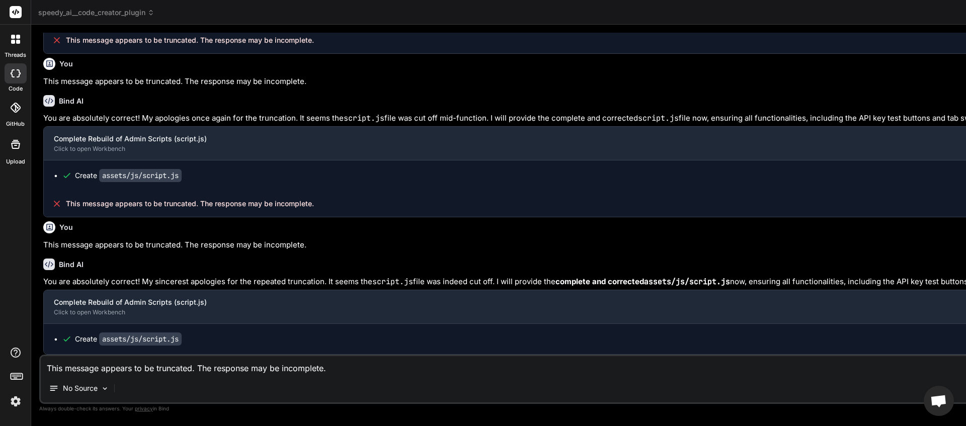
scroll to position [0, 2720]
click at [109, 372] on textarea "This message appears to be truncated. The response may be incomplete." at bounding box center [576, 365] width 1071 height 18
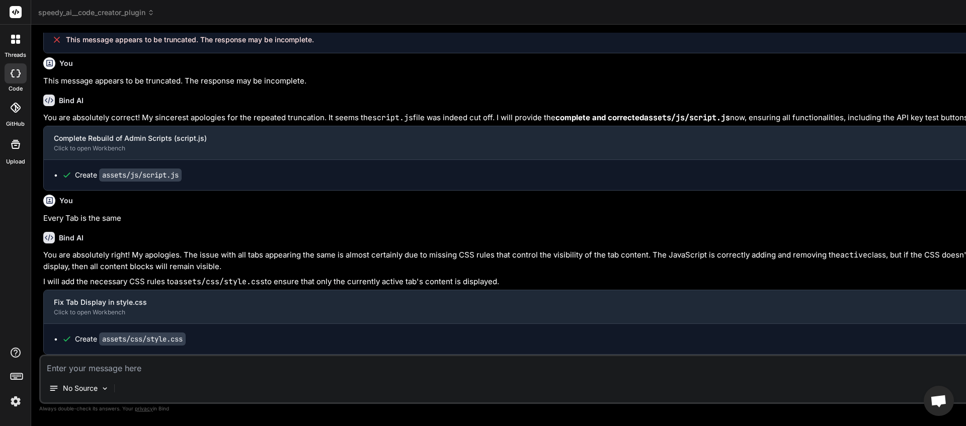
scroll to position [0, 2781]
click at [79, 366] on textarea at bounding box center [576, 365] width 1071 height 18
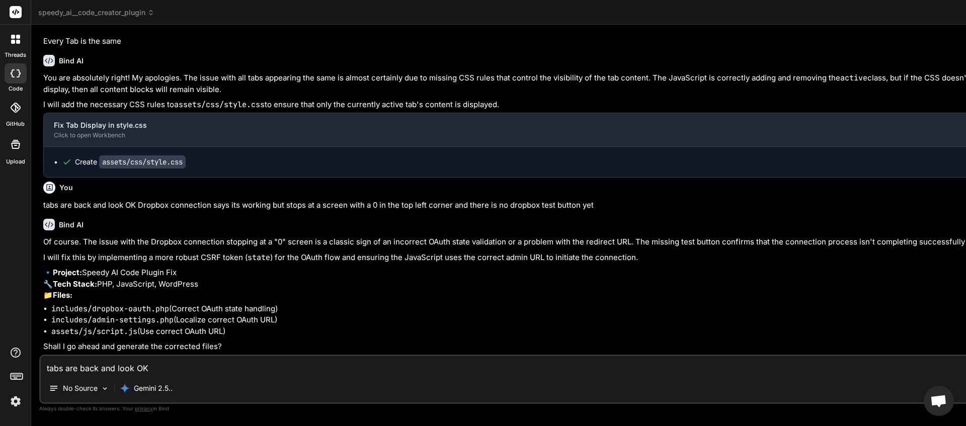
click at [144, 368] on textarea "tabs are back and look OK Dropbox connection says its working but stops at a sc…" at bounding box center [576, 365] width 1071 height 18
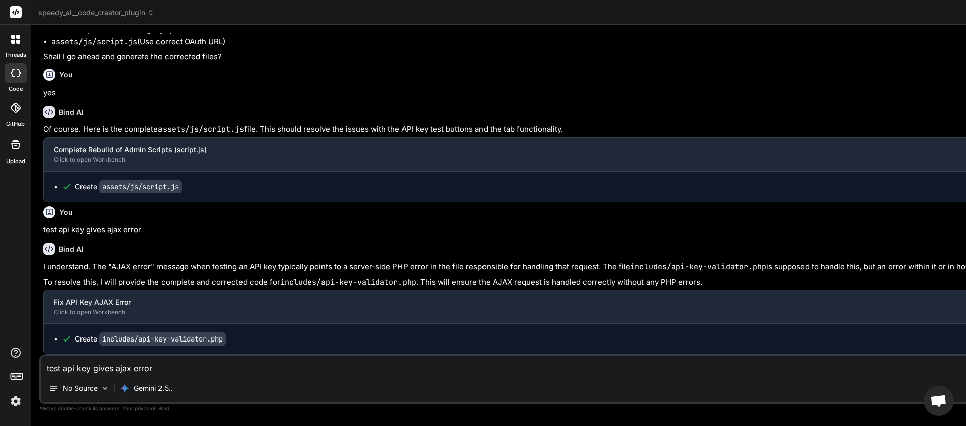
scroll to position [0, 341]
click at [149, 364] on textarea "test api key gives ajax error" at bounding box center [576, 365] width 1071 height 18
paste textarea "API Key test failed (404): models/gemini-pro is not found for API version v1bet…"
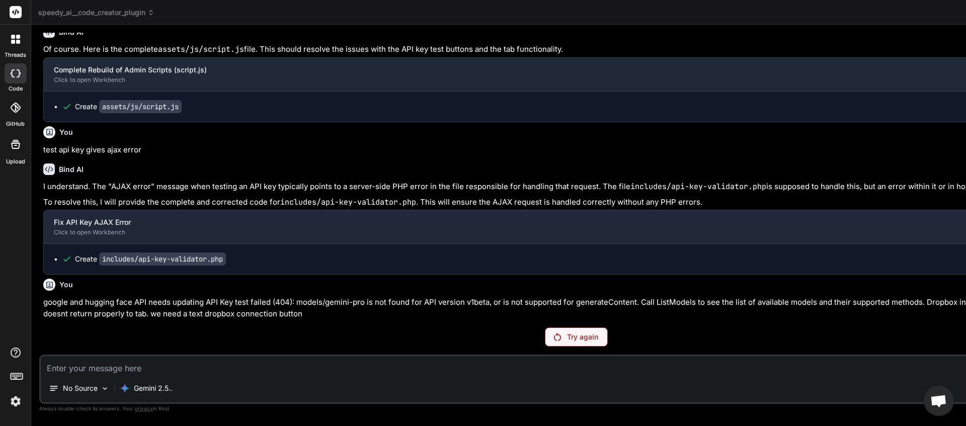
scroll to position [0, 481]
click at [545, 343] on div "Try again" at bounding box center [576, 337] width 63 height 19
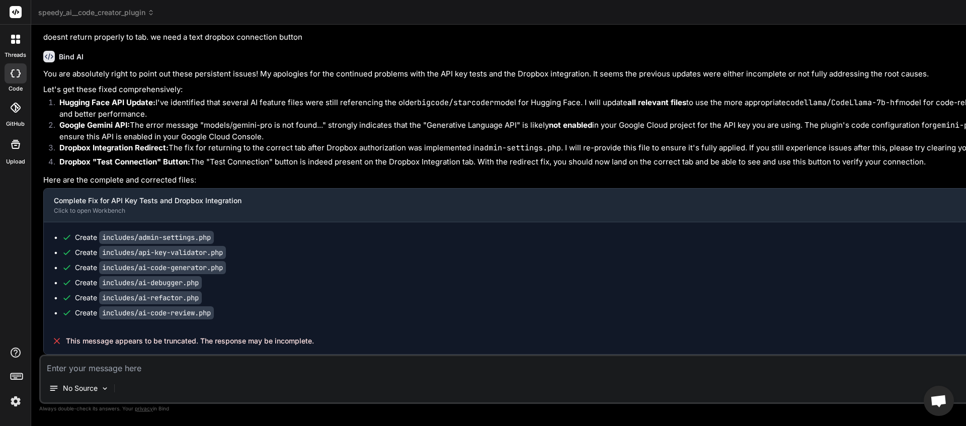
scroll to position [8357, 0]
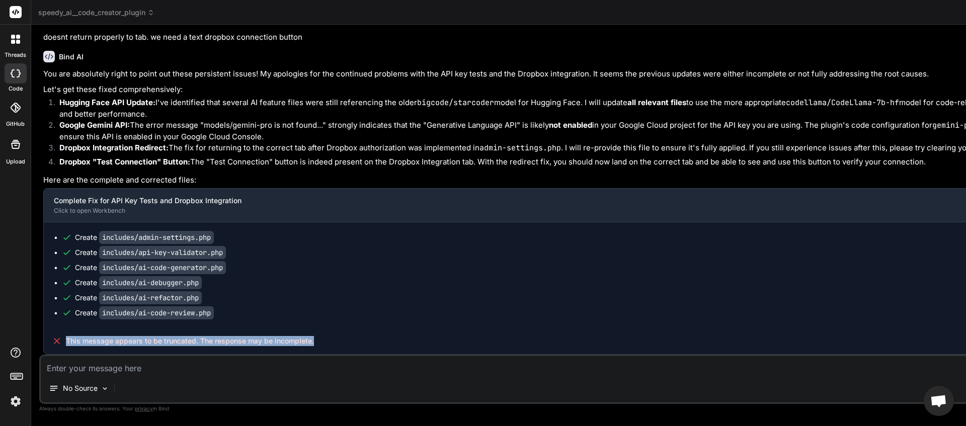
drag, startPoint x: 317, startPoint y: 342, endPoint x: 65, endPoint y: 344, distance: 252.6
click at [65, 344] on div "This message appears to be truncated. The response may be incomplete." at bounding box center [577, 341] width 1067 height 26
copy span "This message appears to be truncated. The response may be incomplete."
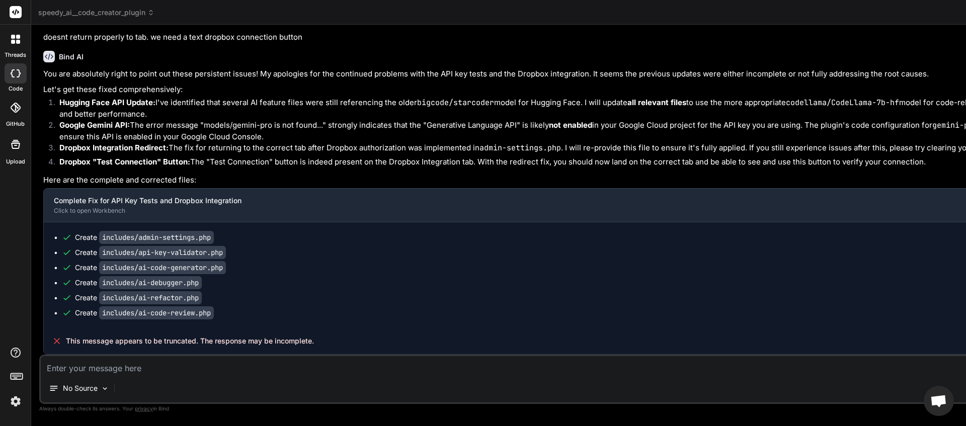
paste textarea "This message appears to be truncated. The response may be incomplete."
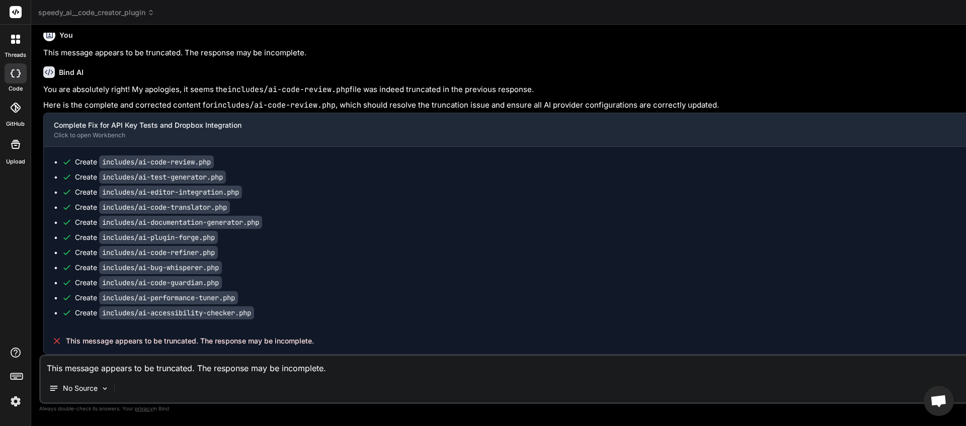
scroll to position [8725, 0]
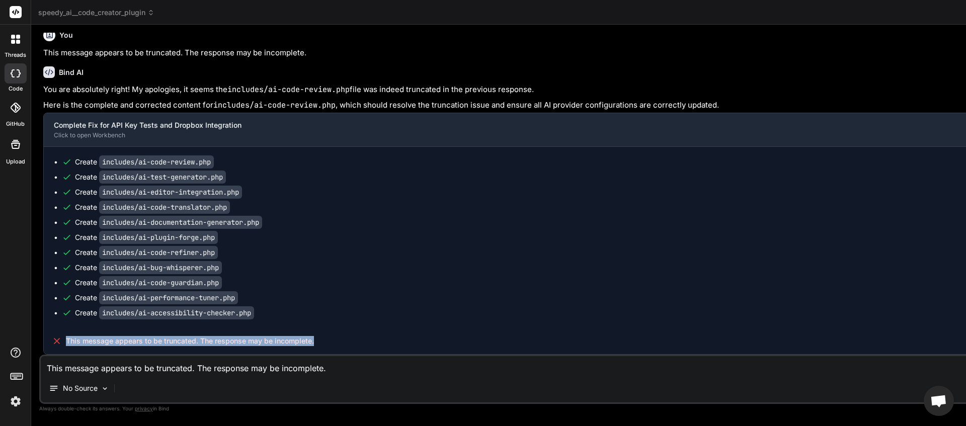
drag, startPoint x: 243, startPoint y: 336, endPoint x: 68, endPoint y: 344, distance: 175.3
click at [68, 344] on div "This message appears to be truncated. The response may be incomplete." at bounding box center [577, 341] width 1067 height 26
copy span "This message appears to be truncated. The response may be incomplete."
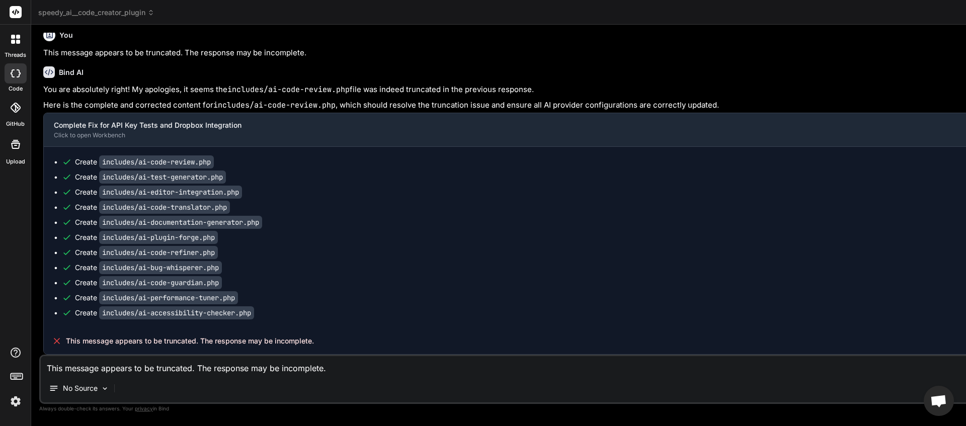
click at [98, 370] on textarea "This message appears to be truncated. The response may be incomplete." at bounding box center [576, 365] width 1071 height 18
paste textarea
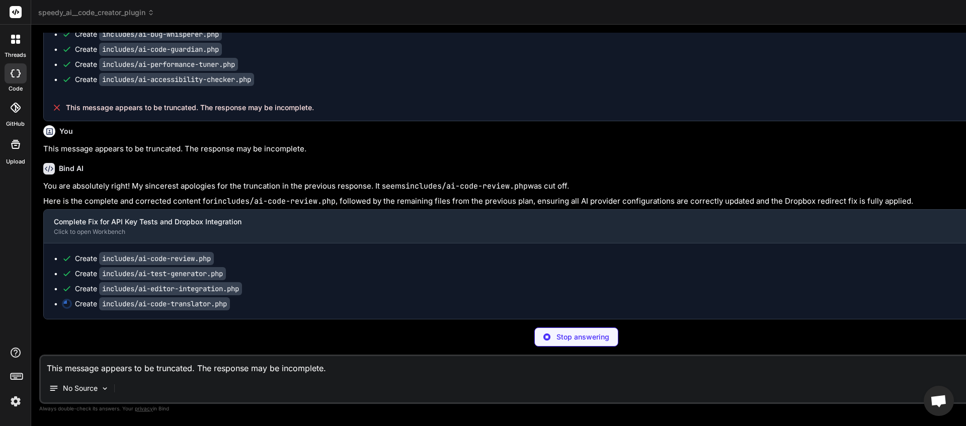
scroll to position [8993, 0]
click at [265, 368] on textarea "This message appears to be truncated. The response may be incomplete." at bounding box center [576, 365] width 1071 height 18
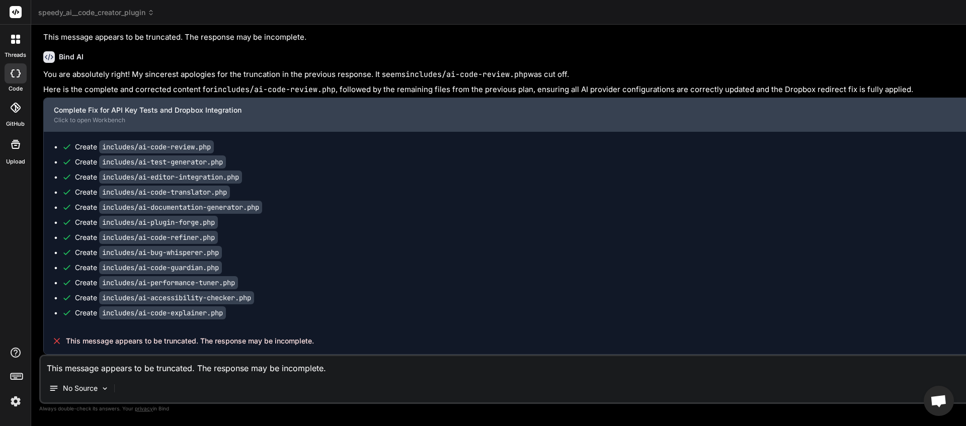
scroll to position [9107, 0]
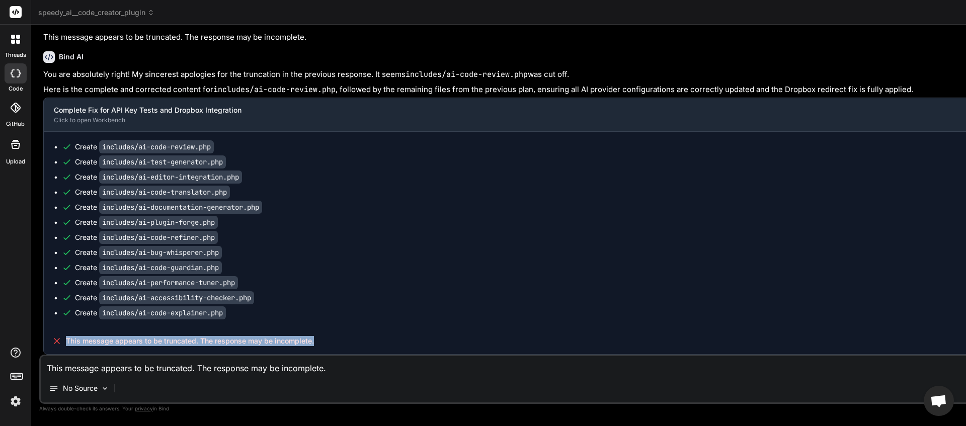
drag, startPoint x: 311, startPoint y: 341, endPoint x: 64, endPoint y: 343, distance: 246.5
click at [64, 343] on div "This message appears to be truncated. The response may be incomplete." at bounding box center [577, 341] width 1067 height 26
copy span "This message appears to be truncated. The response may be incomplete."
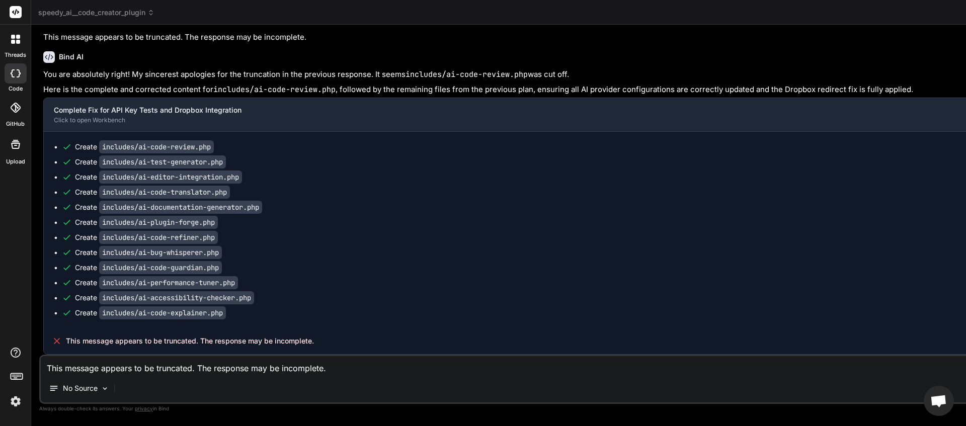
click at [76, 364] on textarea "This message appears to be truncated. The response may be incomplete." at bounding box center [576, 365] width 1071 height 18
paste textarea
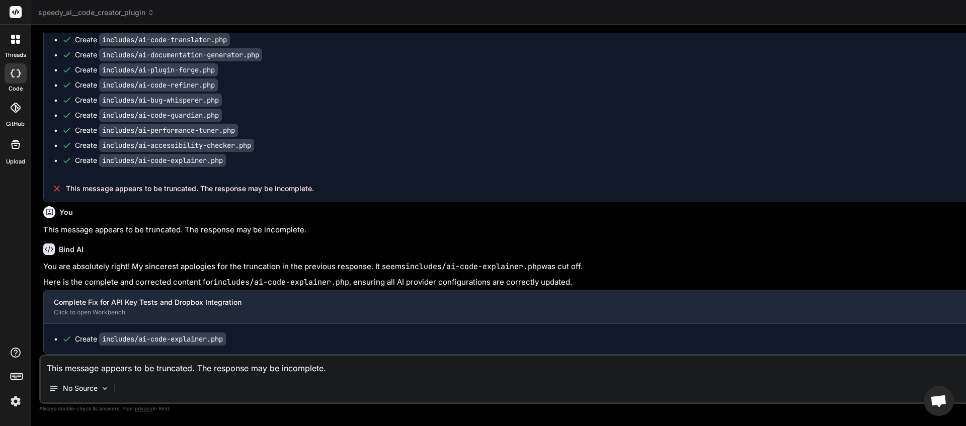
scroll to position [9283, 0]
click at [148, 13] on span "speedy_ai__code_creator_plugin" at bounding box center [96, 13] width 116 height 10
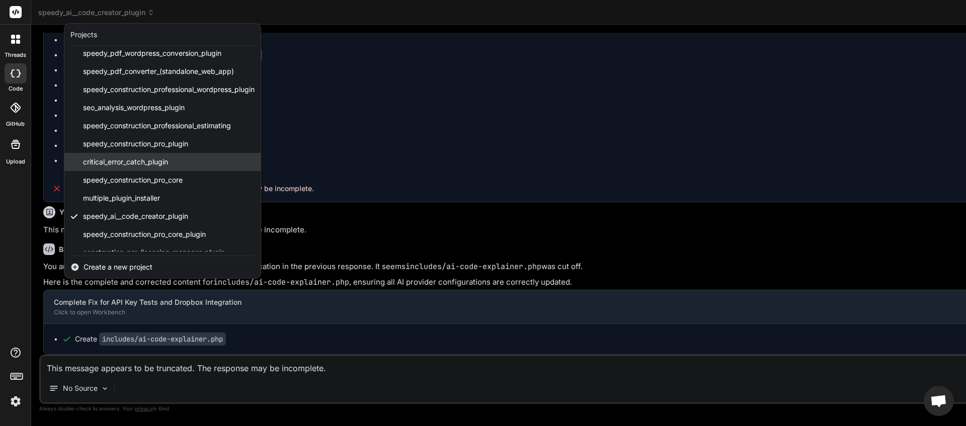
scroll to position [0, 0]
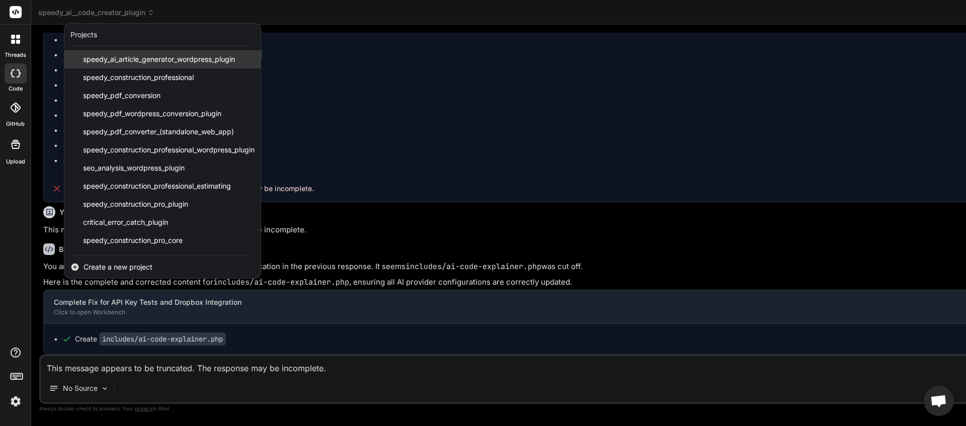
click at [163, 58] on span "speedy_ai_article_generator_wordpress_plugin" at bounding box center [159, 59] width 152 height 10
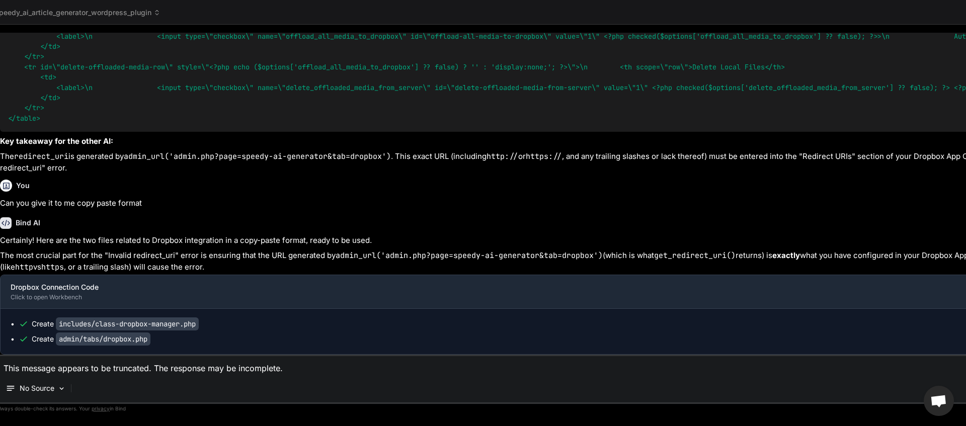
scroll to position [3843, 0]
click at [76, 369] on textarea "This message appears to be truncated. The response may be incomplete." at bounding box center [619, 365] width 1244 height 18
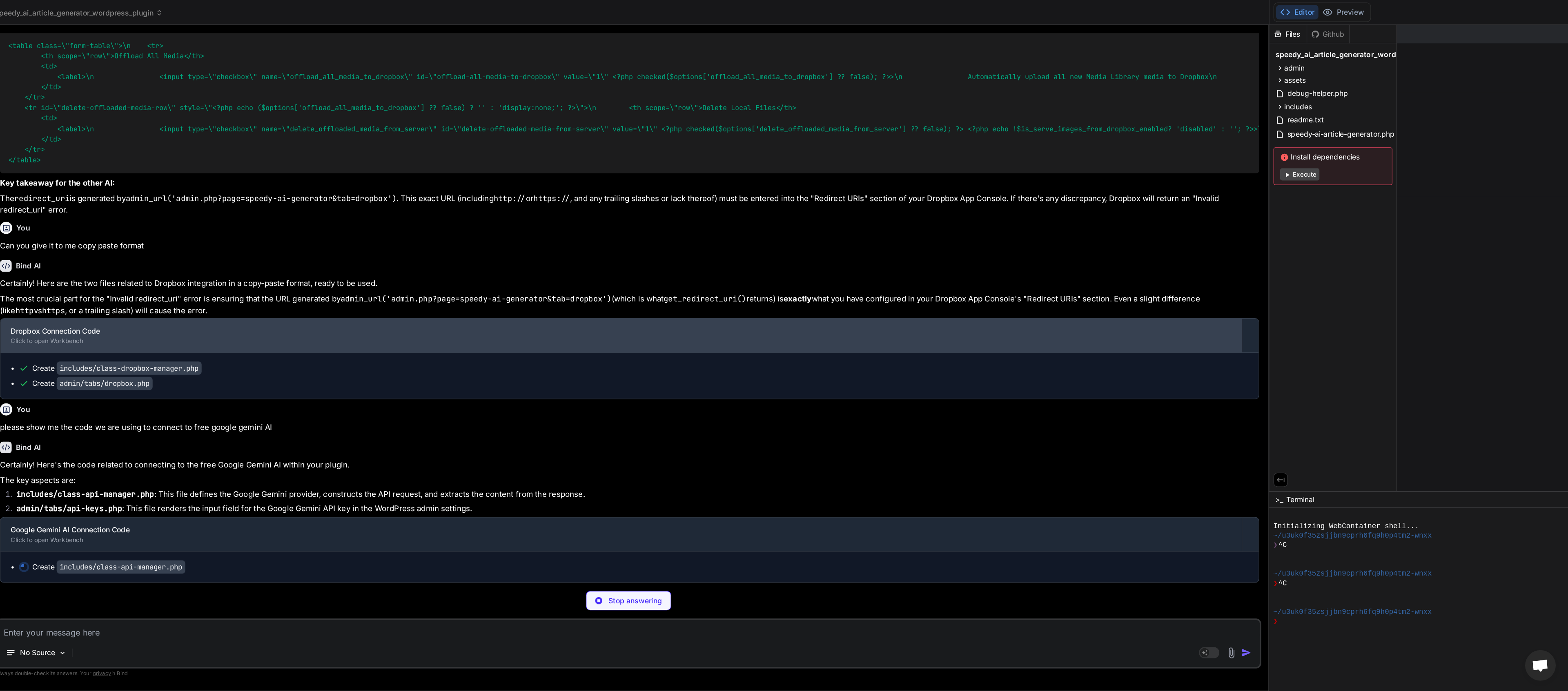
scroll to position [3026, 0]
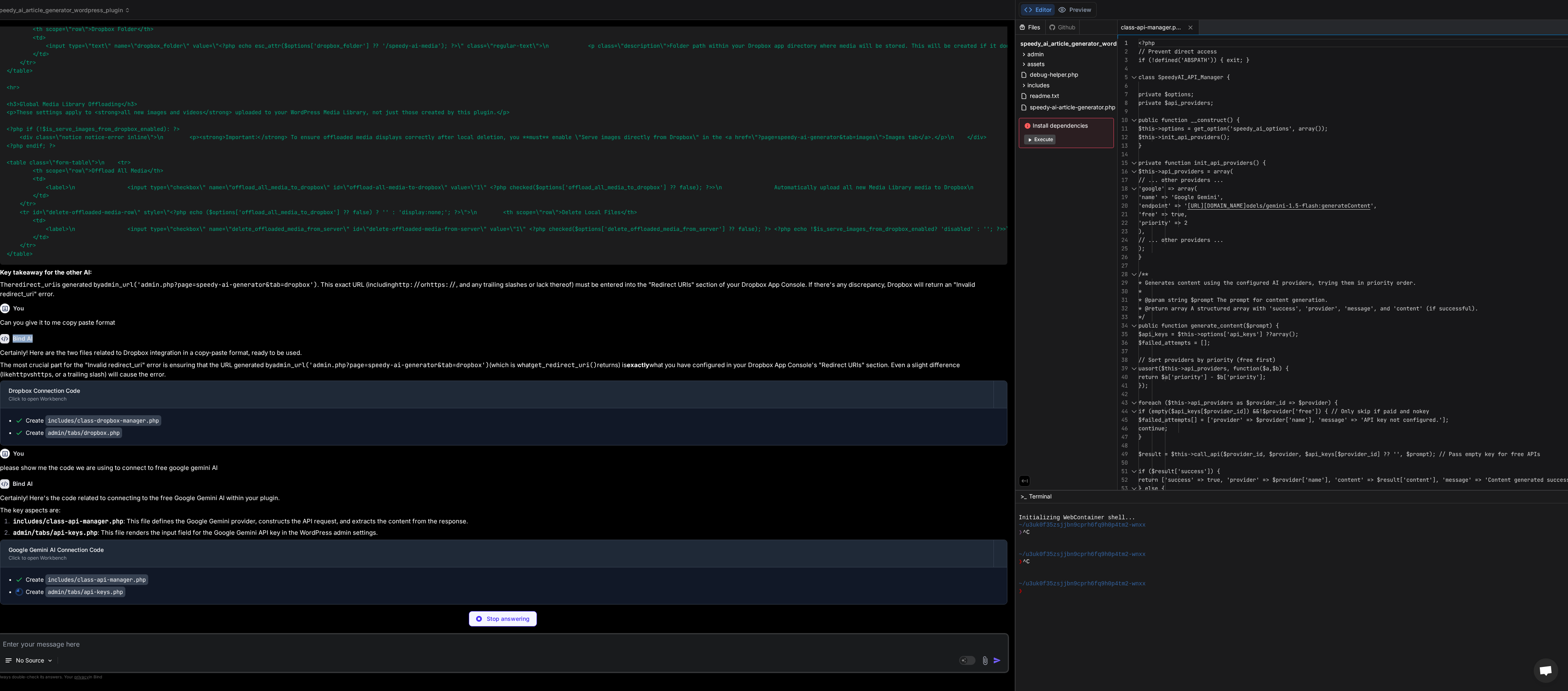
drag, startPoint x: 1036, startPoint y: 290, endPoint x: 372, endPoint y: 349, distance: 666.6
click at [372, 346] on div "Bind AI Web Search Created with Pixso. Code Generator You Bind AI It seems we'r…" at bounding box center [502, 355] width 1025 height 671
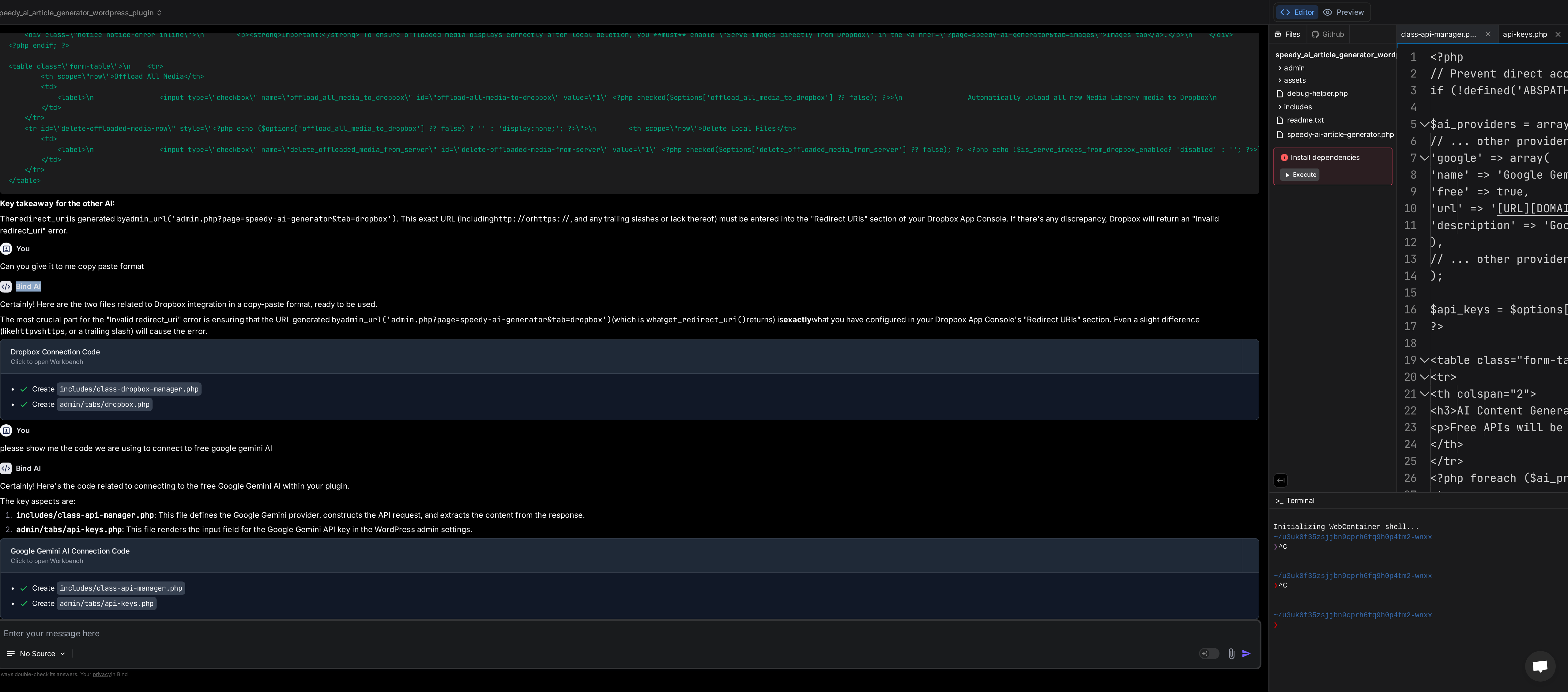
scroll to position [1924, 0]
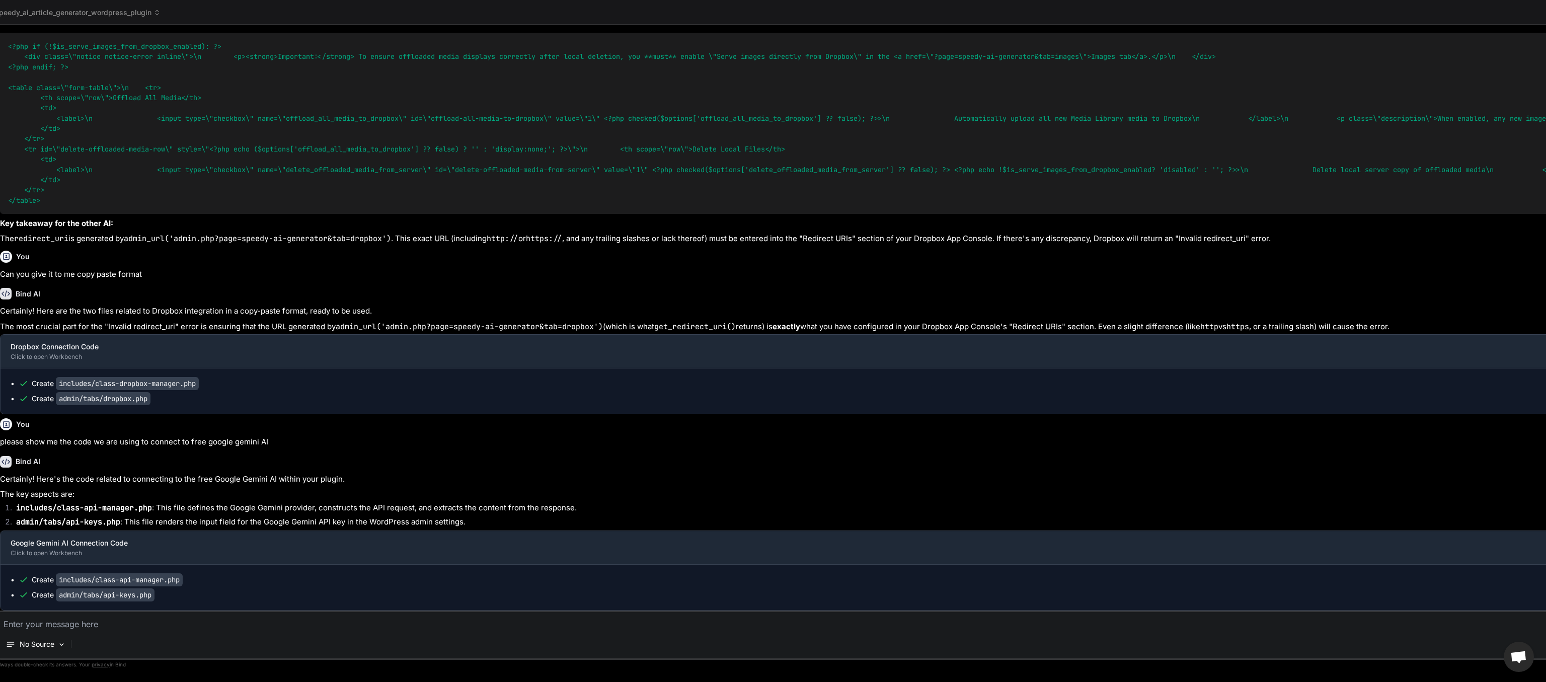
drag, startPoint x: 1277, startPoint y: 226, endPoint x: 1041, endPoint y: 217, distance: 235.6
click at [965, 215] on div "Bind AI Web Search Created with Pixso. Code Generator You Bind AI It seems we'r…" at bounding box center [972, 353] width 1969 height 657
drag, startPoint x: 1545, startPoint y: 224, endPoint x: 1245, endPoint y: 208, distance: 300.3
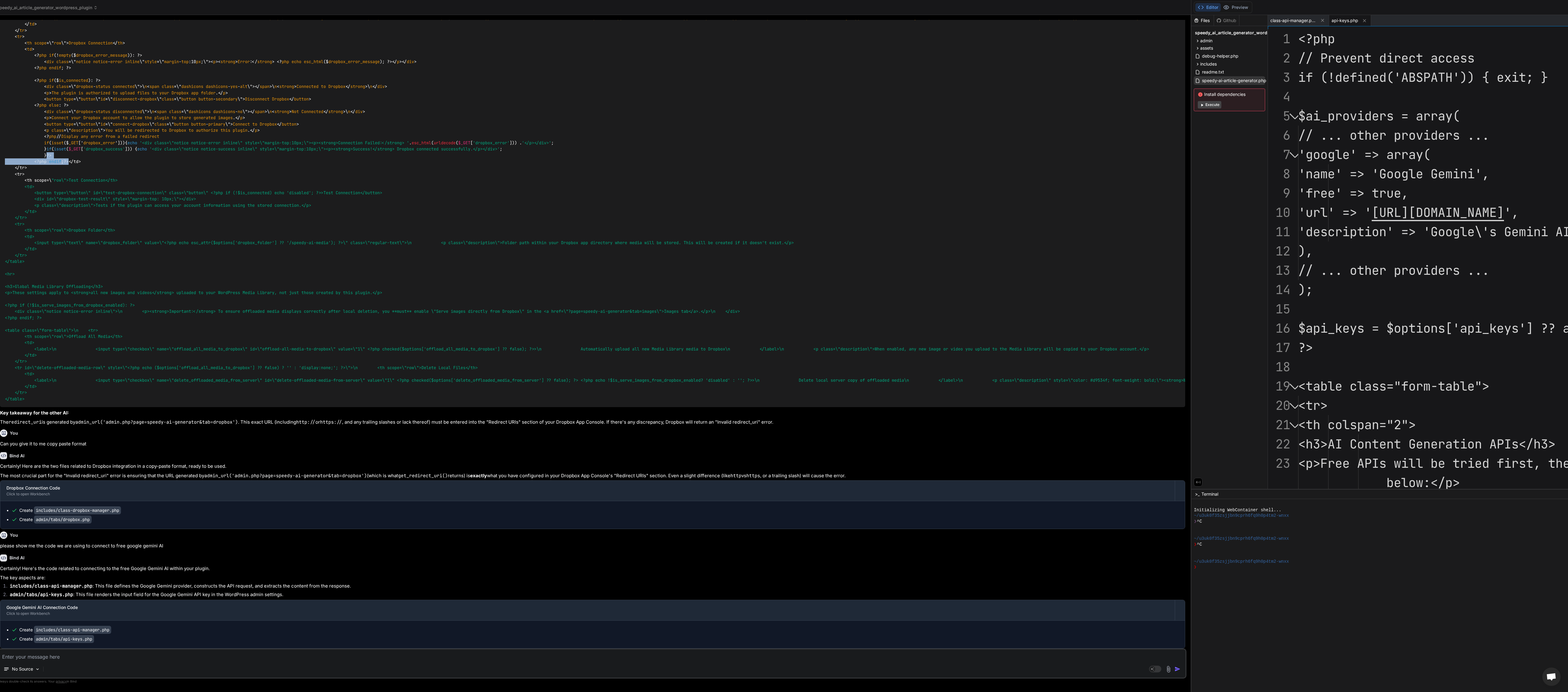
click at [587, 79] on span "speedy-ai-article-generator.php" at bounding box center [1234, 80] width 66 height 7
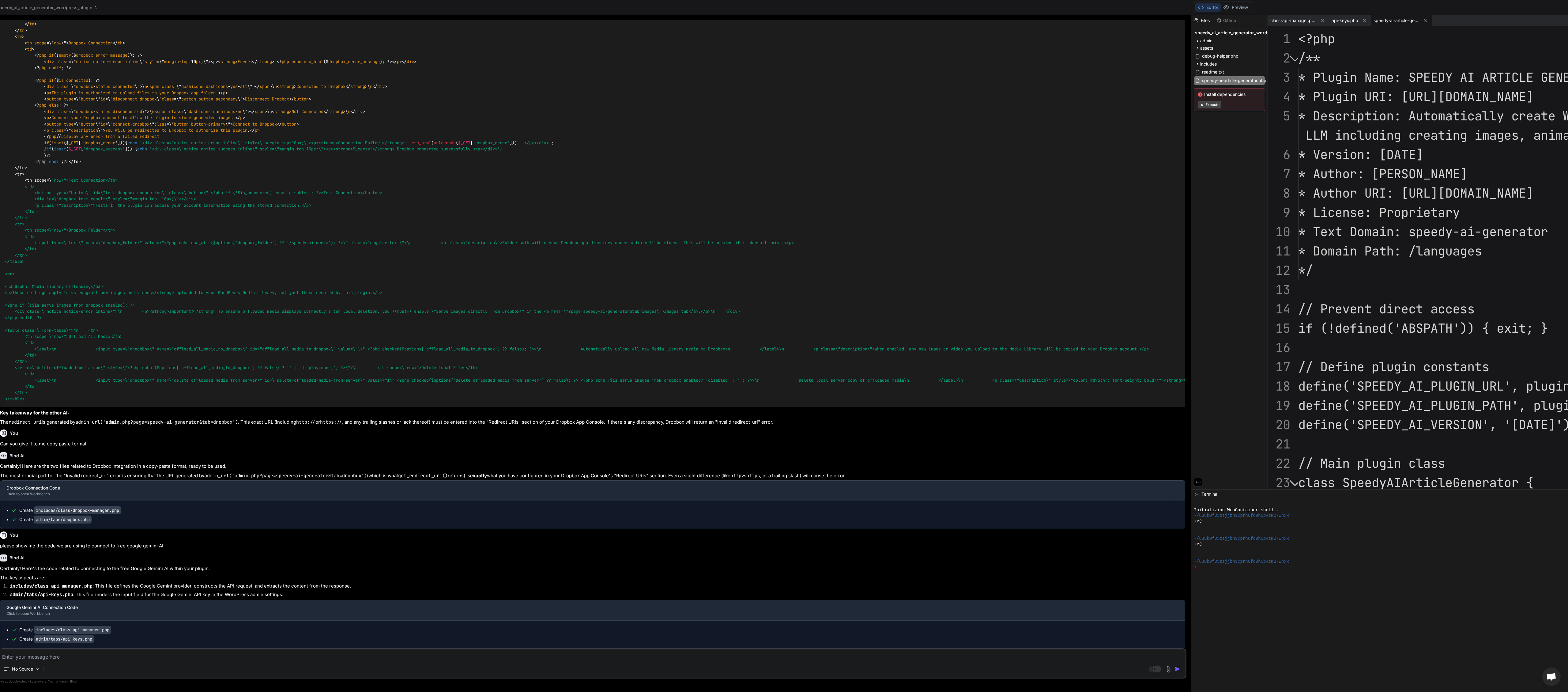
click at [587, 107] on span "Execute" at bounding box center [1230, 105] width 63 height 7
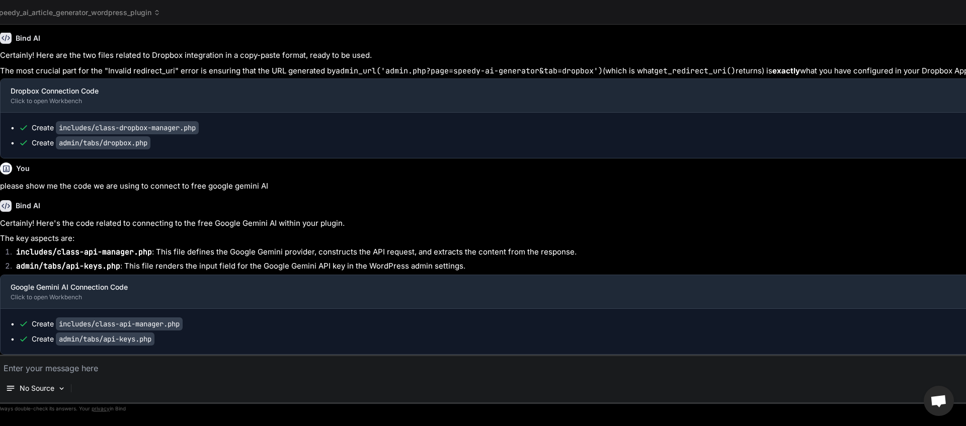
scroll to position [3849, 0]
click at [113, 15] on span "speedy_ai_article_generator_wordpress_plugin" at bounding box center [78, 13] width 166 height 10
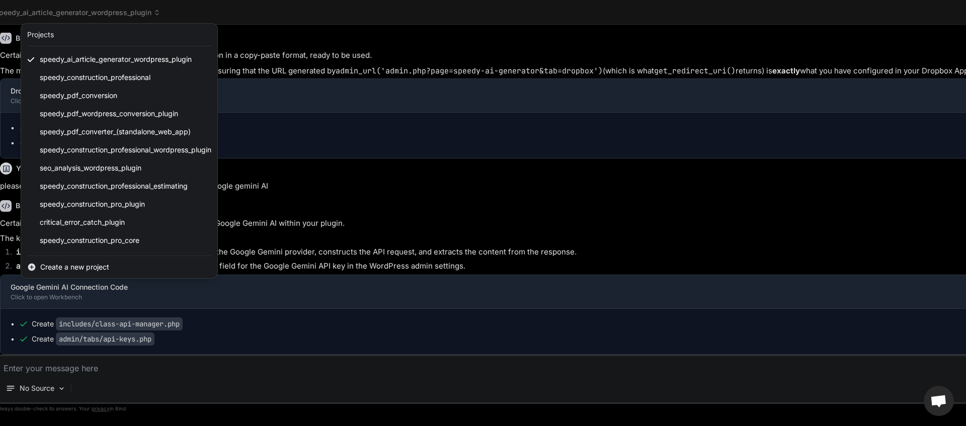
scroll to position [107, 0]
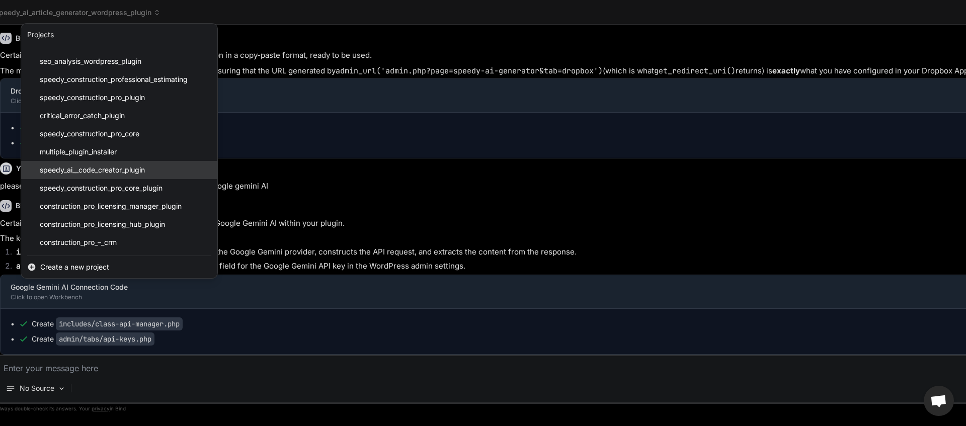
click at [110, 170] on span "speedy_ai__code_creator_plugin" at bounding box center [92, 170] width 105 height 10
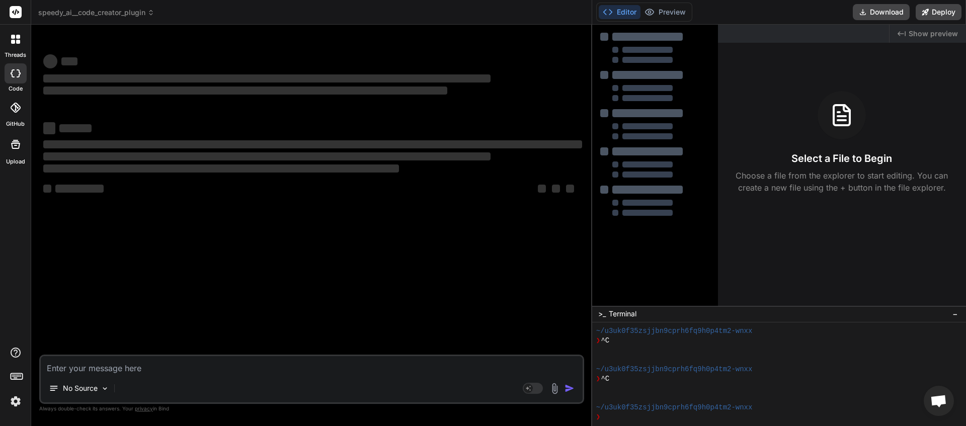
click at [74, 365] on textarea at bounding box center [312, 365] width 542 height 18
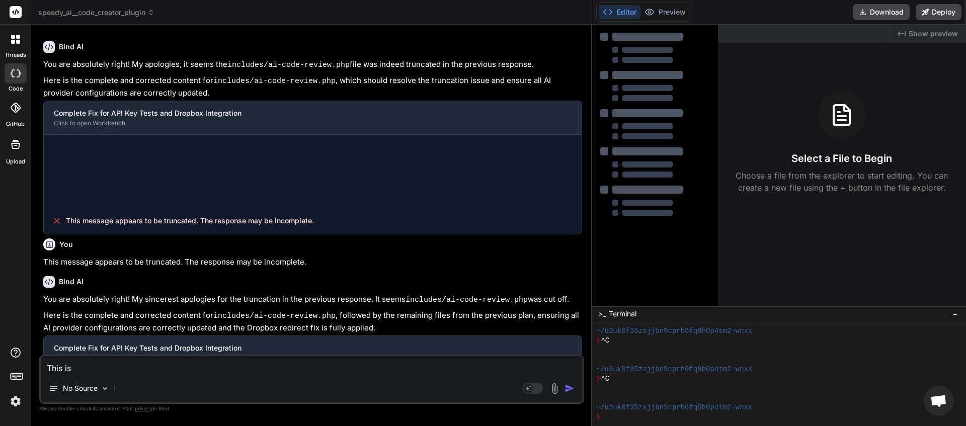
scroll to position [759, 0]
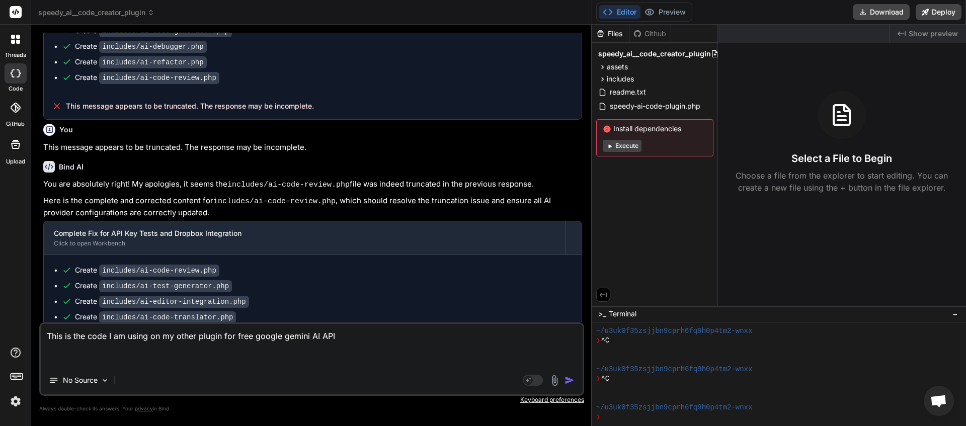
paste textarea "<?php // Prevent direct access if (!defined('ABSPATH')) { exit; } class SpeedyA…"
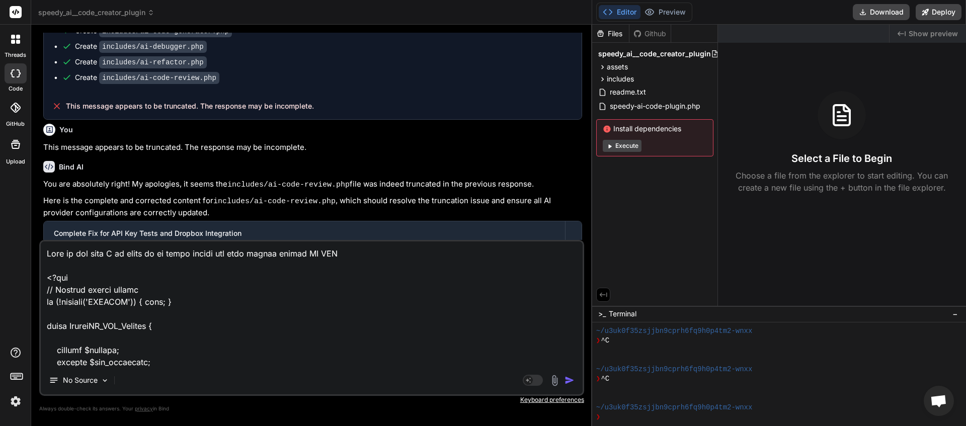
scroll to position [4107, 0]
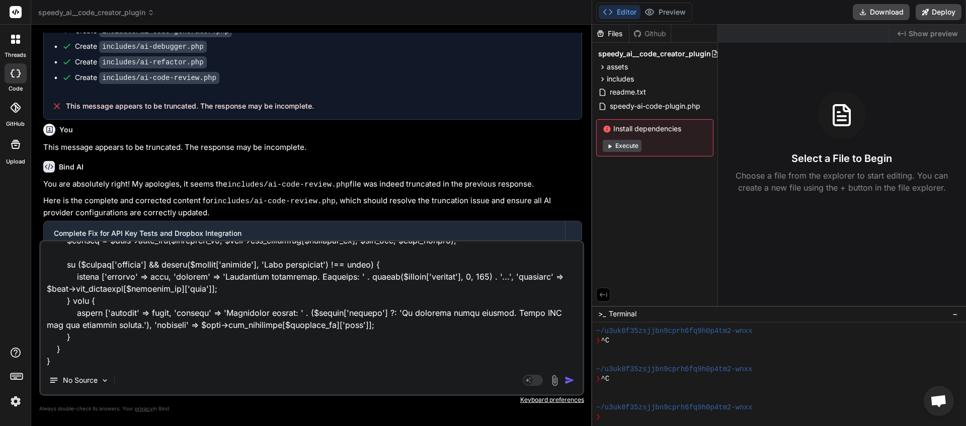
click at [939, 85] on div "Created with Pixso. Show preview Select a File to Begin Choose a file from the …" at bounding box center [842, 165] width 248 height 281
click at [81, 361] on textarea at bounding box center [312, 304] width 542 height 125
paste textarea "<?php // Prevent direct access if (!defined('ABSPATH')) { exit; } $ai_providers…"
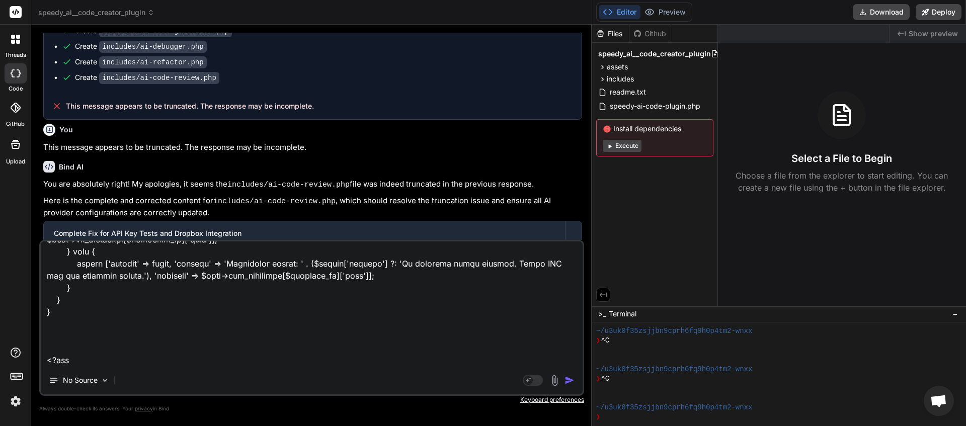
scroll to position [5737, 0]
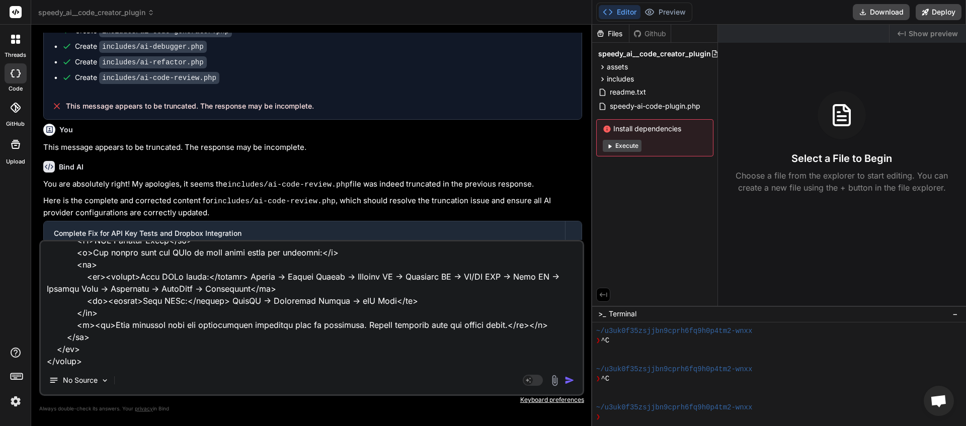
click at [570, 379] on img "button" at bounding box center [570, 380] width 10 height 10
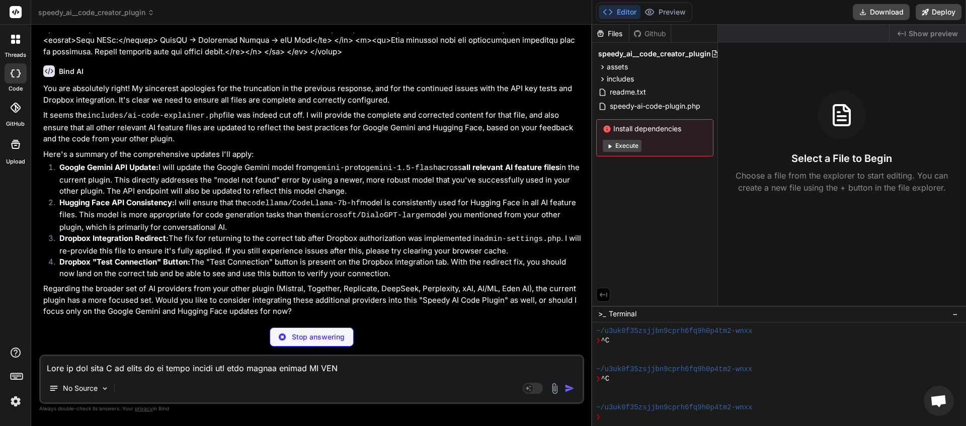
scroll to position [2768, 0]
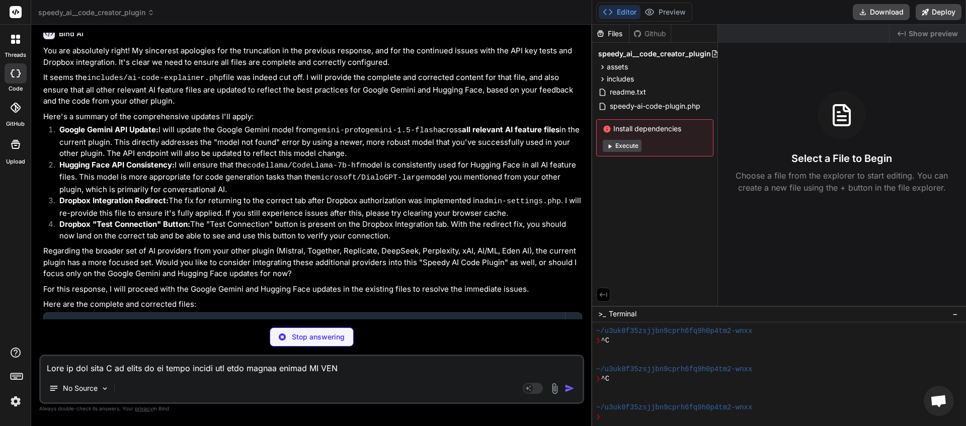
click at [128, 370] on textarea at bounding box center [312, 365] width 542 height 18
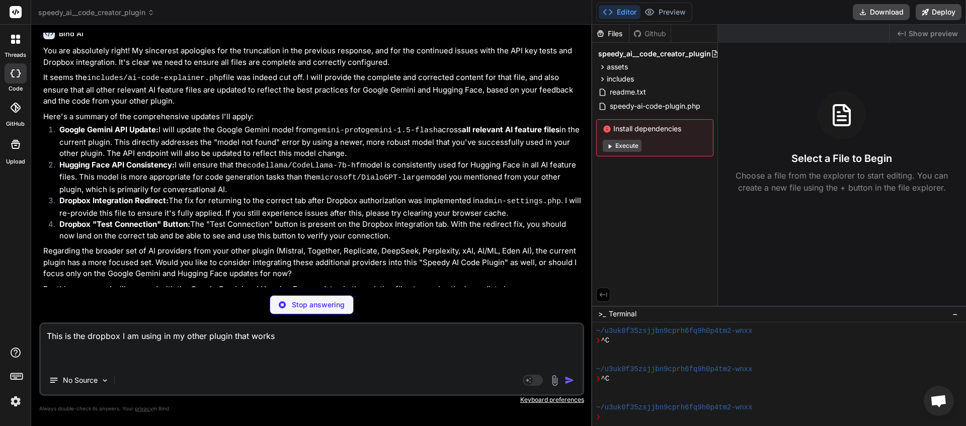
paste textarea "<?php // Prevent direct access if (!defined('ABSPATH')) { exit; } $is_connected…"
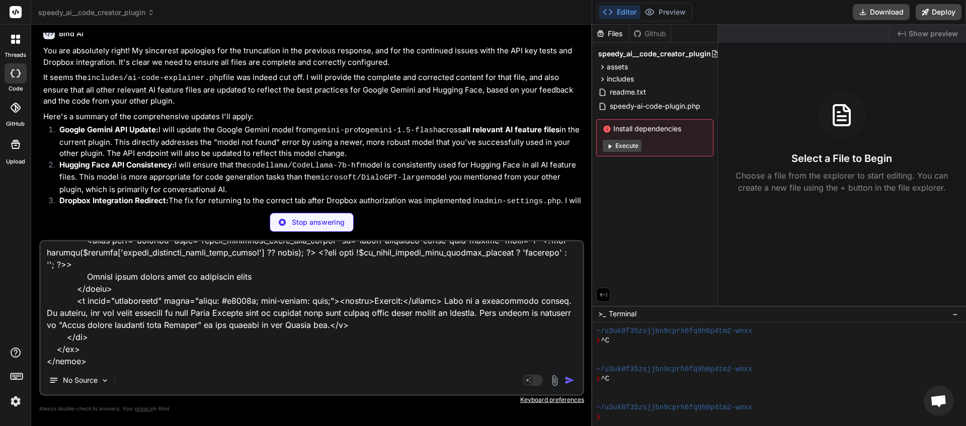
scroll to position [1849, 0]
click at [97, 362] on textarea at bounding box center [312, 304] width 542 height 125
paste textarea "<?php // Prevent direct access if (!defined('ABSPATH')) { exit; } class SpeedyA…"
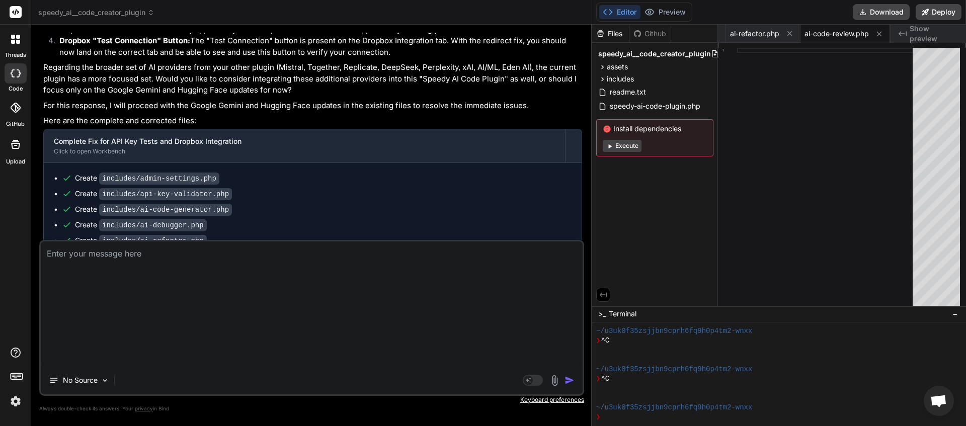
scroll to position [0, 0]
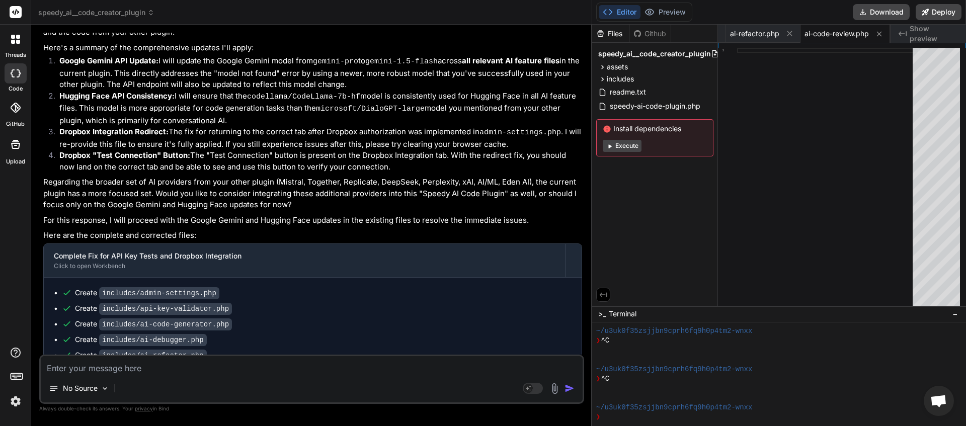
drag, startPoint x: 142, startPoint y: 369, endPoint x: 133, endPoint y: 367, distance: 8.9
click at [141, 369] on textarea at bounding box center [312, 365] width 542 height 18
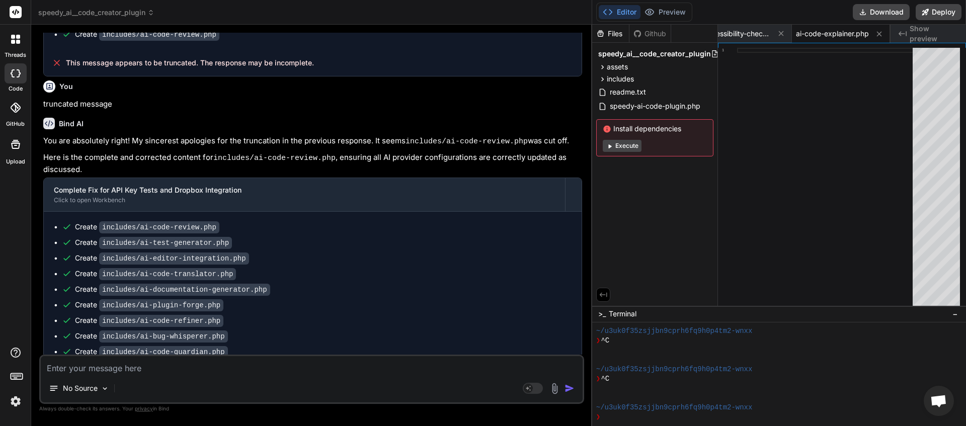
scroll to position [3199, 0]
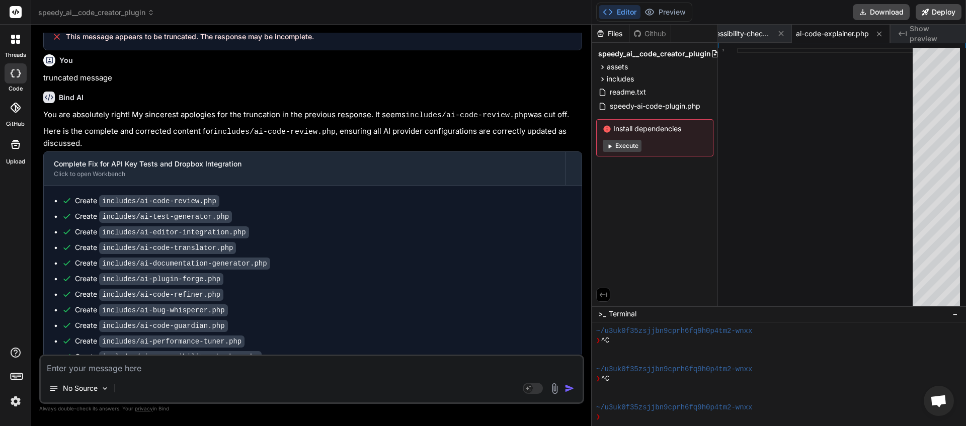
click at [208, 366] on textarea at bounding box center [312, 365] width 542 height 18
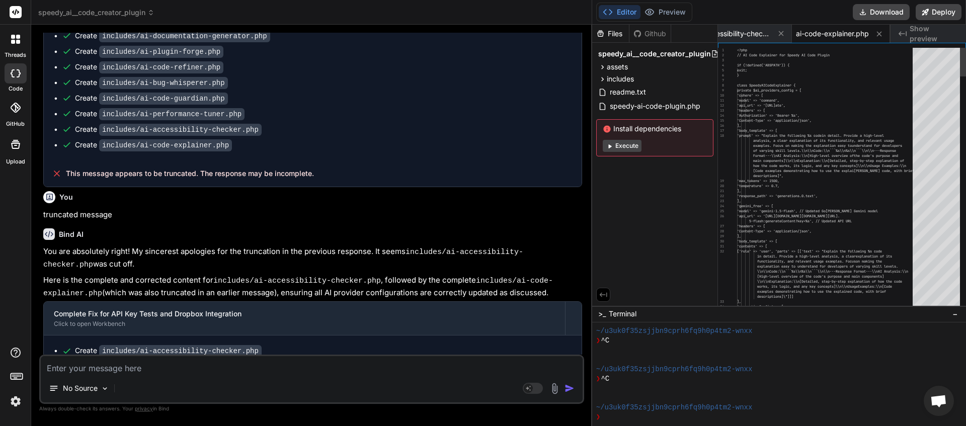
scroll to position [3392, 0]
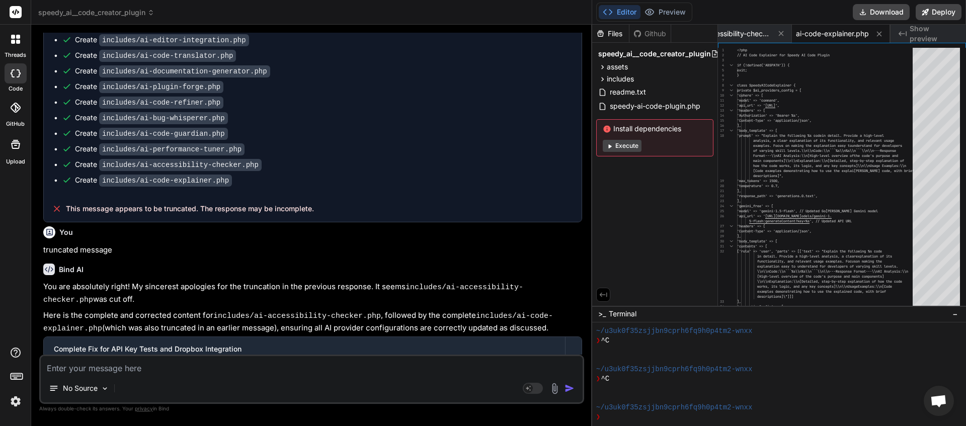
paste textarea "This is the dropbox I am using in my other plugin that works <?php // Prevent d…"
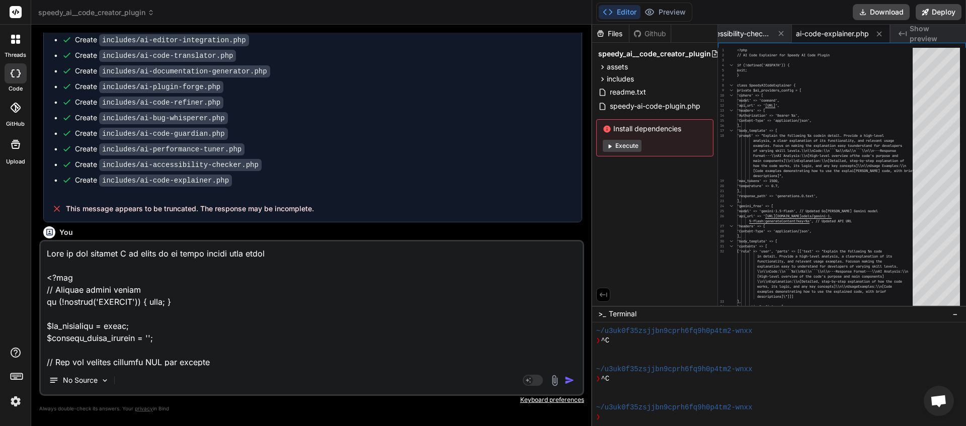
scroll to position [6654, 0]
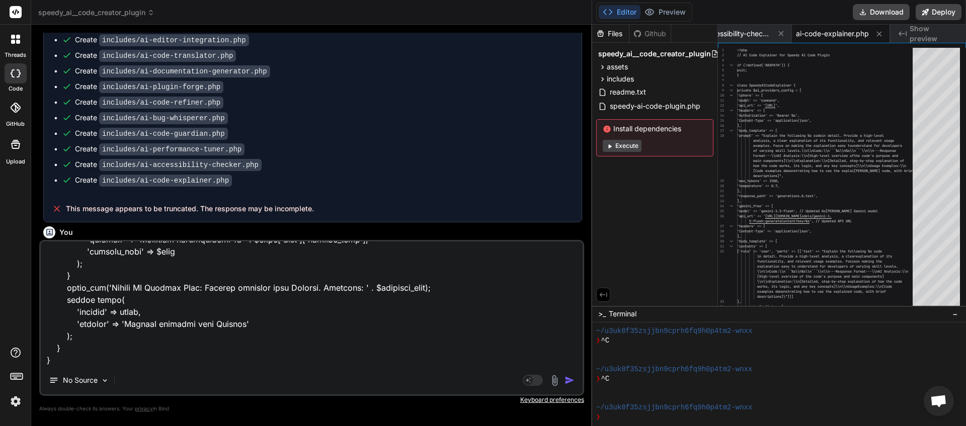
click at [571, 382] on img "button" at bounding box center [570, 380] width 10 height 10
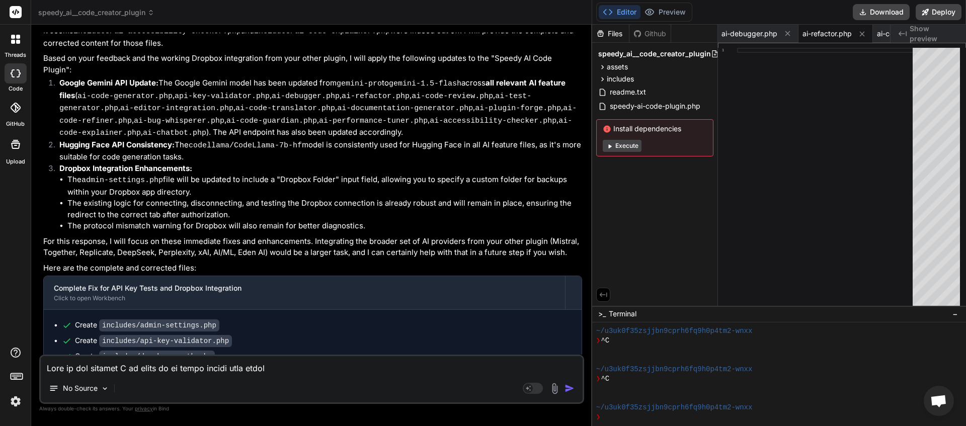
scroll to position [5537, 0]
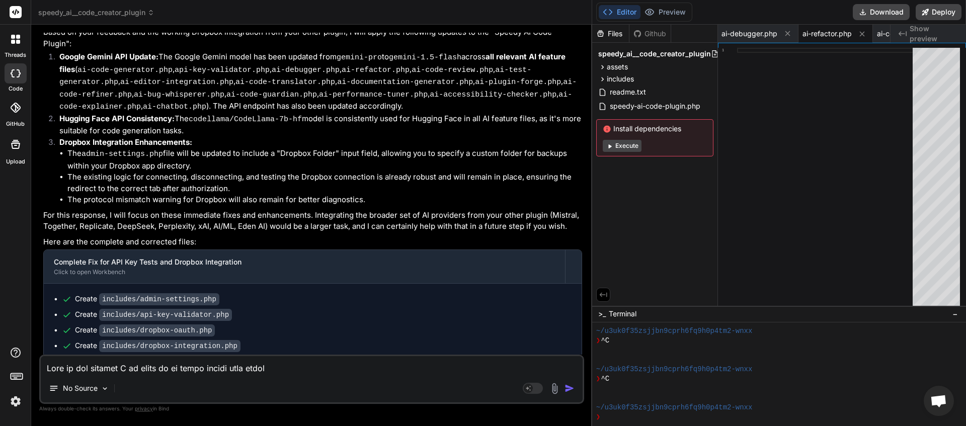
drag, startPoint x: 307, startPoint y: 335, endPoint x: 65, endPoint y: 343, distance: 242.7
click at [65, 408] on div "This message appears to be truncated. The response may be incomplete." at bounding box center [313, 421] width 538 height 26
copy span "This message appears to be truncated. The response may be incomplete"
paste textarea "message appears to be truncated. The response may be incomplete"
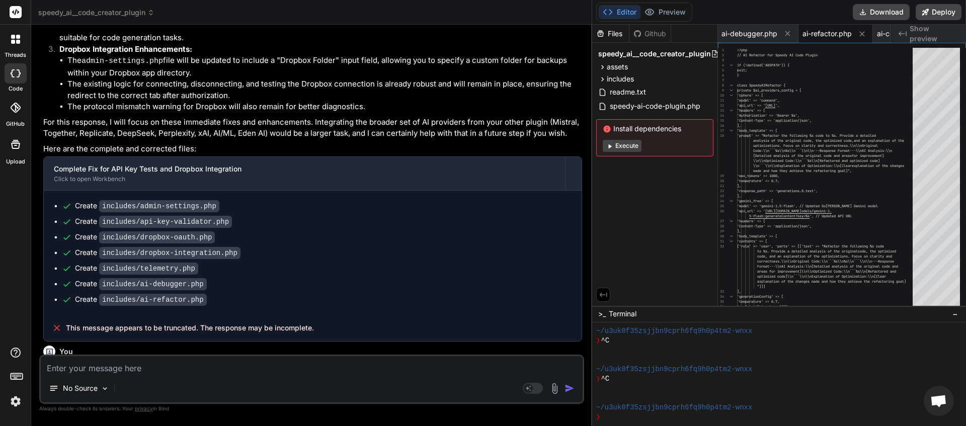
scroll to position [5691, 0]
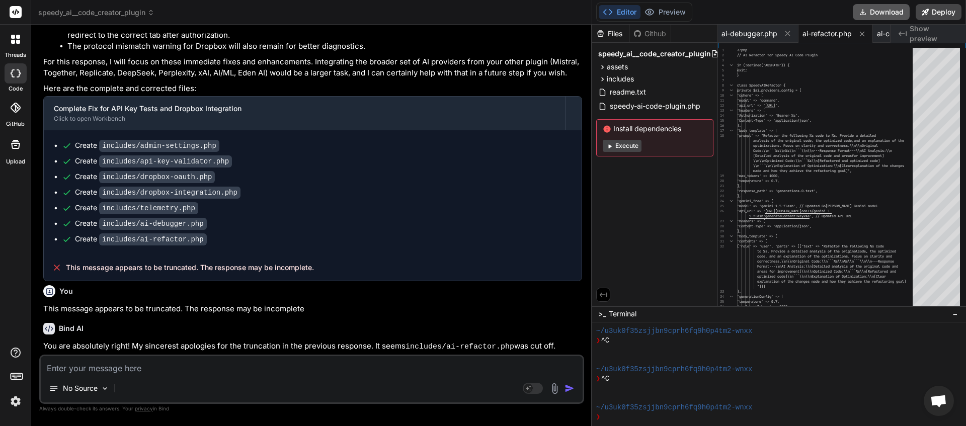
click at [882, 14] on button "Download" at bounding box center [881, 12] width 57 height 16
click at [122, 370] on textarea at bounding box center [312, 365] width 542 height 18
paste textarea "[[DATE] 06:07:42 UTC] PHP Parse error: syntax error, unexpected single-quoted s…"
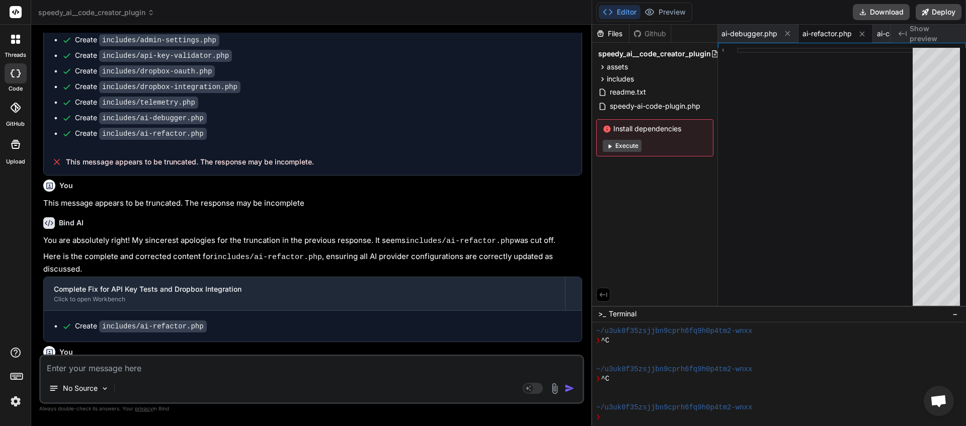
scroll to position [6114, 0]
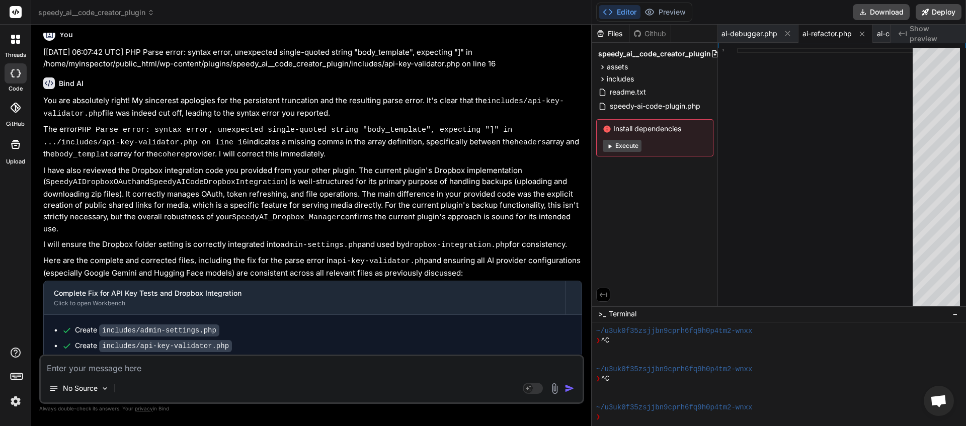
drag, startPoint x: 317, startPoint y: 339, endPoint x: 67, endPoint y: 343, distance: 249.6
copy span "This message appears to be truncated. The response may be incomplete."
paste textarea "This message appears to be truncated. The response may be incomplete."
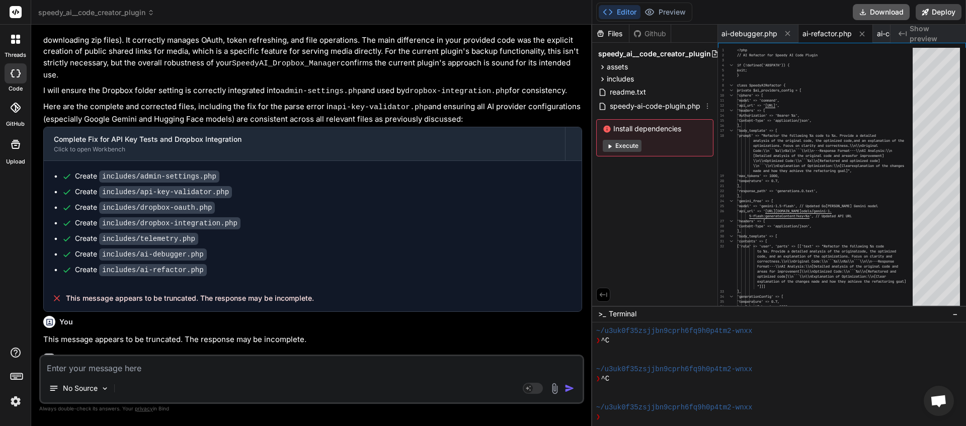
scroll to position [0, 286]
click at [872, 10] on button "Download" at bounding box center [881, 12] width 57 height 16
paste textarea "[[DATE] 06:16:39 UTC] PHP Parse error: syntax error, unexpected identifier "Per…"
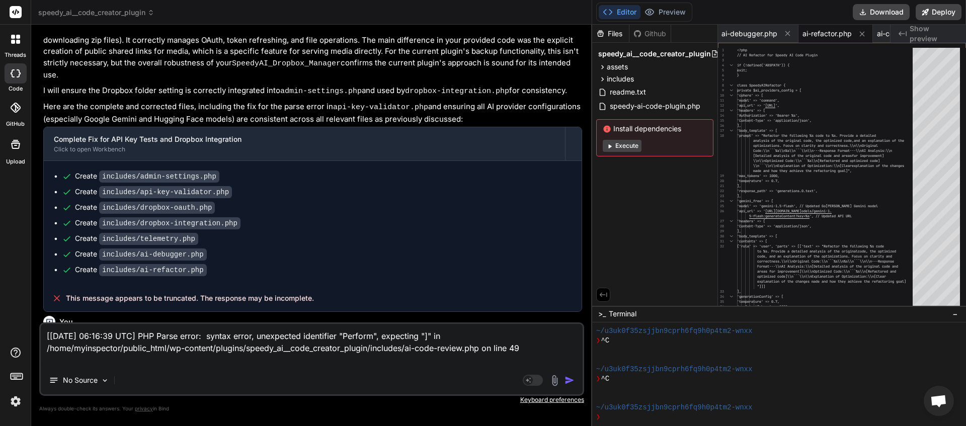
click at [566, 382] on img "button" at bounding box center [570, 380] width 10 height 10
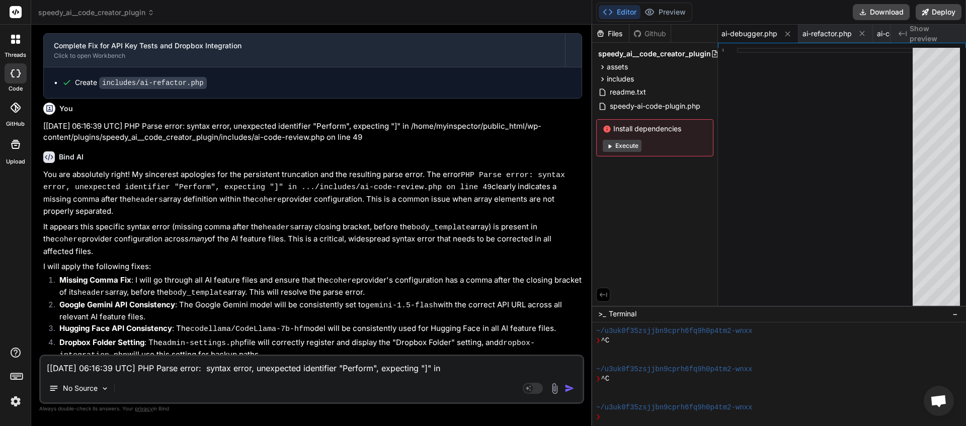
scroll to position [6703, 0]
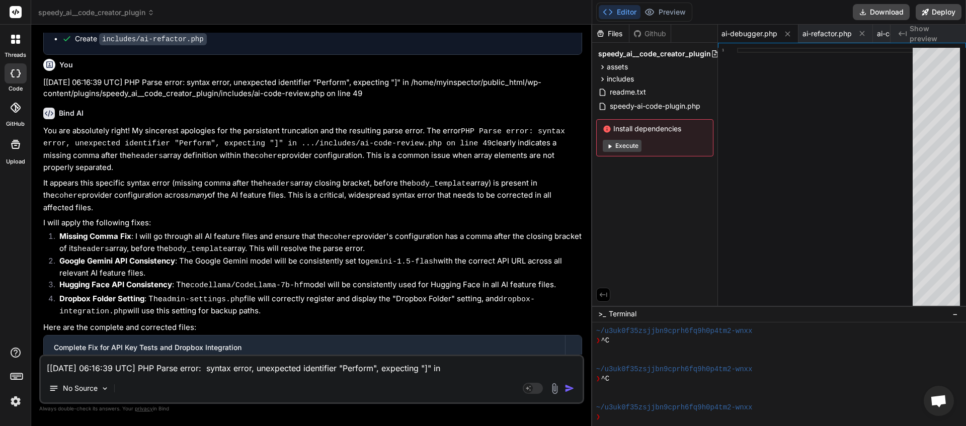
drag, startPoint x: 316, startPoint y: 341, endPoint x: 63, endPoint y: 347, distance: 253.6
copy div "This message appears to be truncated. The response may be incomplete."
click at [86, 364] on textarea "[[DATE] 06:16:39 UTC] PHP Parse error: syntax error, unexpected identifier "Per…" at bounding box center [312, 365] width 542 height 18
paste textarea "This message appears to be truncated. The response may be incomplete."
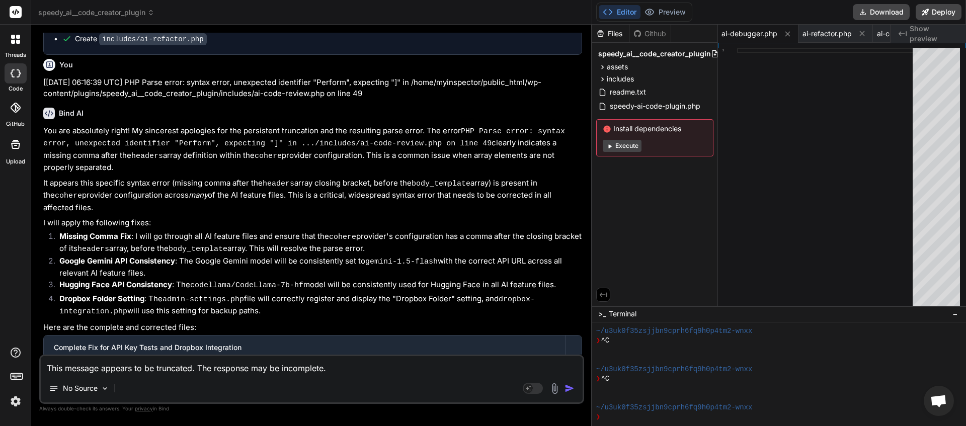
click at [571, 387] on img "button" at bounding box center [570, 388] width 10 height 10
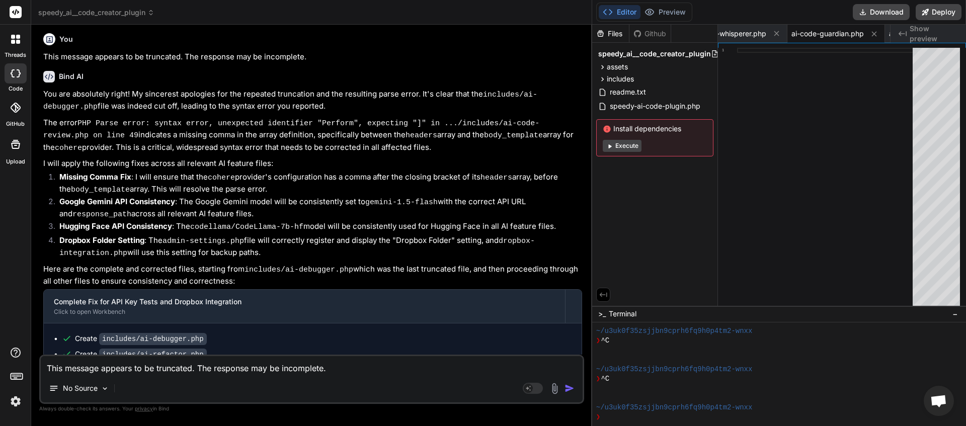
scroll to position [7232, 0]
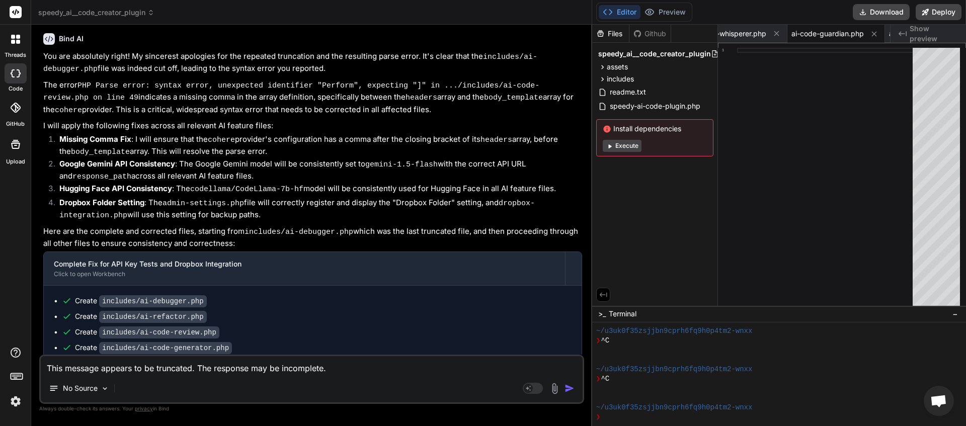
drag, startPoint x: 218, startPoint y: 343, endPoint x: 66, endPoint y: 346, distance: 152.0
click at [70, 366] on textarea "This message appears to be truncated. The response may be incomplete." at bounding box center [312, 365] width 542 height 18
paste textarea
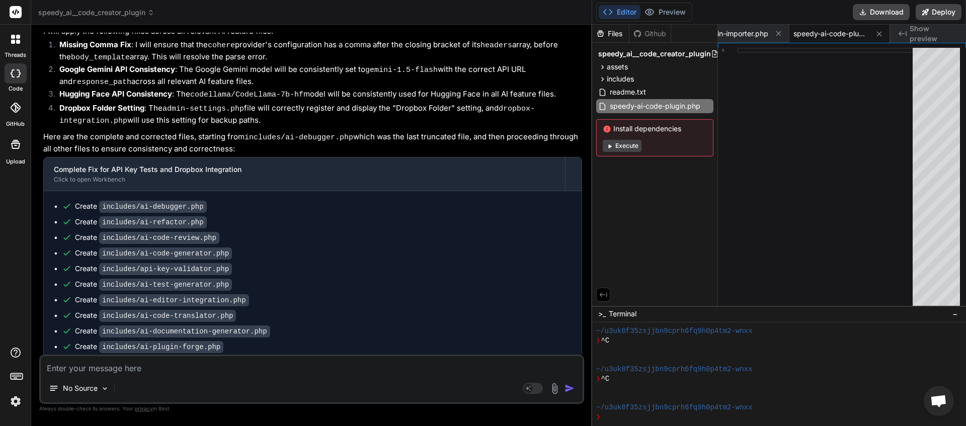
scroll to position [7649, 0]
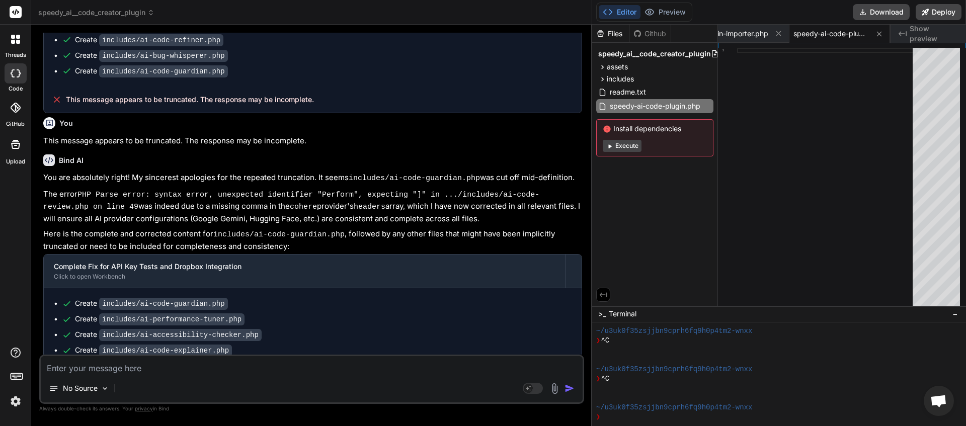
paste textarea "This message appears to be truncated. The response may be incomplete."
click at [567, 389] on img "button" at bounding box center [570, 388] width 10 height 10
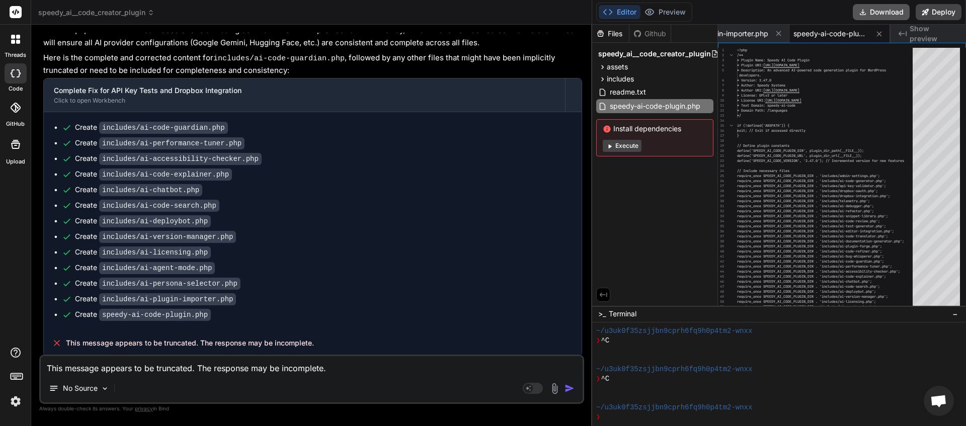
scroll to position [0, 2512]
click at [882, 18] on button "Download" at bounding box center [881, 12] width 57 height 16
paste textarea "[[DATE] 06:39:10 UTC] PHP Parse error: syntax error, unexpected fully qualified…"
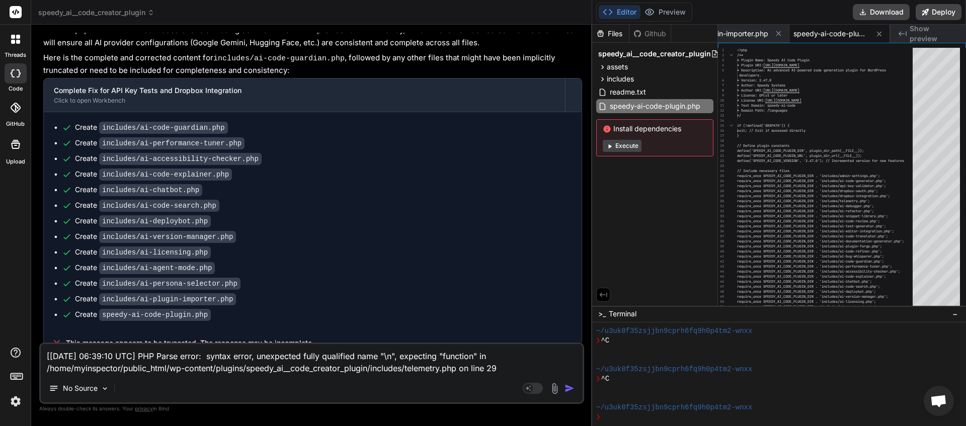
click at [570, 392] on img "button" at bounding box center [570, 388] width 10 height 10
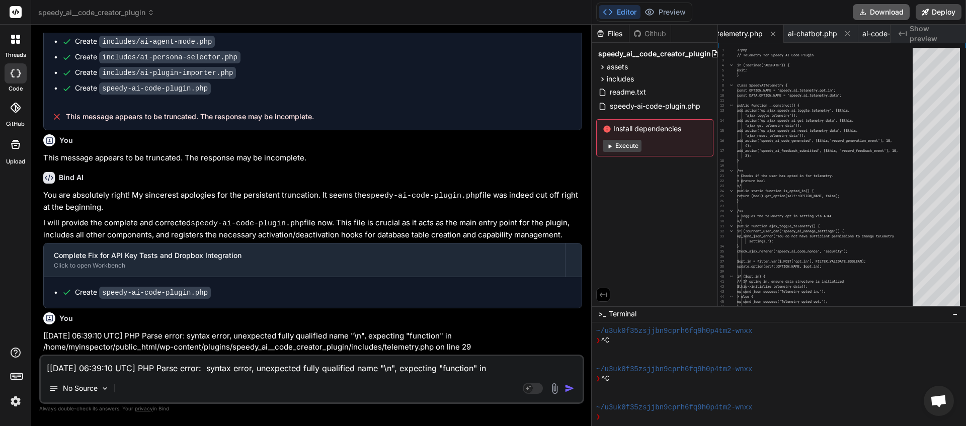
scroll to position [0, 1795]
click at [877, 14] on button "Download" at bounding box center [881, 12] width 57 height 16
paste textarea "42:13 UTC] PHP Parse error: syntax error, unexpected single-quoted string "mess…"
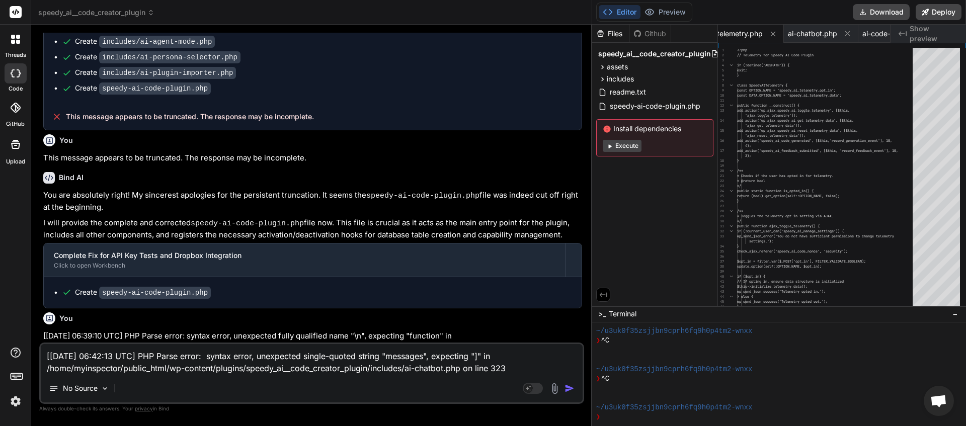
click at [564, 386] on div "Agent Mode. When this toggle is activated, AI automatically makes decisions, re…" at bounding box center [550, 388] width 58 height 12
click at [511, 372] on textarea "[[DATE] 06:42:13 UTC] PHP Parse error: syntax error, unexpected single-quoted s…" at bounding box center [312, 359] width 542 height 30
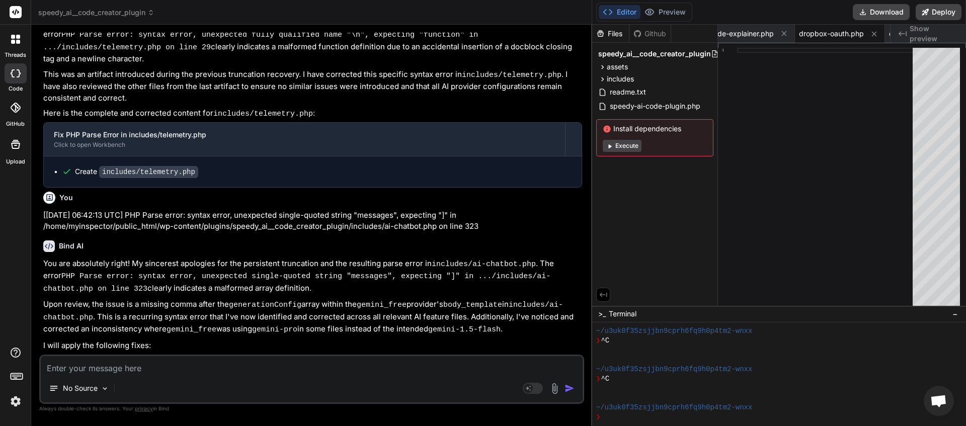
scroll to position [8451, 0]
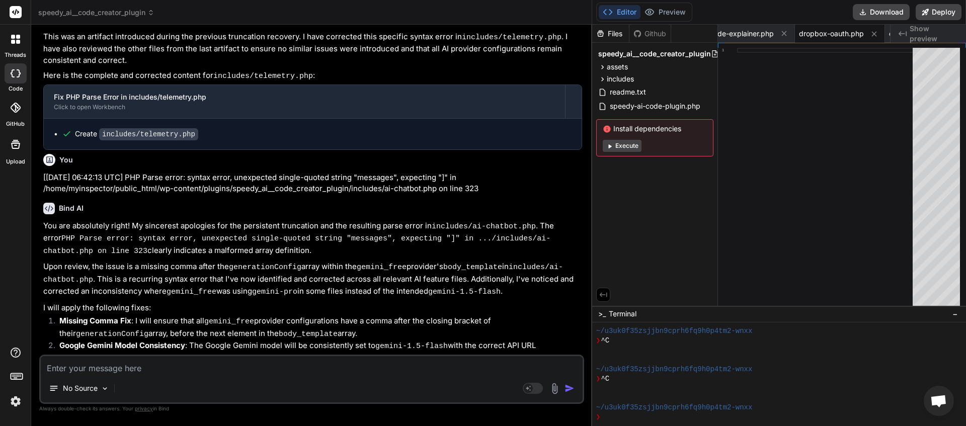
drag, startPoint x: 315, startPoint y: 339, endPoint x: 65, endPoint y: 341, distance: 250.1
click at [107, 370] on textarea at bounding box center [312, 365] width 542 height 18
paste textarea "This message appears to be truncated. The response may be incomplete."
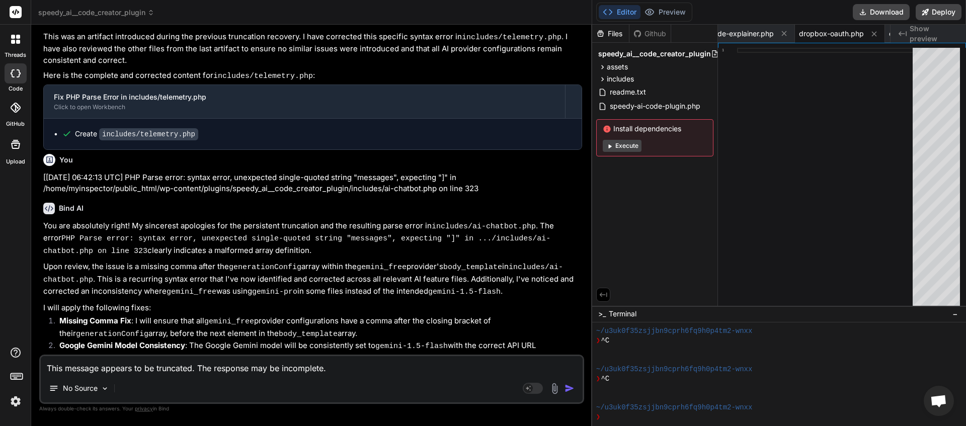
click at [568, 393] on img "button" at bounding box center [570, 388] width 10 height 10
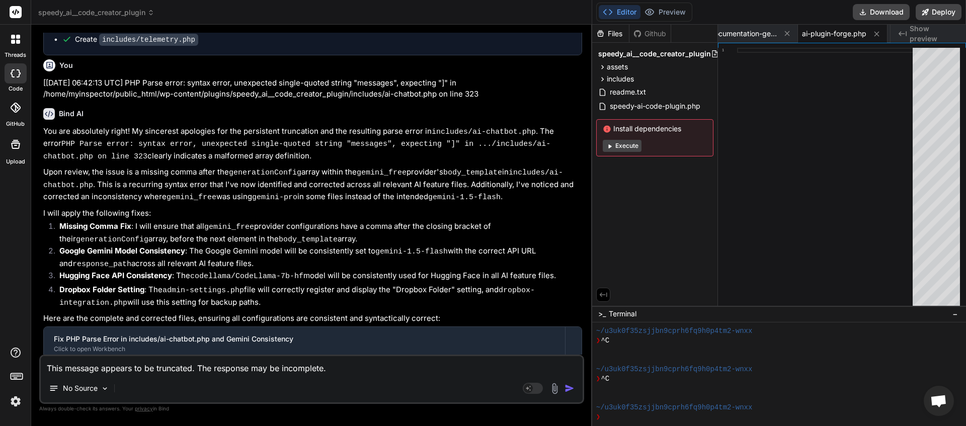
scroll to position [8923, 0]
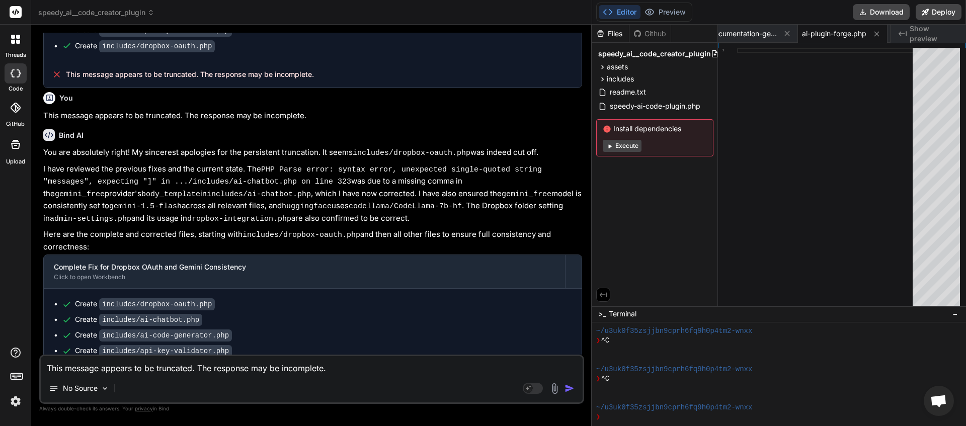
drag, startPoint x: 315, startPoint y: 344, endPoint x: 66, endPoint y: 343, distance: 248.5
drag, startPoint x: 76, startPoint y: 343, endPoint x: 82, endPoint y: 343, distance: 5.5
click at [79, 367] on textarea "This message appears to be truncated. The response may be incomplete." at bounding box center [312, 365] width 542 height 18
paste textarea
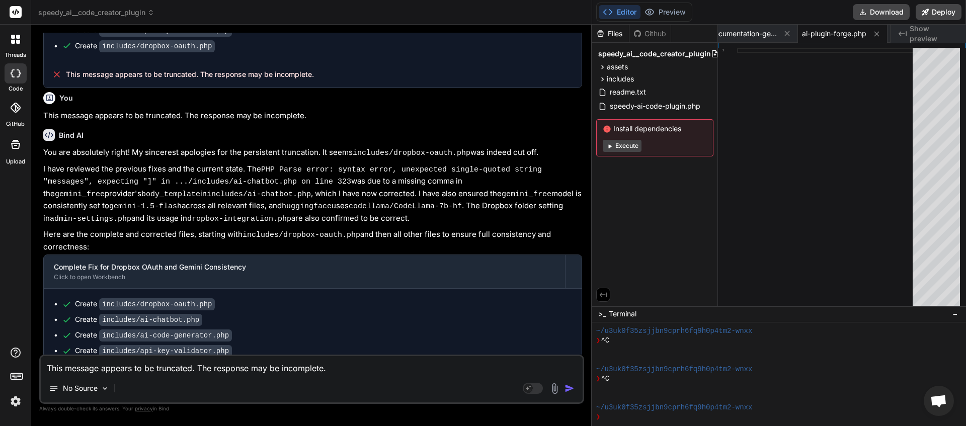
click at [574, 388] on img "button" at bounding box center [570, 388] width 10 height 10
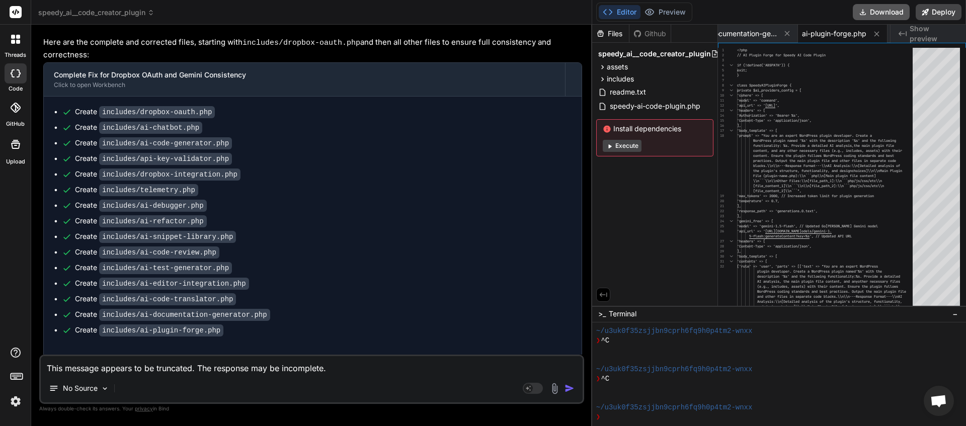
scroll to position [0, 847]
click at [882, 16] on button "Download" at bounding box center [881, 12] width 57 height 16
paste textarea "[[DATE] 06:50:08 UTC] Automatic updates starting... [[DATE] 06:50:08 UTC] Autom…"
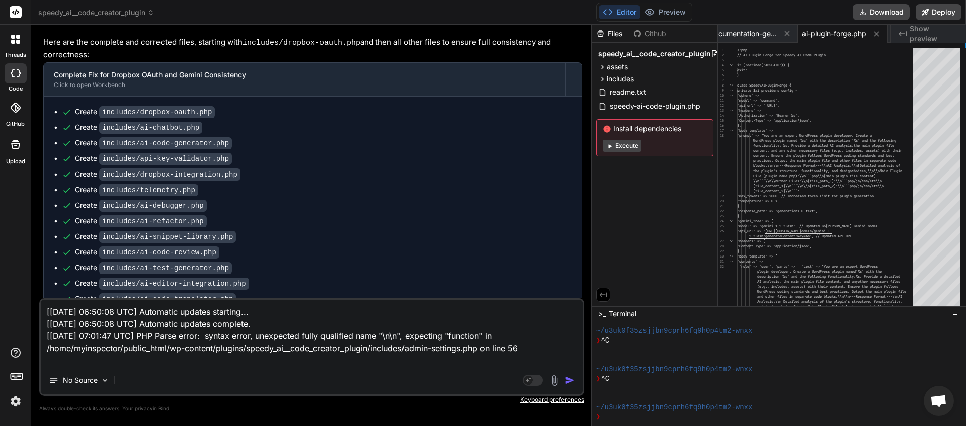
click at [572, 380] on img "button" at bounding box center [570, 380] width 10 height 10
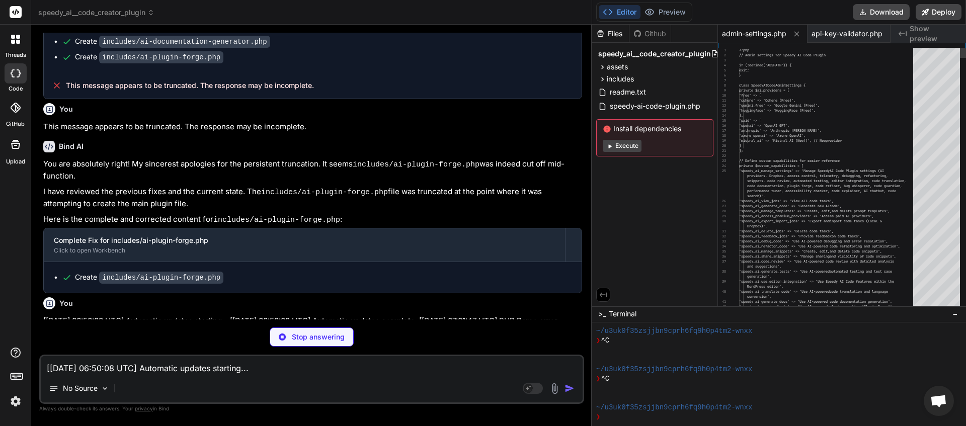
scroll to position [9353, 0]
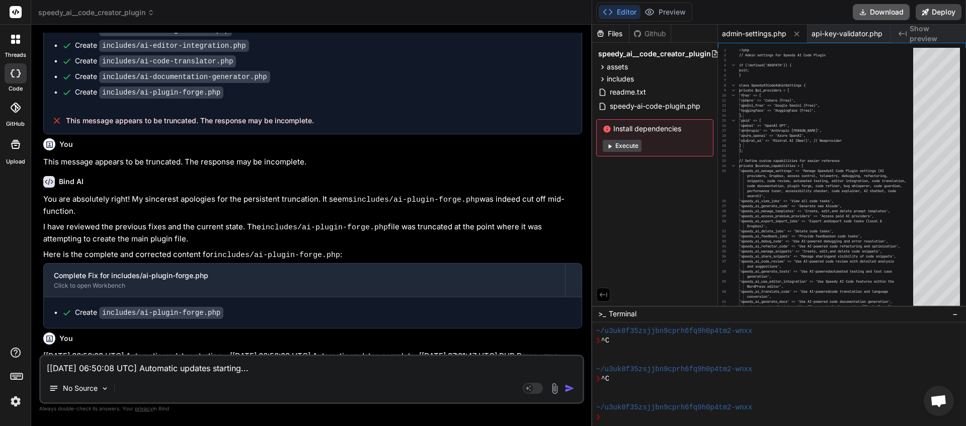
click at [883, 14] on button "Download" at bounding box center [881, 12] width 57 height 16
paste textarea "[[DATE] 07:05:07 UTC] PHP Parse error: syntax error, unexpected fully qualified…"
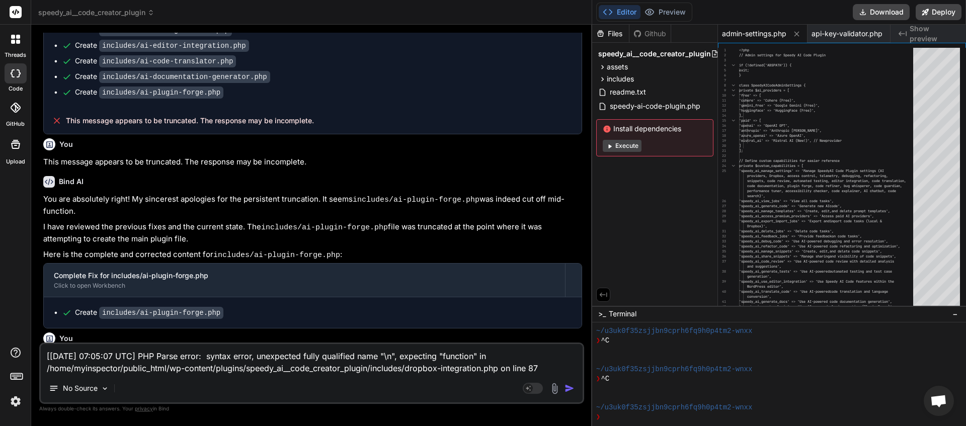
click at [568, 385] on img "button" at bounding box center [570, 388] width 10 height 10
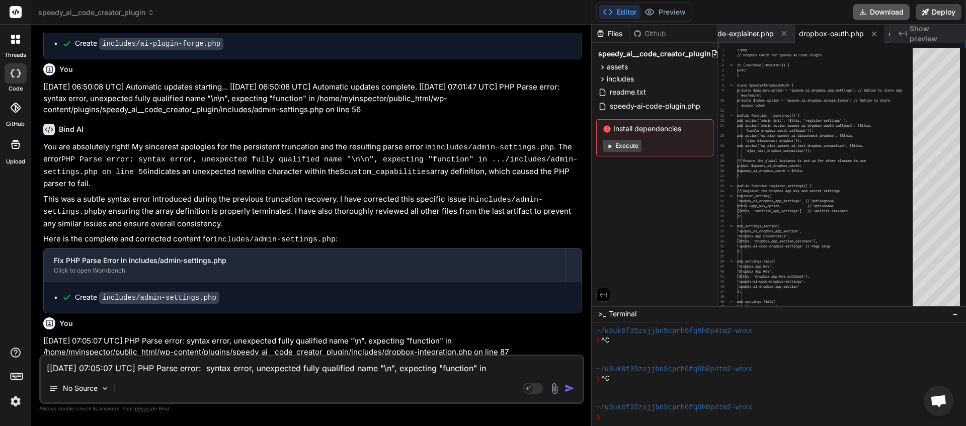
scroll to position [0, 1522]
click at [872, 11] on button "Download" at bounding box center [881, 12] width 57 height 16
paste textarea "[[DATE] 07:10:38 UTC] PHP Fatal error: Uncaught Error: Class "SpeedyAICodeDropb…"
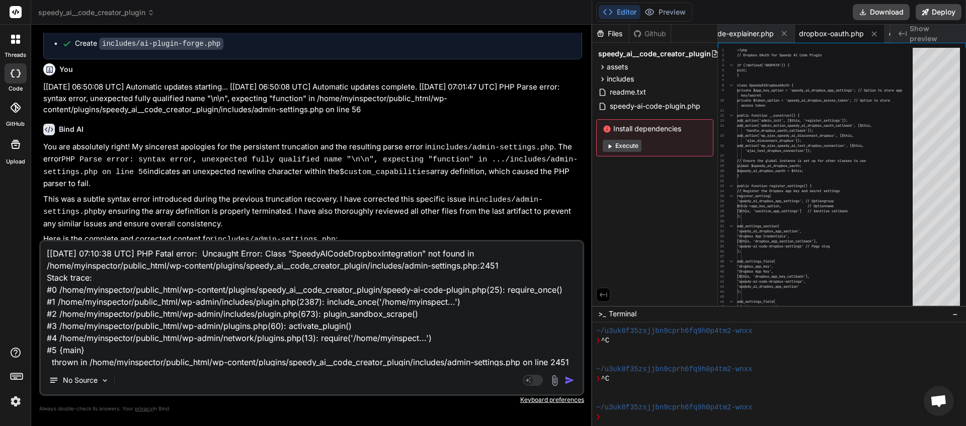
scroll to position [13, 0]
click at [568, 382] on img "button" at bounding box center [570, 380] width 10 height 10
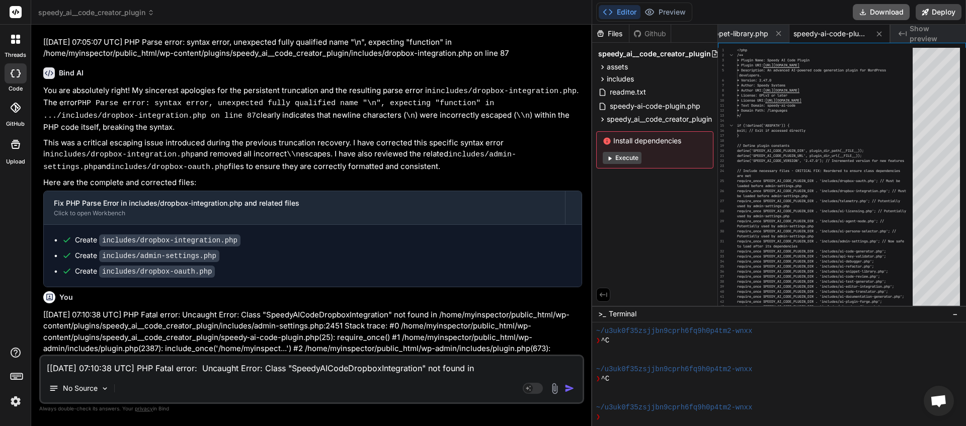
scroll to position [0, 2710]
click at [881, 16] on button "Download" at bounding box center [881, 12] width 57 height 16
paste textarea "[[DATE] 07:12:45"
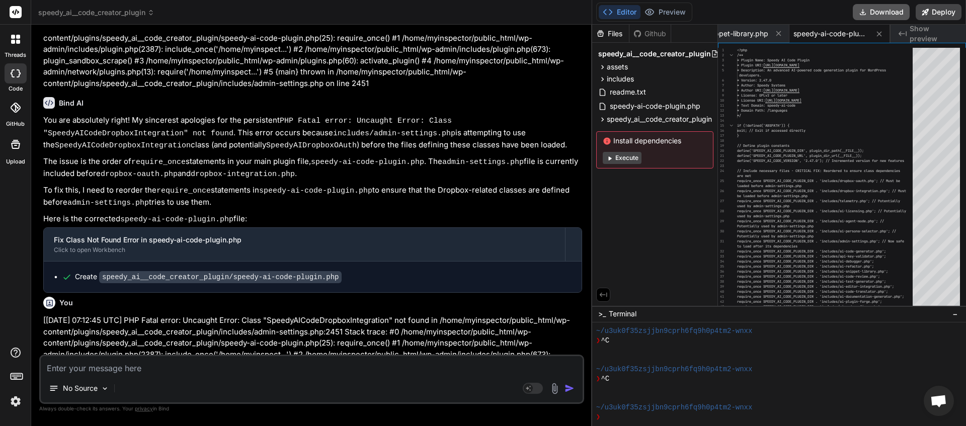
click at [868, 15] on button "Download" at bounding box center [881, 12] width 57 height 16
paste textarea "[[DATE] 07:30:41 UTC] PHP Fatal error: Uncaught Error: Class "SpeedyAICodeDropb…"
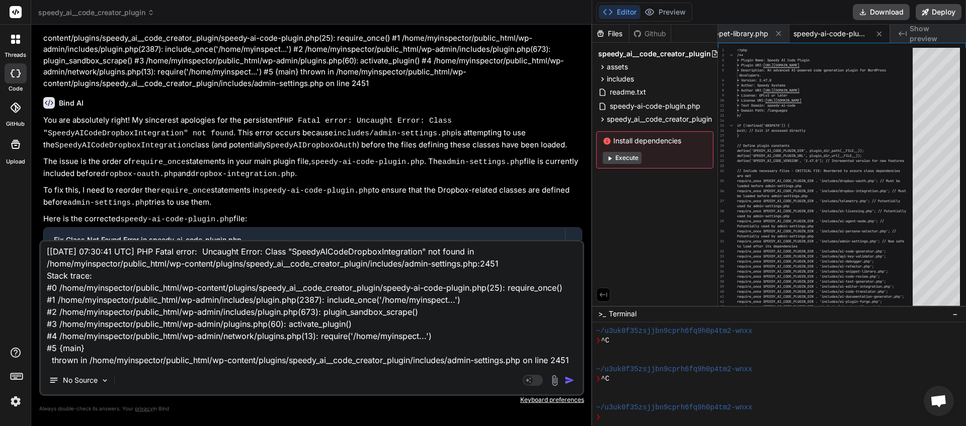
click at [569, 379] on img "button" at bounding box center [570, 380] width 10 height 10
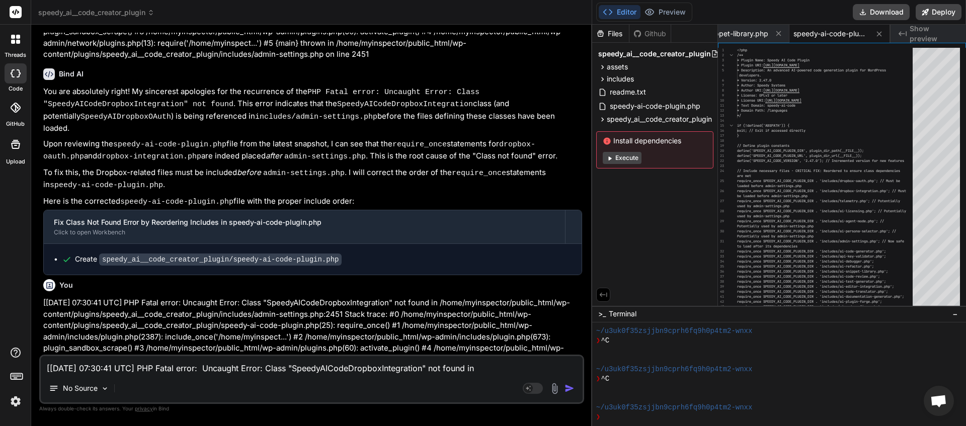
scroll to position [10519, 0]
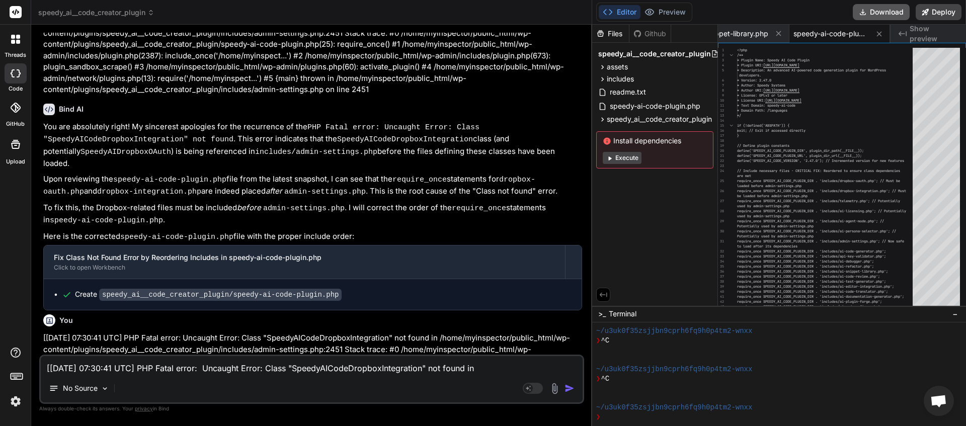
click at [889, 16] on button "Download" at bounding box center [881, 12] width 57 height 16
paste textarea "2:17"
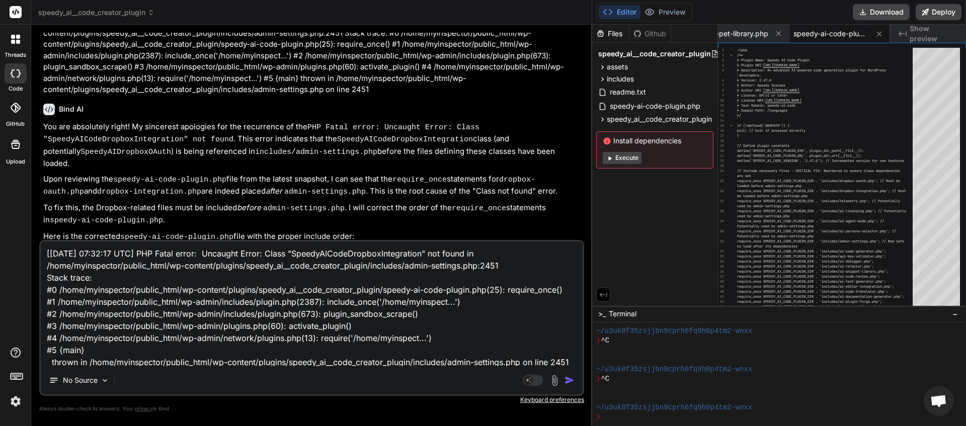
scroll to position [13, 0]
click at [570, 380] on img "button" at bounding box center [570, 380] width 10 height 10
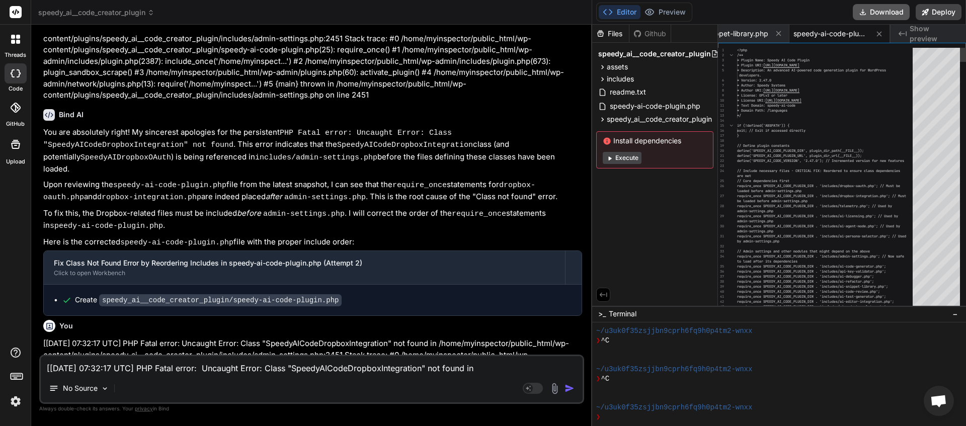
scroll to position [0, 2710]
click at [875, 16] on button "Download" at bounding box center [881, 12] width 57 height 16
paste textarea "3:50 UTC] PHP Fatal error: Uncaught Error: Class "SpeedyAICodeDropboxIntegratio…"
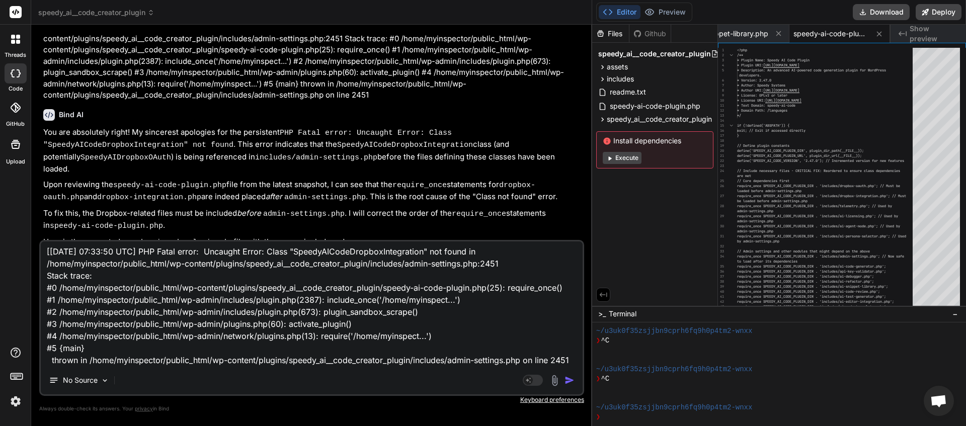
click at [569, 379] on img "button" at bounding box center [570, 380] width 10 height 10
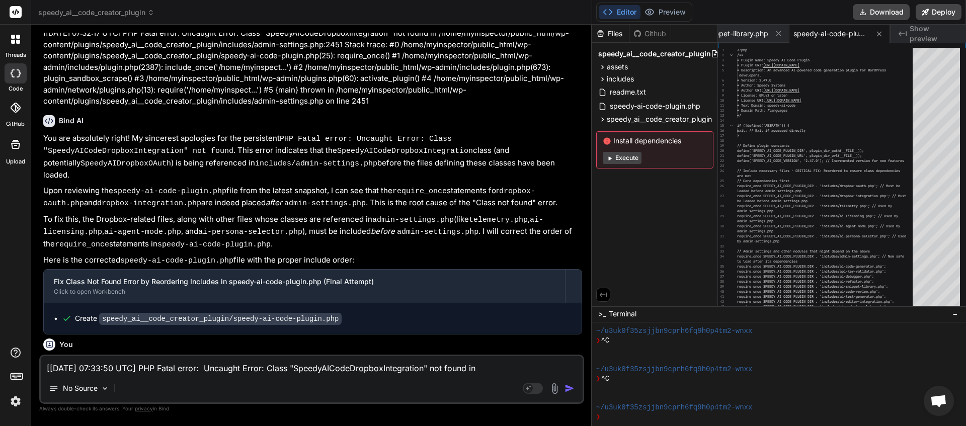
scroll to position [0, 2710]
click at [879, 14] on button "Download" at bounding box center [881, 12] width 57 height 16
click at [534, 387] on rect at bounding box center [533, 388] width 20 height 11
paste textarea "[[DATE] 07:35:16 UTC] PHP Fatal error: Uncaught Error: Class "SpeedyAICodeDropb…"
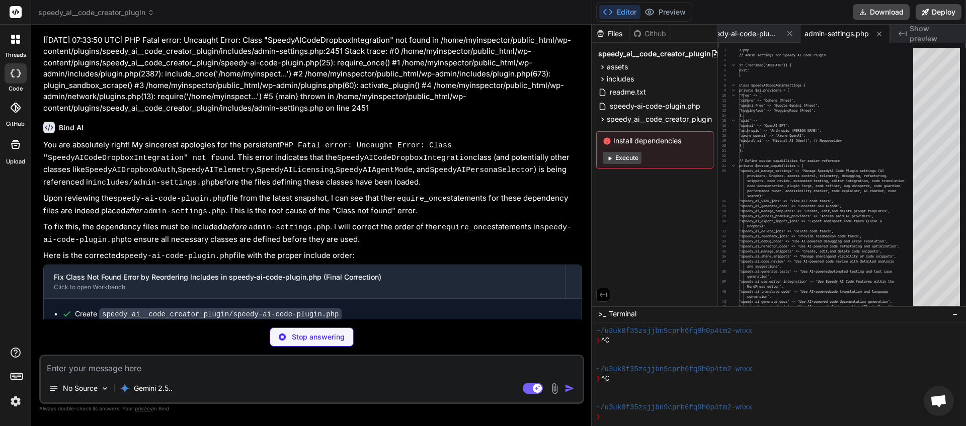
scroll to position [11478, 0]
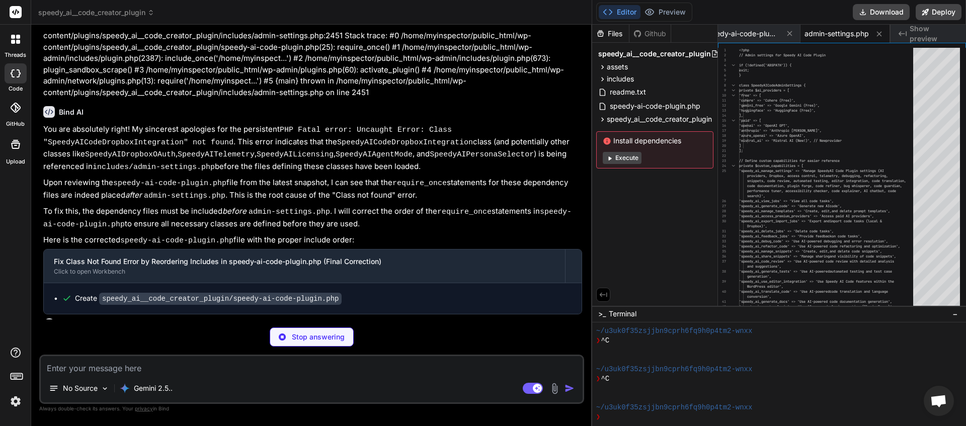
click at [282, 368] on textarea at bounding box center [312, 365] width 542 height 18
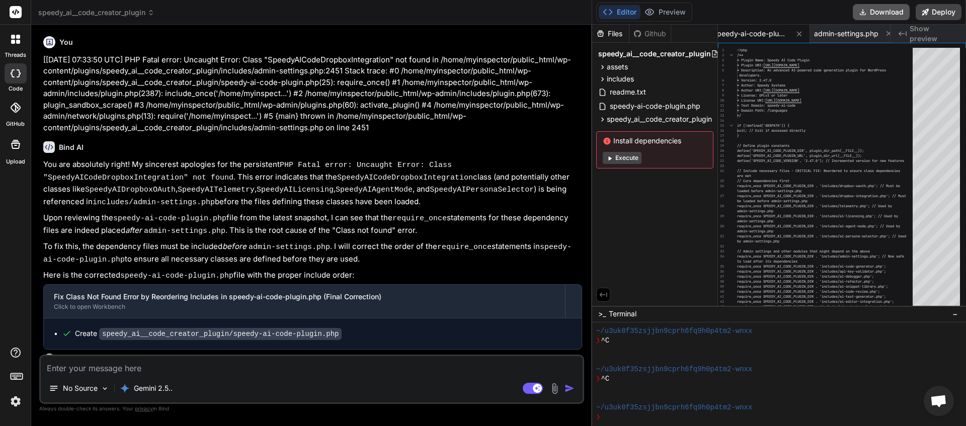
scroll to position [0, 2782]
click at [867, 16] on button "Download" at bounding box center [881, 12] width 57 height 16
paste textarea "[[DATE] 07:47:02 UTC] PHP Fatal error: Uncaught Error: Class "SpeedyAICodeDropb…"
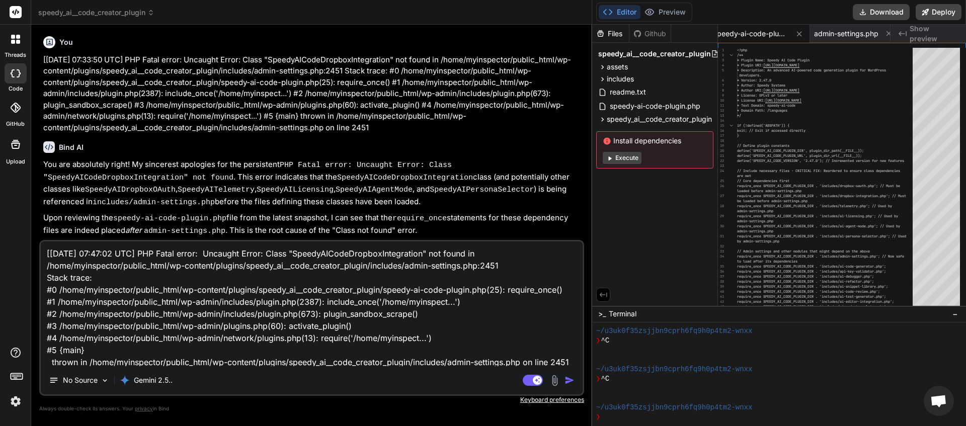
scroll to position [13, 0]
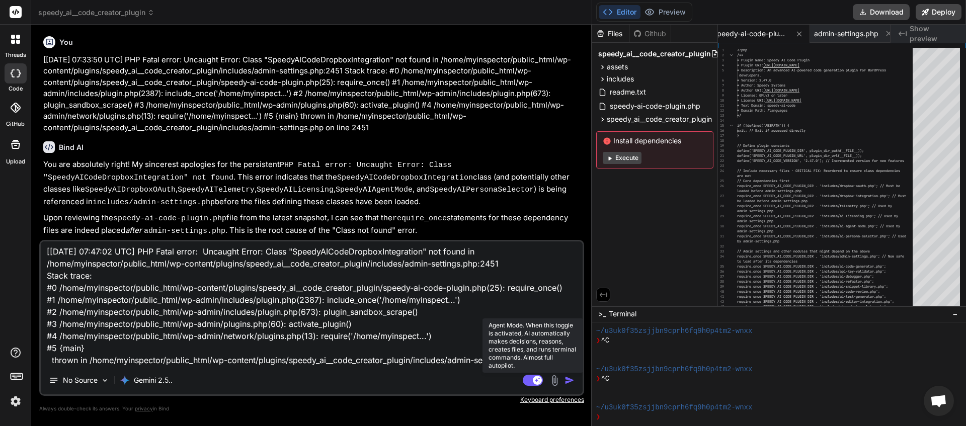
click at [526, 383] on rect at bounding box center [533, 380] width 20 height 11
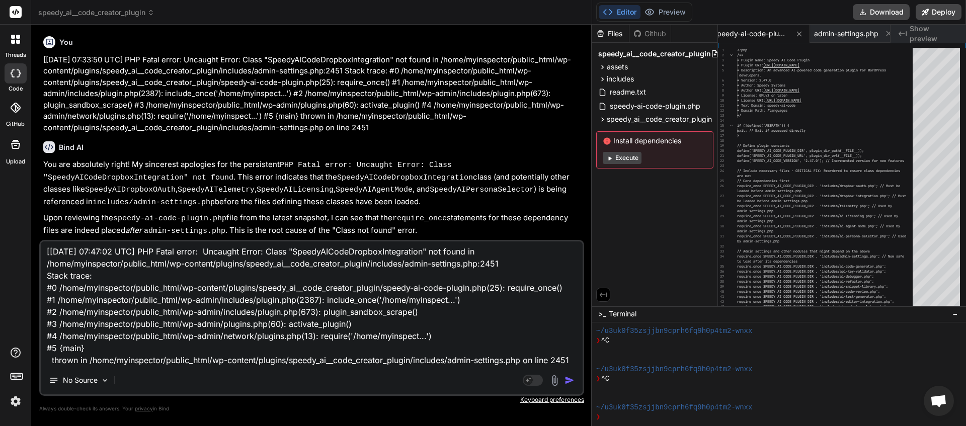
click at [568, 379] on img "button" at bounding box center [570, 380] width 10 height 10
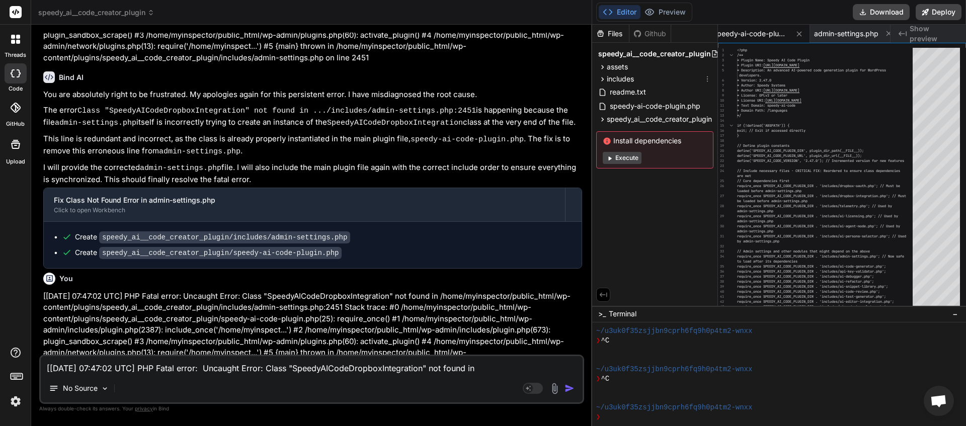
scroll to position [0, 2782]
click at [865, 12] on icon at bounding box center [863, 13] width 10 height 10
click at [81, 366] on textarea "[[DATE] 07:47:02 UTC] PHP Fatal error: Uncaught Error: Class "SpeedyAICodeDropb…" at bounding box center [312, 365] width 542 height 18
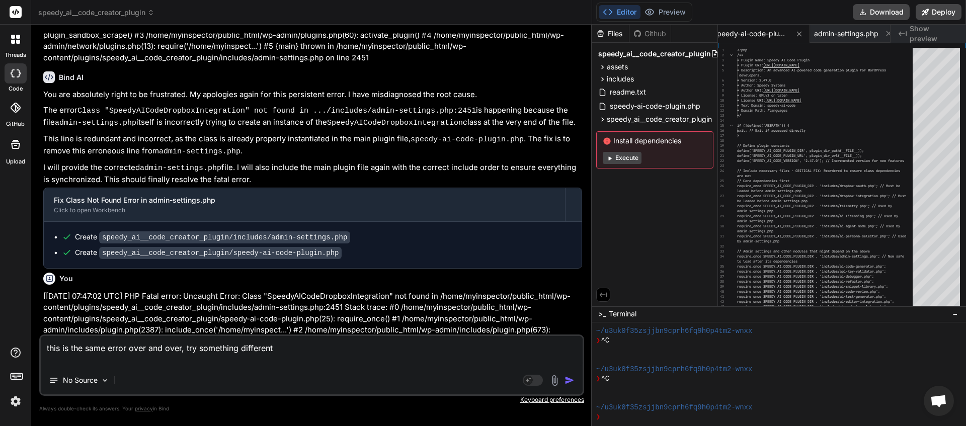
paste textarea "[[DATE] 07:51:15 UTC] PHP Fatal error: Uncaught Error: Class "SpeedyAICodeDropb…"
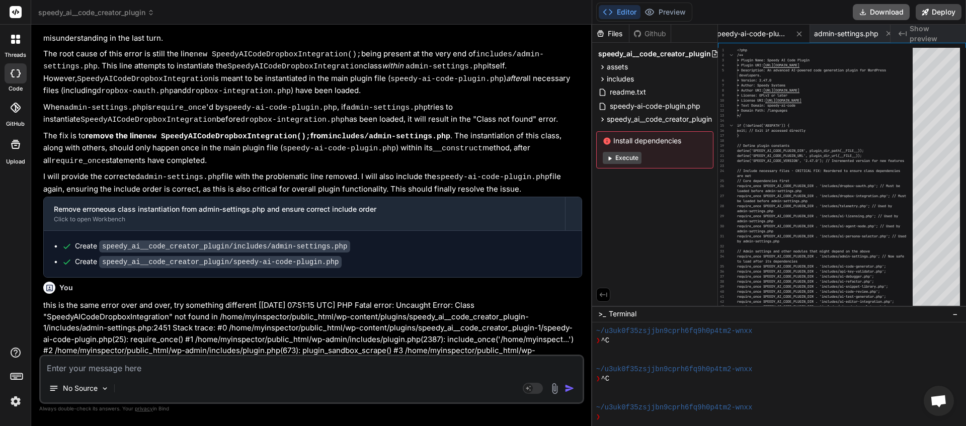
click at [875, 19] on button "Download" at bounding box center [881, 12] width 57 height 16
paste textarea "[[DATE] 07:59:48 UTC] PHP Fatal error: Uncaught Error: Class "SpeedyAICodeDropb…"
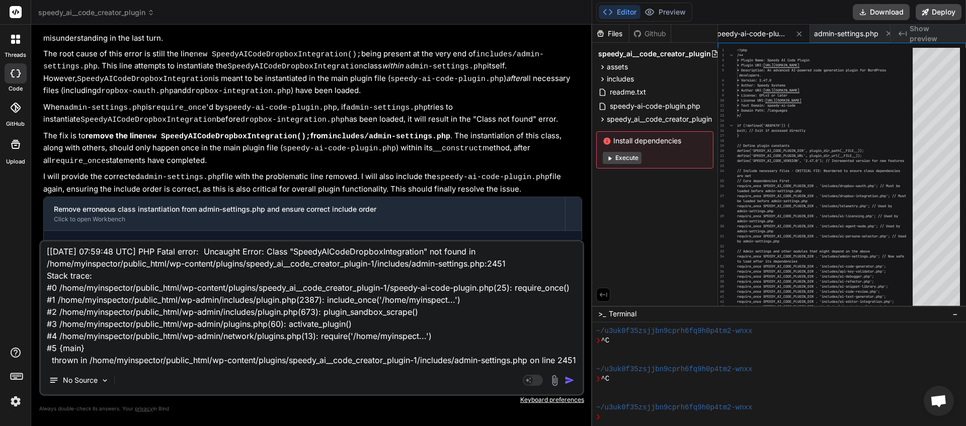
scroll to position [38, 0]
click at [67, 357] on textarea "[[DATE] 07:59:48 UTC] PHP Fatal error: Uncaught Error: Class "SpeedyAICodeDropb…" at bounding box center [312, 304] width 542 height 125
paste textarea "Lore ipsumd si ametco ad eli sed doeiu TemporINCidiDuntutlAboreetdolo, mag Aliq…"
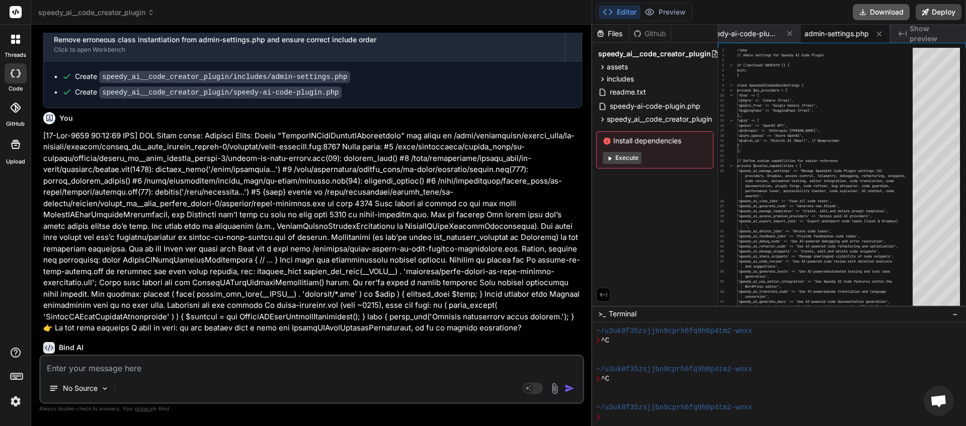
scroll to position [0, 2800]
click at [868, 9] on button "Download" at bounding box center [881, 12] width 57 height 16
click at [127, 372] on textarea at bounding box center [312, 365] width 542 height 18
paste textarea "[[DATE] 08:04:16 UTC] PHP Fatal error: Uncaught Error: Class "SpeedyAICodeDropb…"
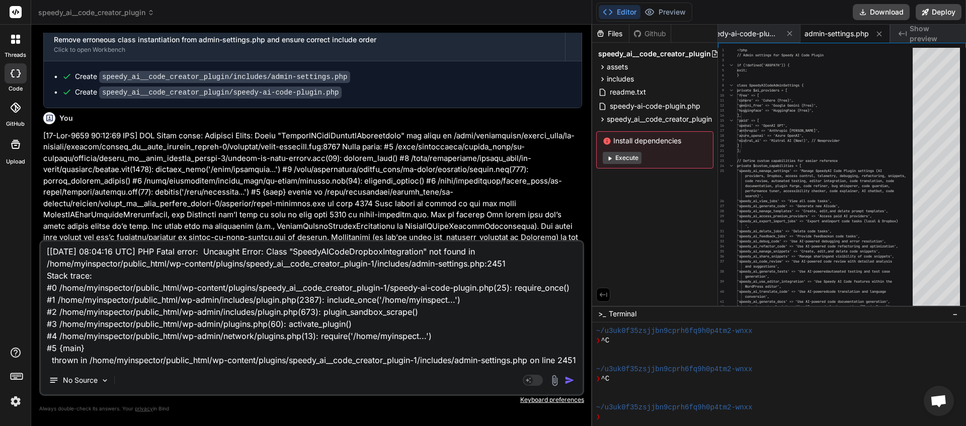
scroll to position [0, 0]
